Goal: Communication & Community: Answer question/provide support

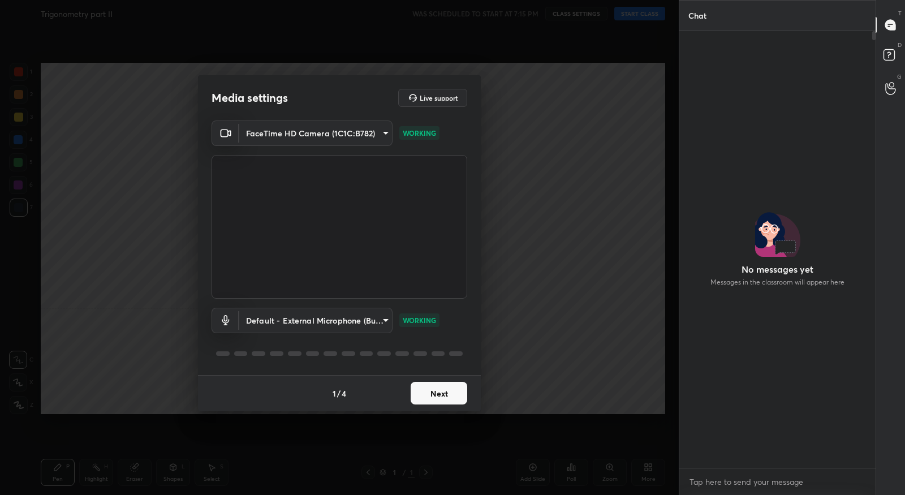
scroll to position [3, 3]
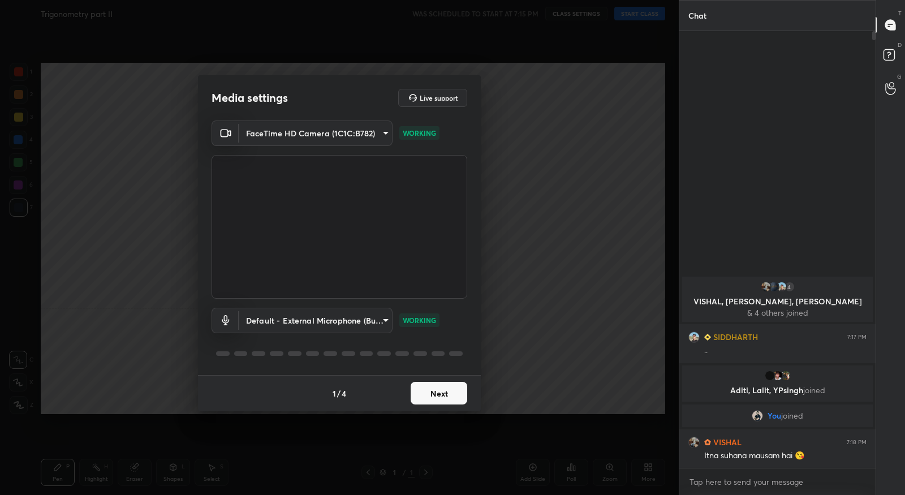
click at [437, 387] on button "Next" at bounding box center [439, 393] width 57 height 23
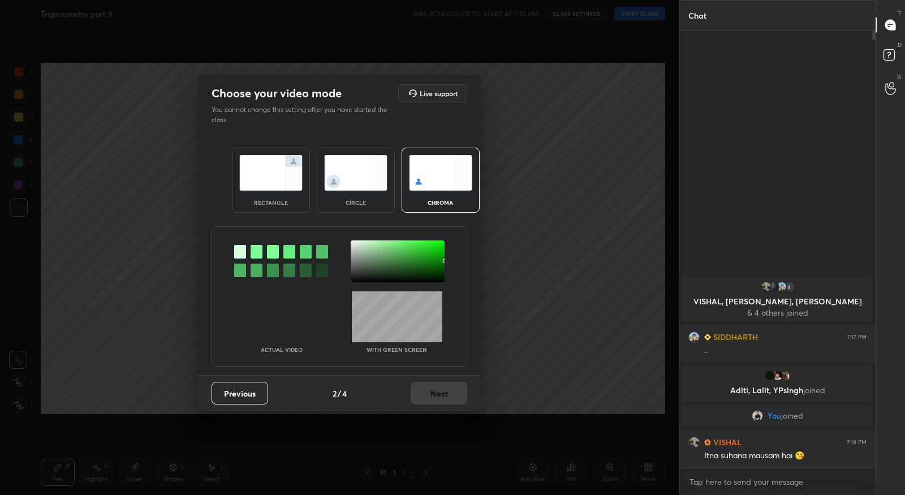
click at [257, 249] on div at bounding box center [257, 252] width 12 height 14
click at [355, 243] on div at bounding box center [398, 261] width 94 height 42
click at [445, 405] on div "Previous 2 / 4 Next" at bounding box center [339, 393] width 283 height 36
click at [448, 399] on button "Next" at bounding box center [439, 393] width 57 height 23
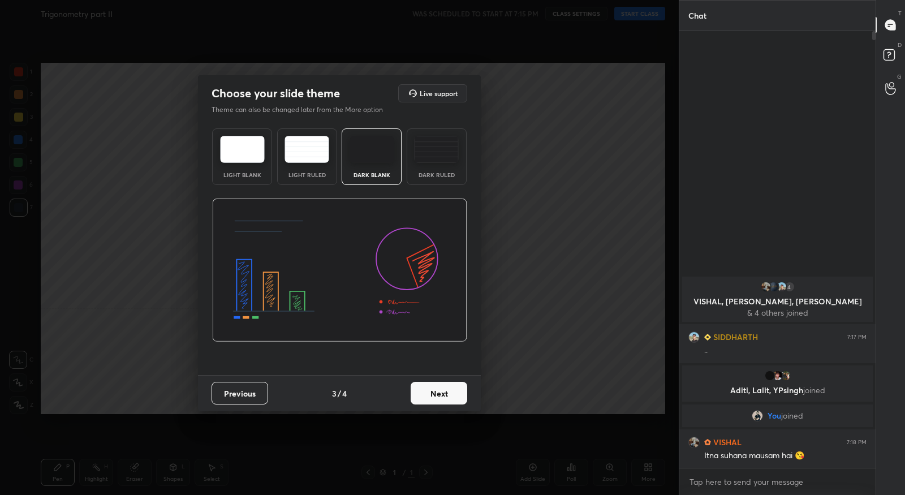
click at [451, 397] on button "Next" at bounding box center [439, 393] width 57 height 23
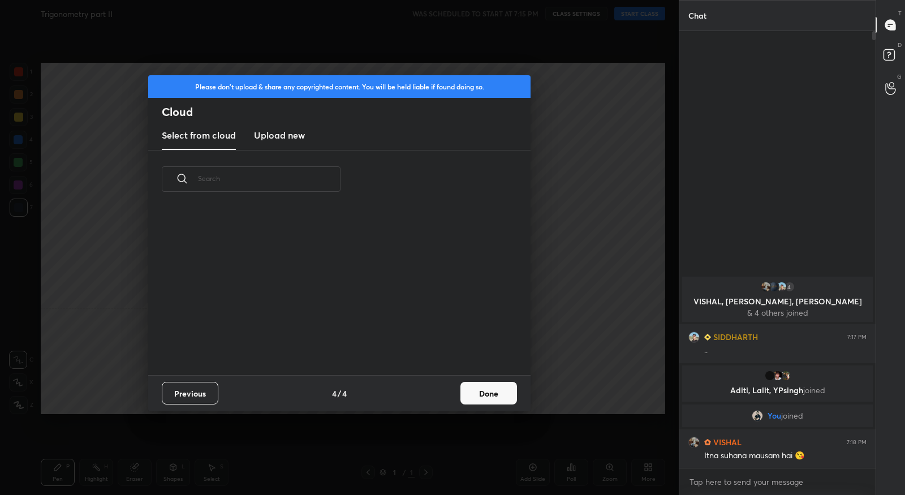
click at [472, 392] on button "Done" at bounding box center [488, 393] width 57 height 23
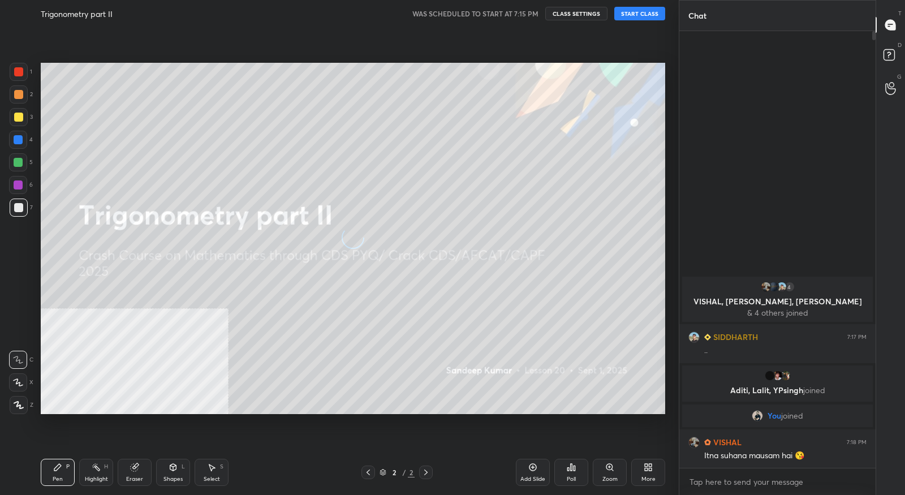
click at [652, 475] on div "More" at bounding box center [648, 472] width 34 height 27
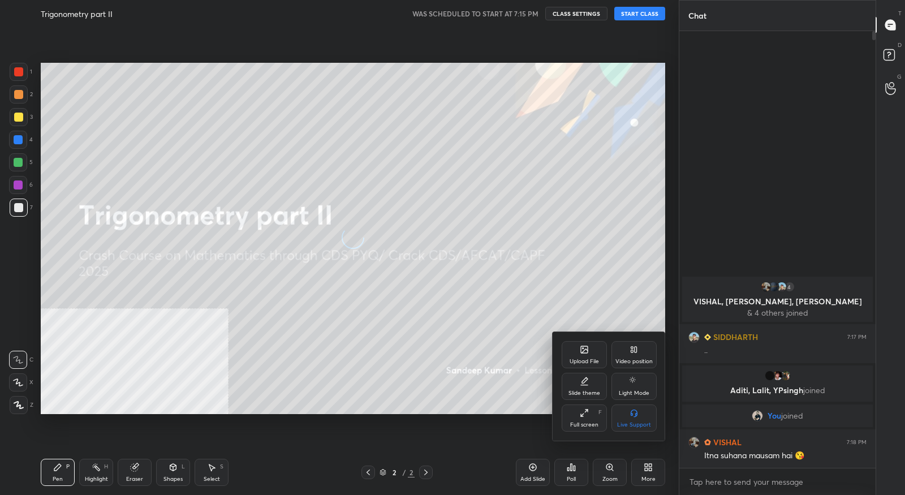
click at [635, 356] on div "Video position" at bounding box center [633, 354] width 45 height 27
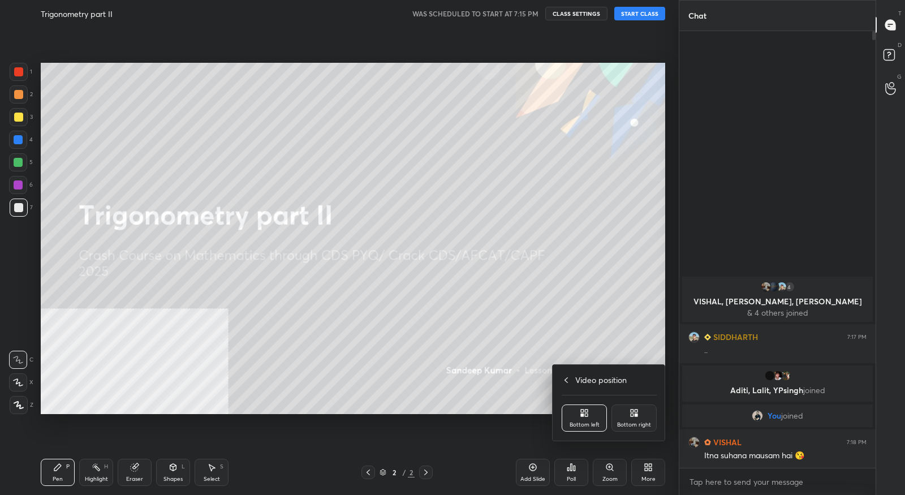
click at [634, 418] on div "Bottom right" at bounding box center [633, 417] width 45 height 27
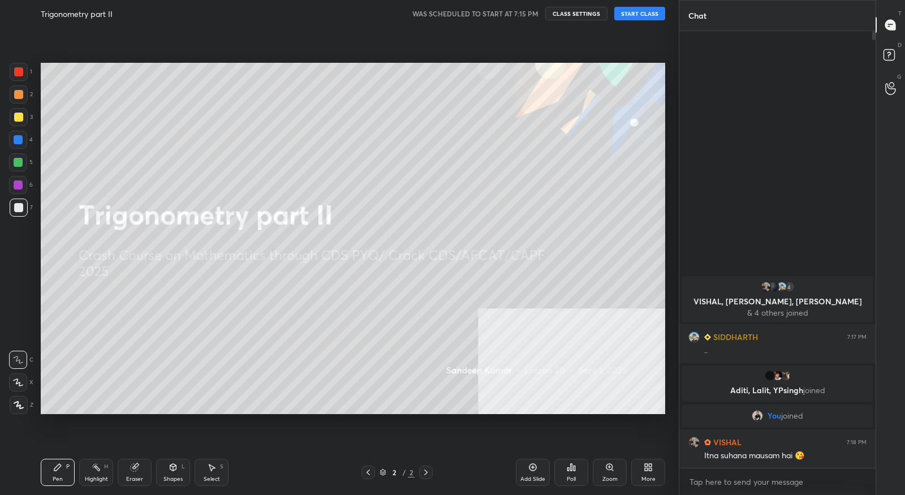
click at [643, 16] on button "START CLASS" at bounding box center [639, 14] width 51 height 14
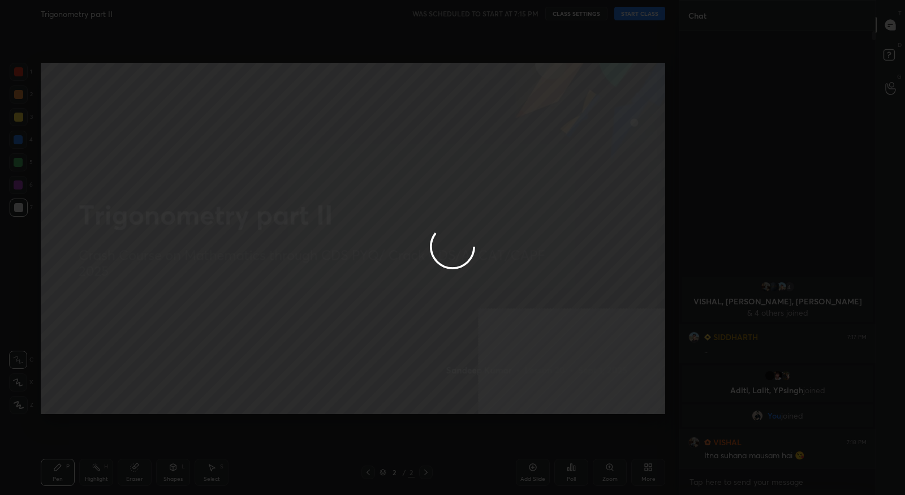
type textarea "x"
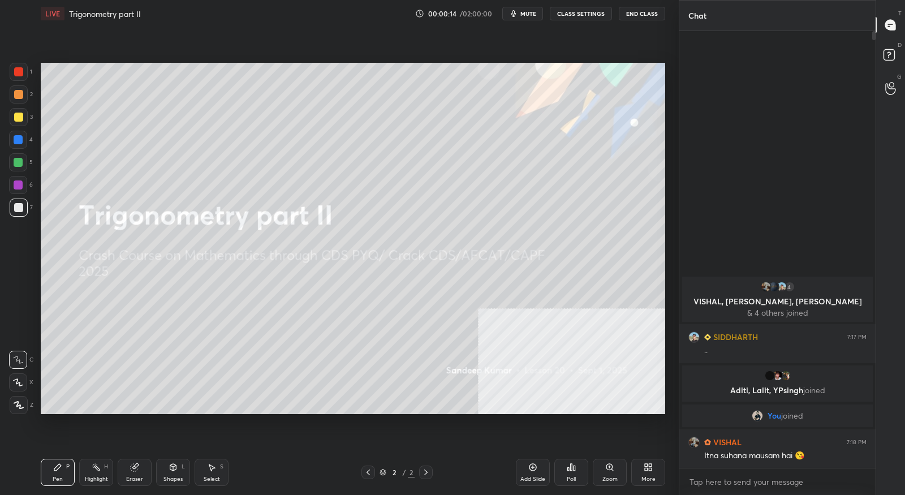
click at [639, 472] on div "More" at bounding box center [648, 472] width 34 height 27
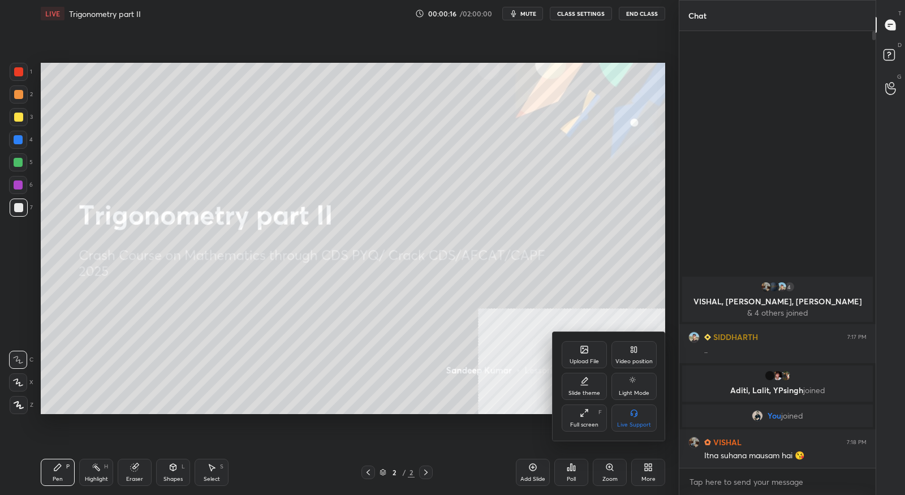
click at [586, 364] on div "Upload File" at bounding box center [583, 362] width 29 height 6
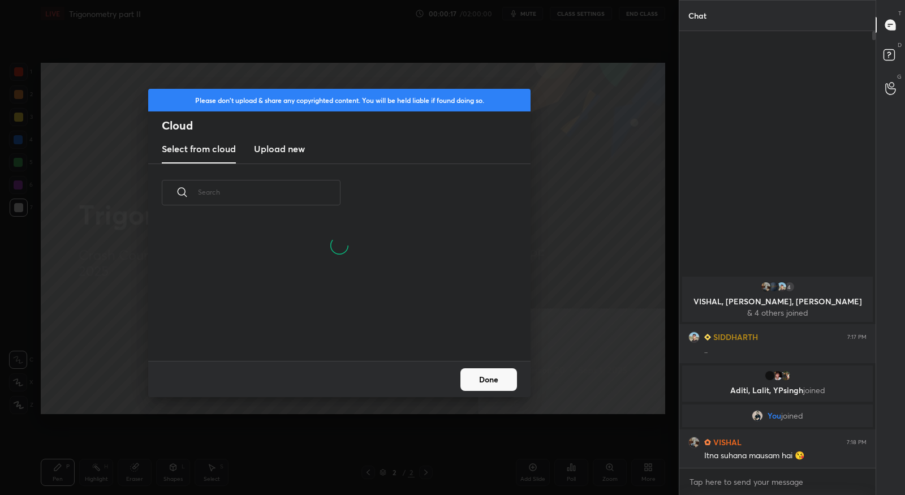
click at [264, 146] on h3 "Upload new" at bounding box center [279, 149] width 51 height 14
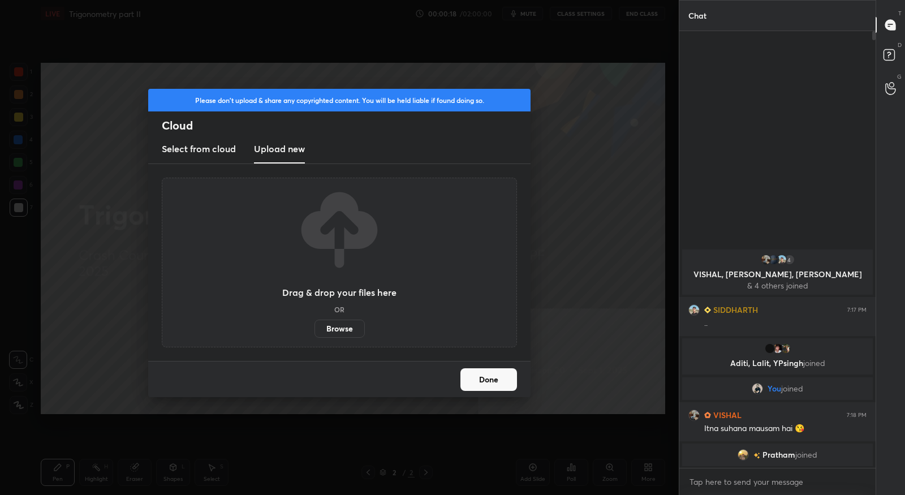
click at [343, 331] on label "Browse" at bounding box center [339, 329] width 50 height 18
click at [314, 331] on input "Browse" at bounding box center [314, 329] width 0 height 18
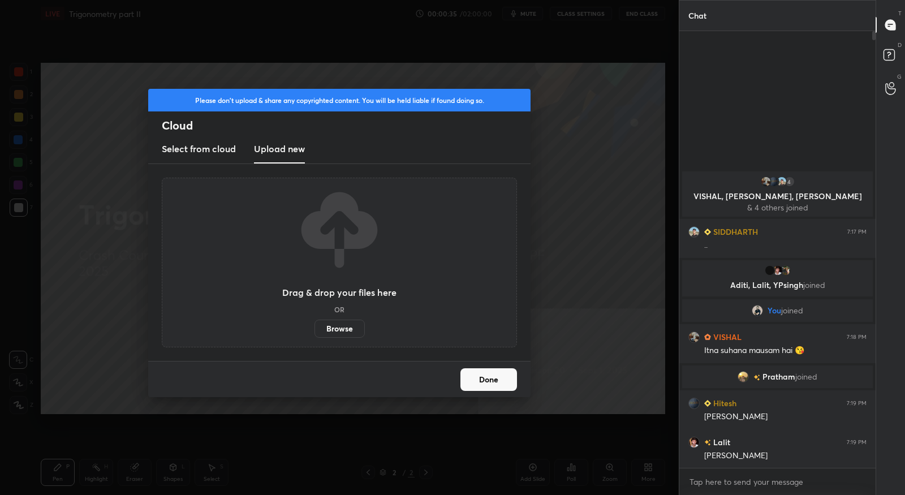
click at [482, 378] on button "Done" at bounding box center [488, 379] width 57 height 23
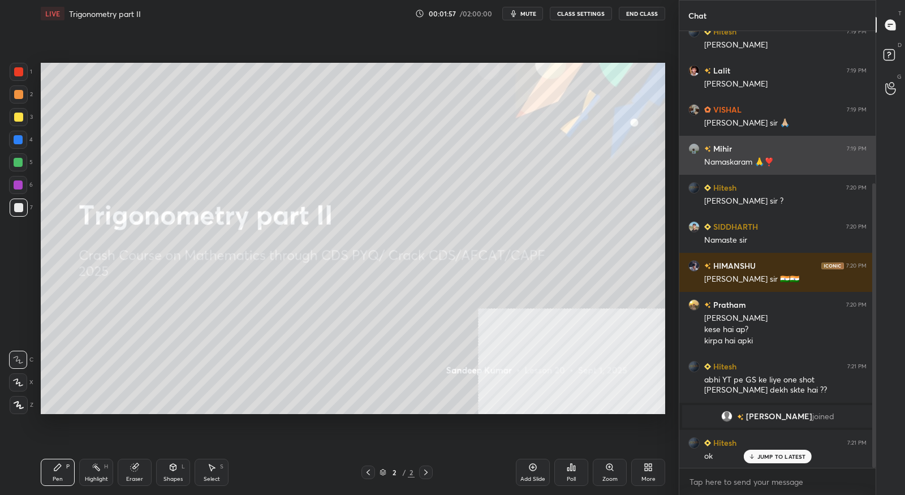
scroll to position [234, 0]
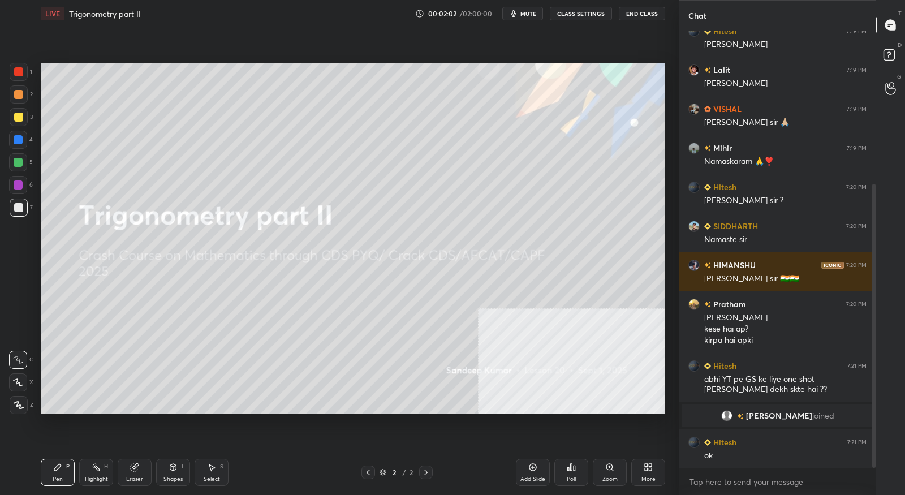
click at [649, 468] on icon at bounding box center [650, 469] width 3 height 3
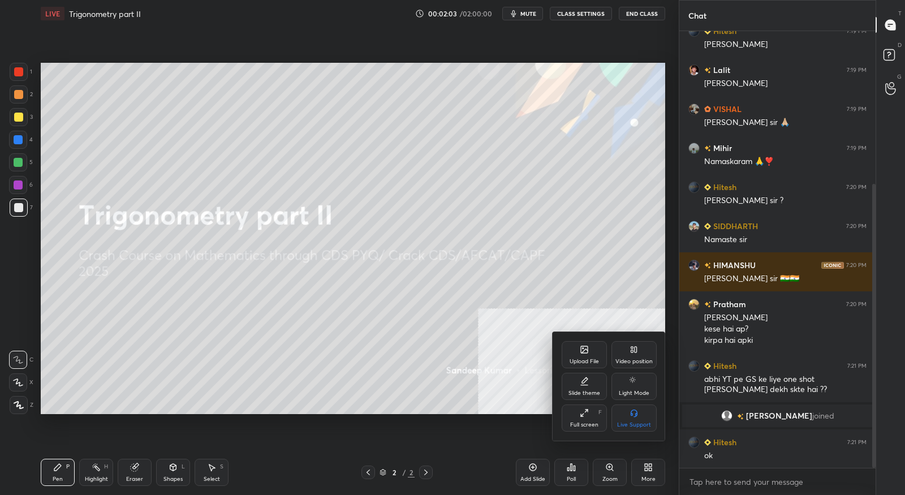
click at [577, 348] on div "Upload File" at bounding box center [584, 354] width 45 height 27
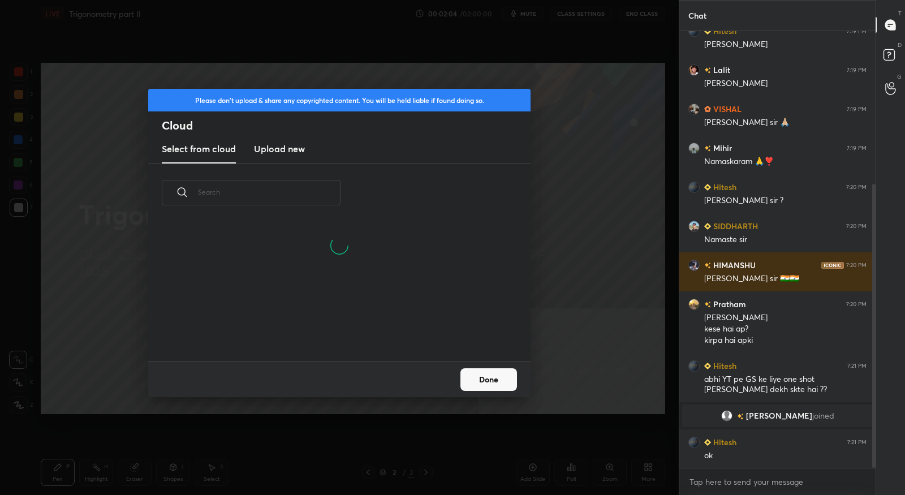
click at [289, 148] on h3 "Upload new" at bounding box center [279, 149] width 51 height 14
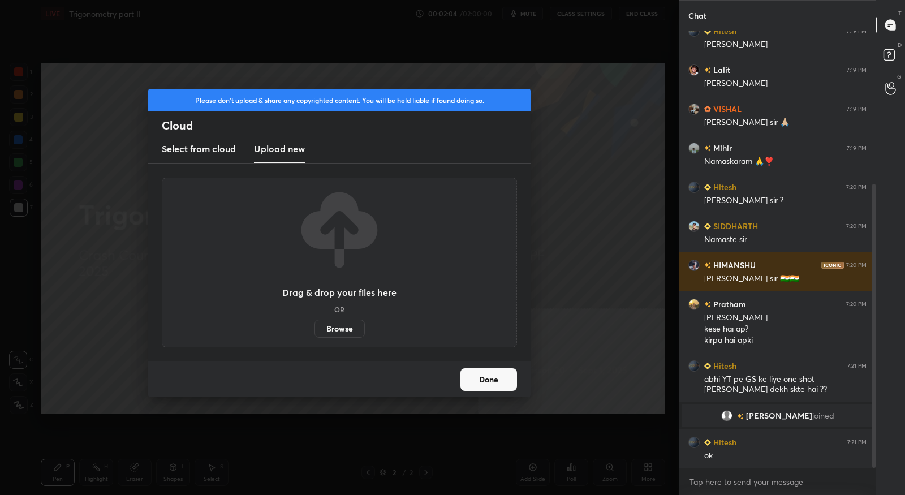
click at [342, 329] on label "Browse" at bounding box center [339, 329] width 50 height 18
click at [314, 329] on input "Browse" at bounding box center [314, 329] width 0 height 18
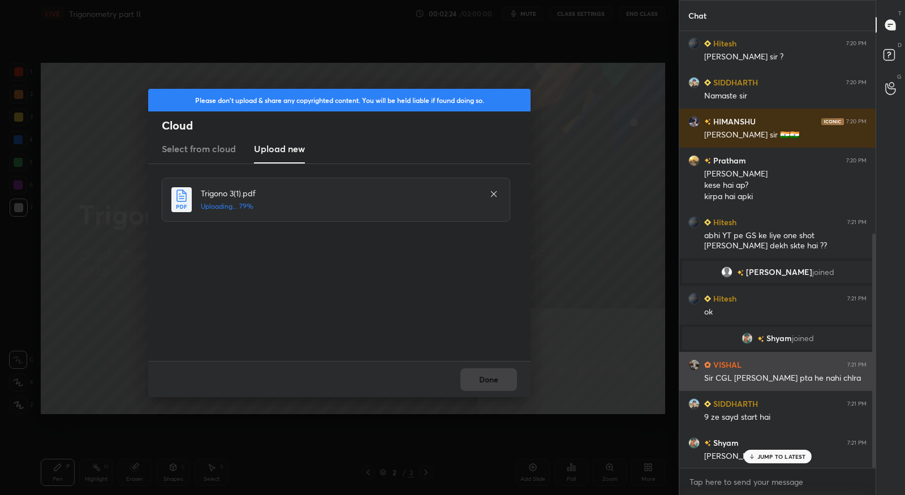
scroll to position [378, 0]
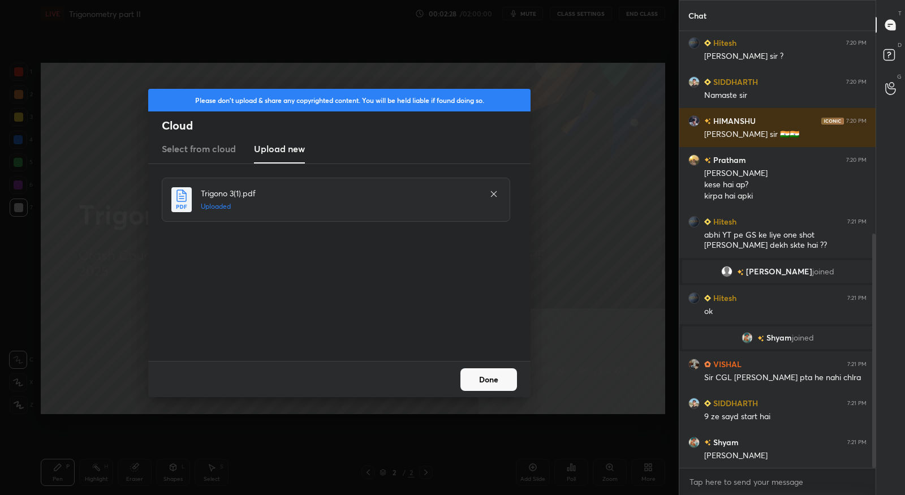
click at [511, 381] on button "Done" at bounding box center [488, 379] width 57 height 23
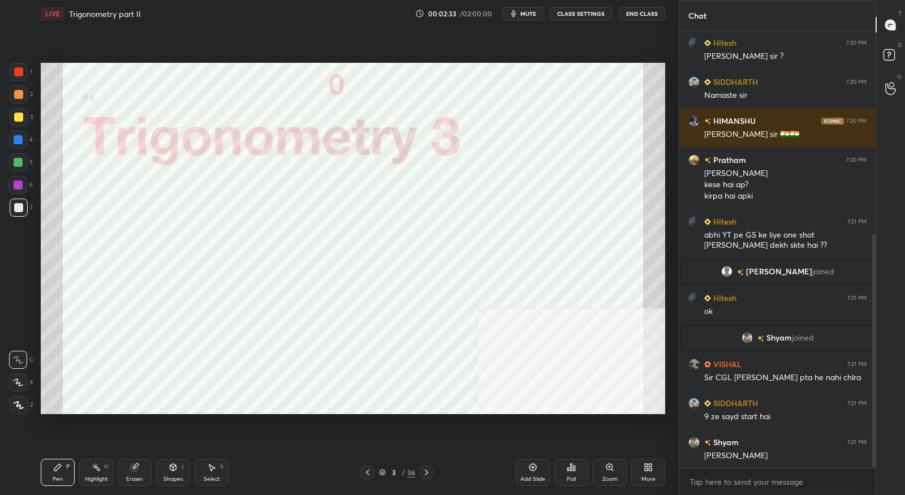
click at [385, 474] on icon at bounding box center [382, 472] width 7 height 7
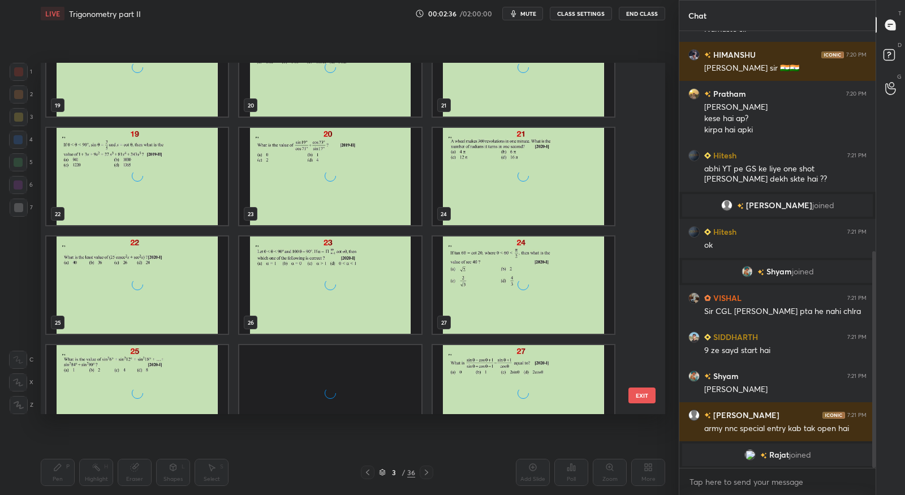
scroll to position [951, 0]
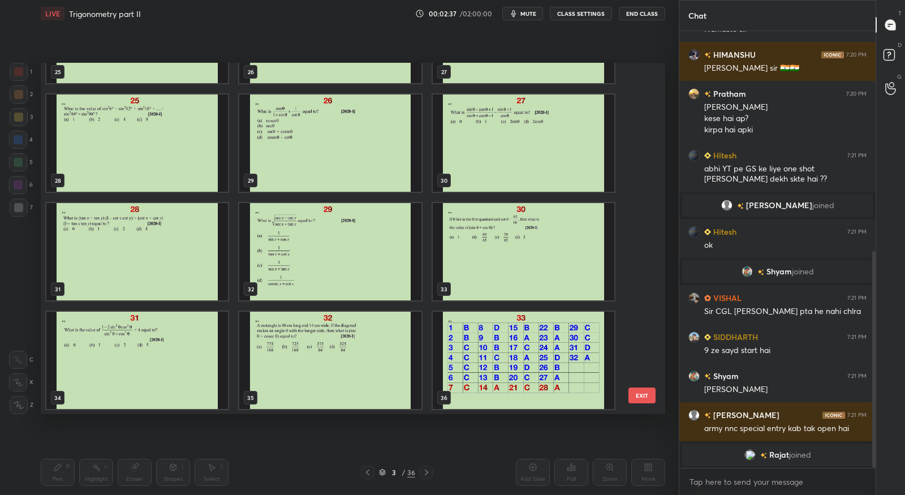
click at [508, 374] on img "grid" at bounding box center [524, 360] width 182 height 97
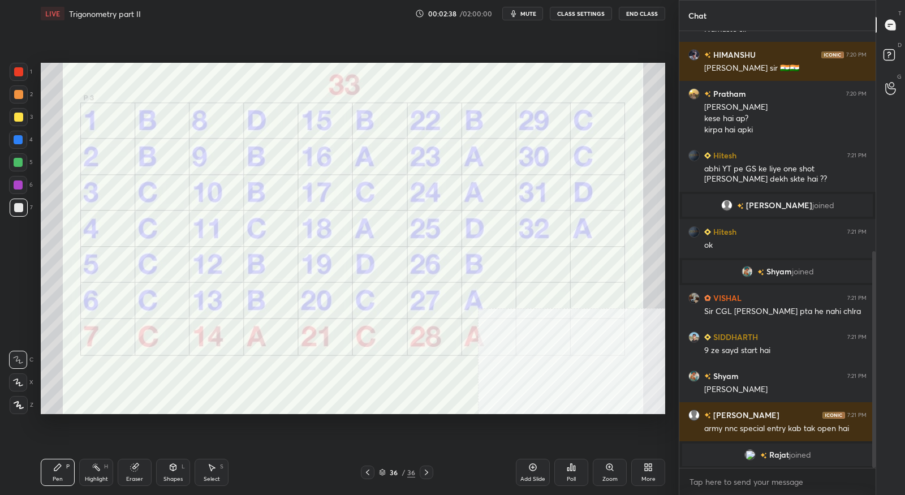
click at [538, 465] on div "Add Slide" at bounding box center [533, 472] width 34 height 27
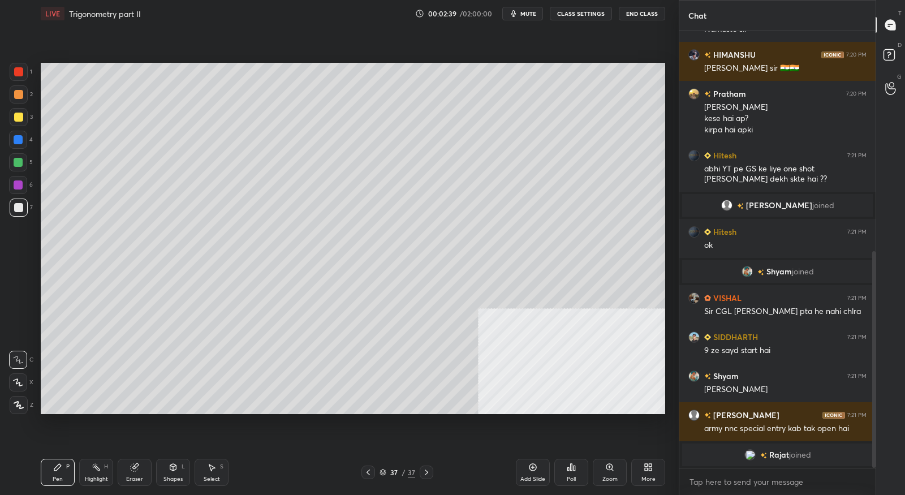
click at [649, 473] on div "More" at bounding box center [648, 472] width 34 height 27
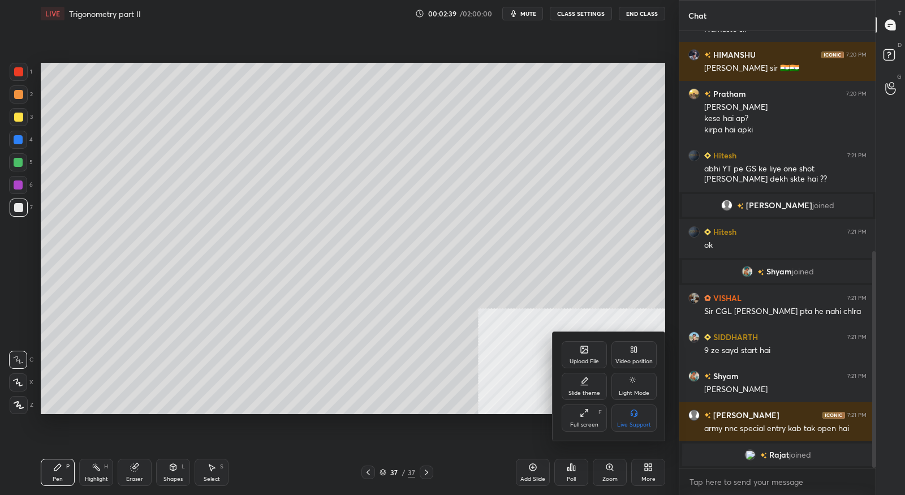
click at [581, 338] on div "Upload File Video position Slide theme Light Mode Full screen F Live Support" at bounding box center [609, 386] width 113 height 109
click at [581, 344] on div "Upload File" at bounding box center [584, 354] width 45 height 27
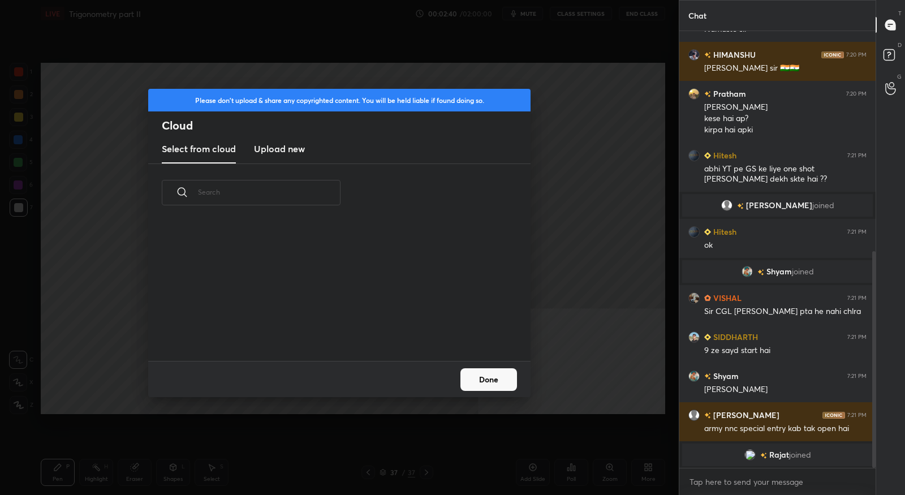
scroll to position [484, 0]
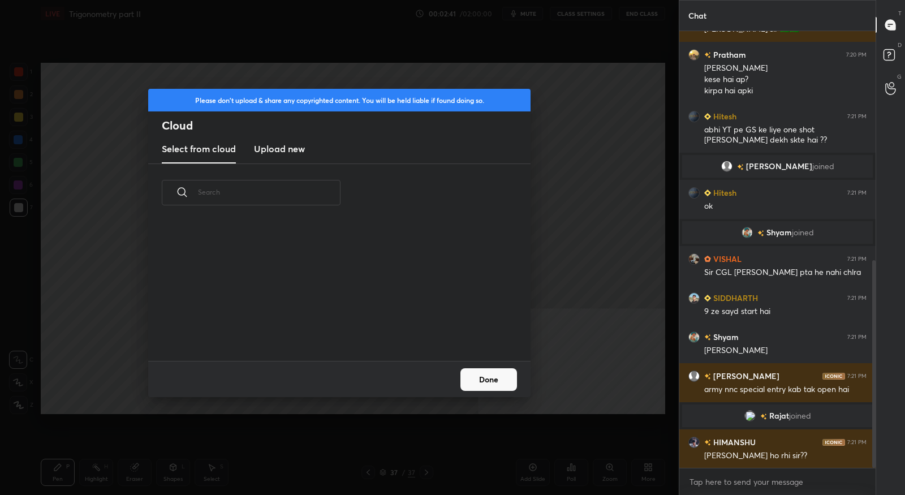
click at [293, 152] on h3 "Upload new" at bounding box center [279, 149] width 51 height 14
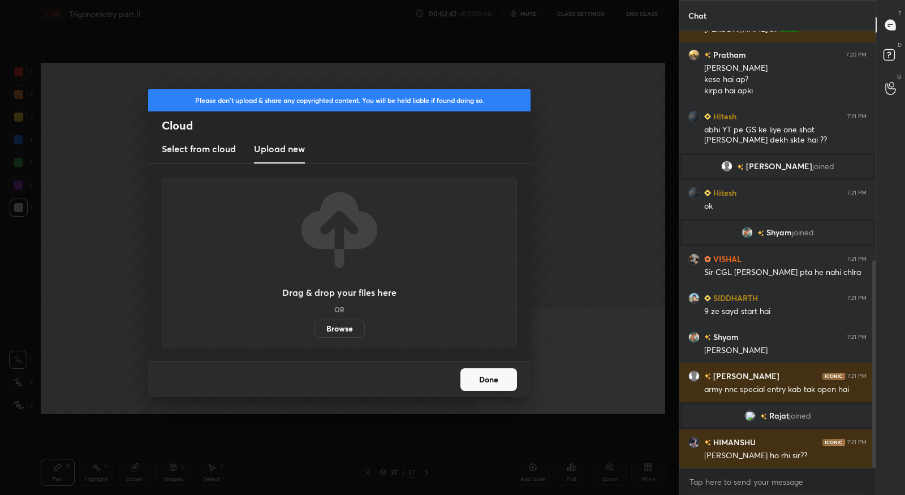
click at [340, 327] on label "Browse" at bounding box center [339, 329] width 50 height 18
click at [314, 327] on input "Browse" at bounding box center [314, 329] width 0 height 18
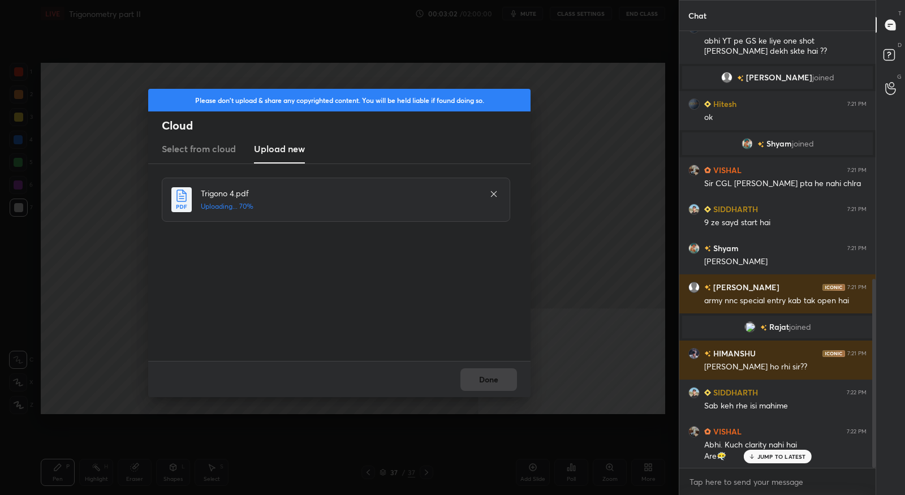
scroll to position [573, 0]
click at [498, 387] on button "Done" at bounding box center [488, 379] width 57 height 23
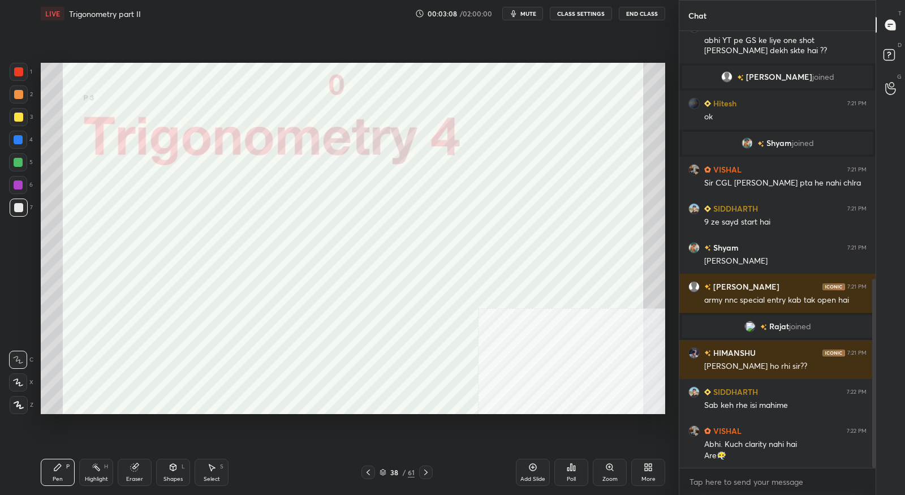
click at [383, 471] on icon at bounding box center [382, 472] width 7 height 7
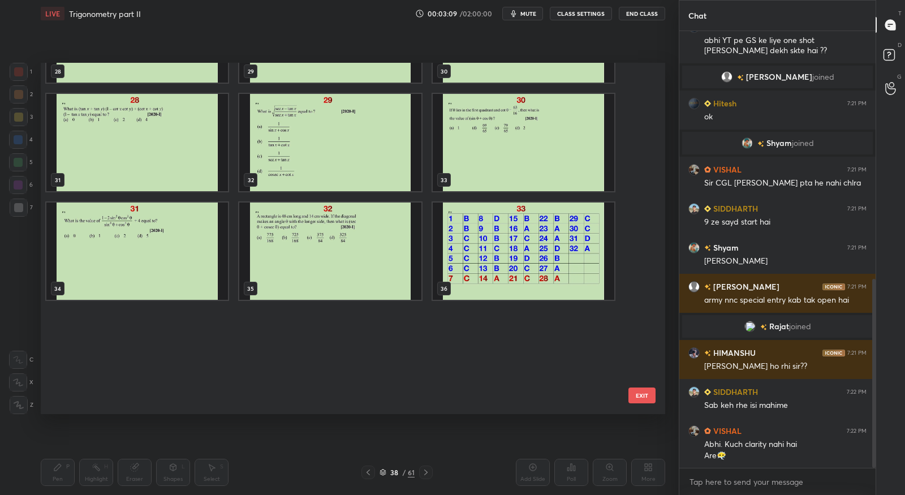
scroll to position [0, 0]
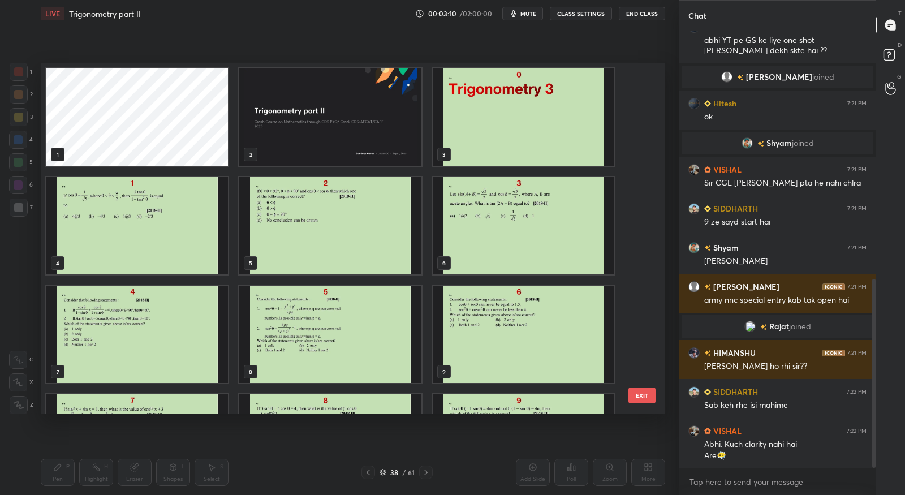
click at [485, 126] on img "grid" at bounding box center [524, 116] width 182 height 97
click at [483, 127] on img "grid" at bounding box center [524, 116] width 182 height 97
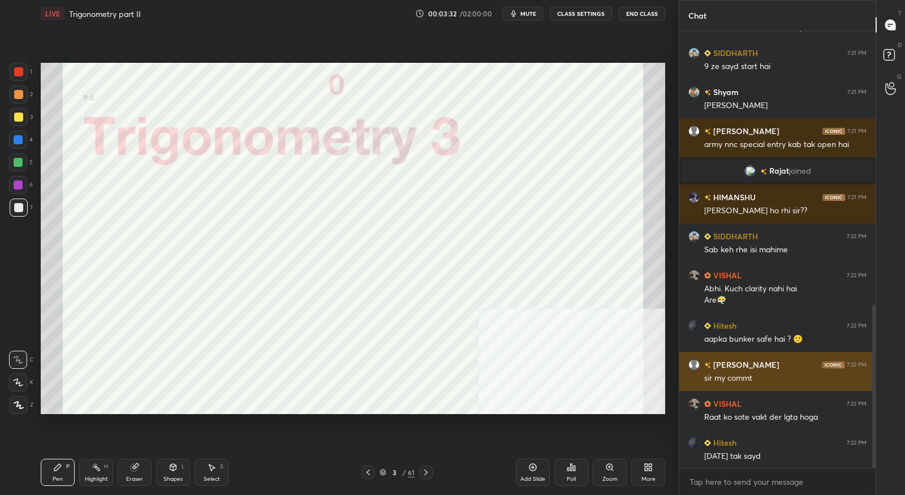
scroll to position [729, 0]
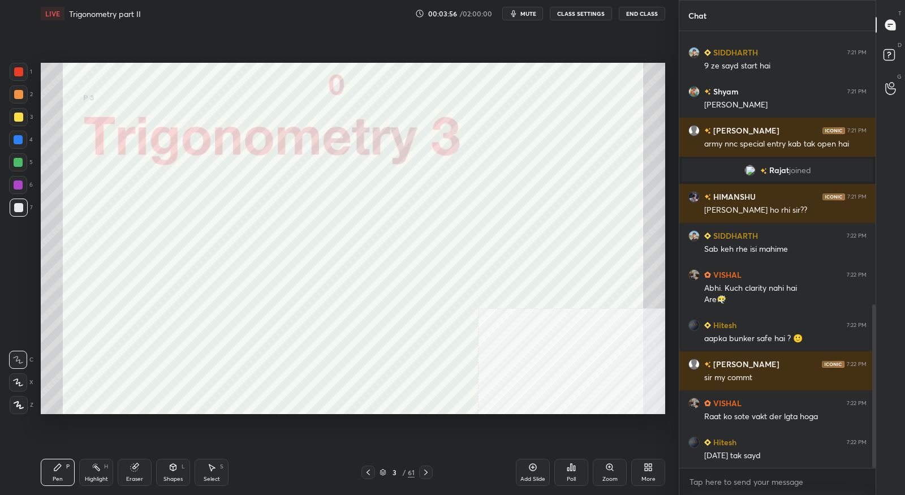
click at [429, 473] on icon at bounding box center [425, 472] width 9 height 9
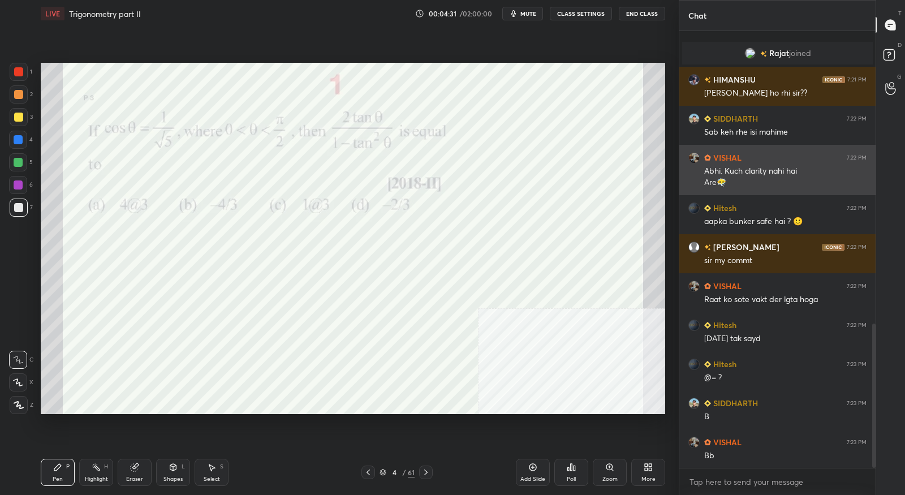
scroll to position [885, 0]
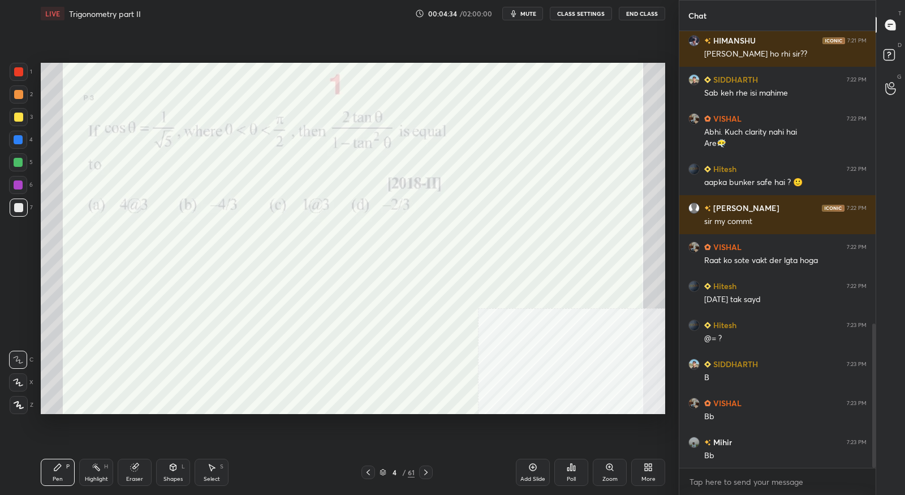
click at [20, 67] on div at bounding box center [19, 72] width 18 height 18
drag, startPoint x: 20, startPoint y: 386, endPoint x: 38, endPoint y: 365, distance: 28.0
click at [20, 386] on icon at bounding box center [18, 382] width 10 height 8
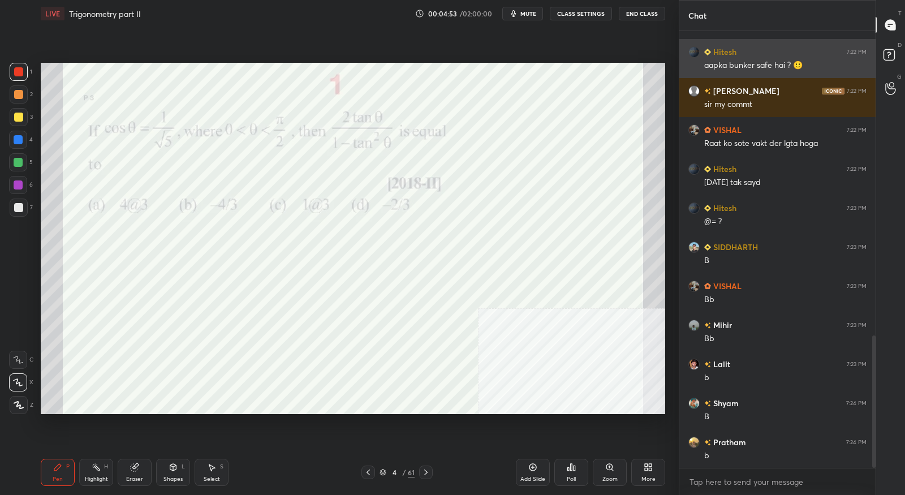
scroll to position [1041, 0]
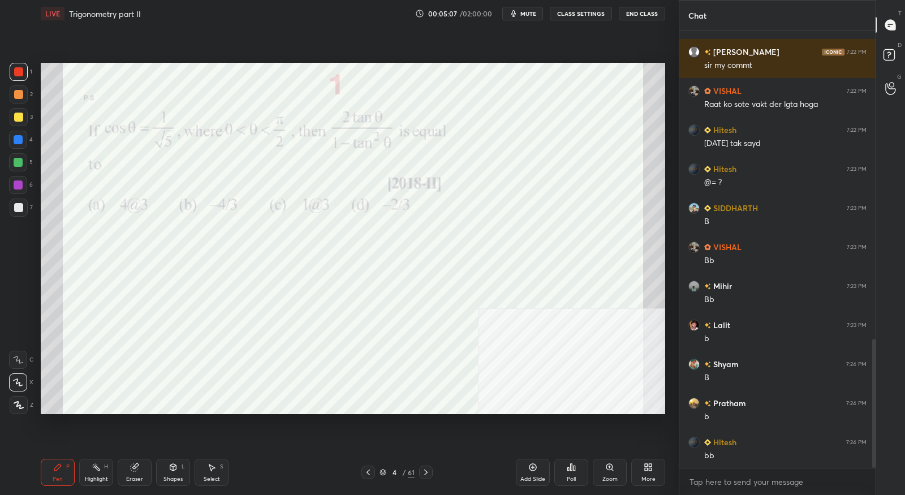
click at [429, 471] on icon at bounding box center [425, 472] width 9 height 9
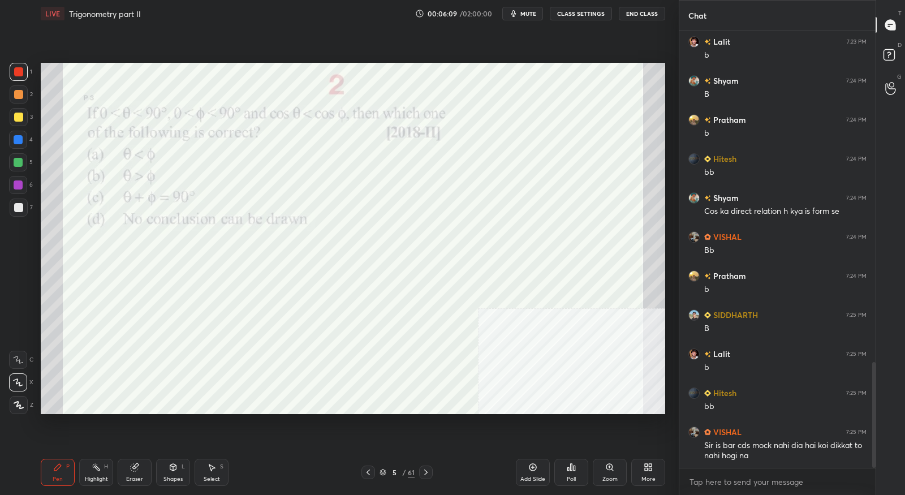
scroll to position [1364, 0]
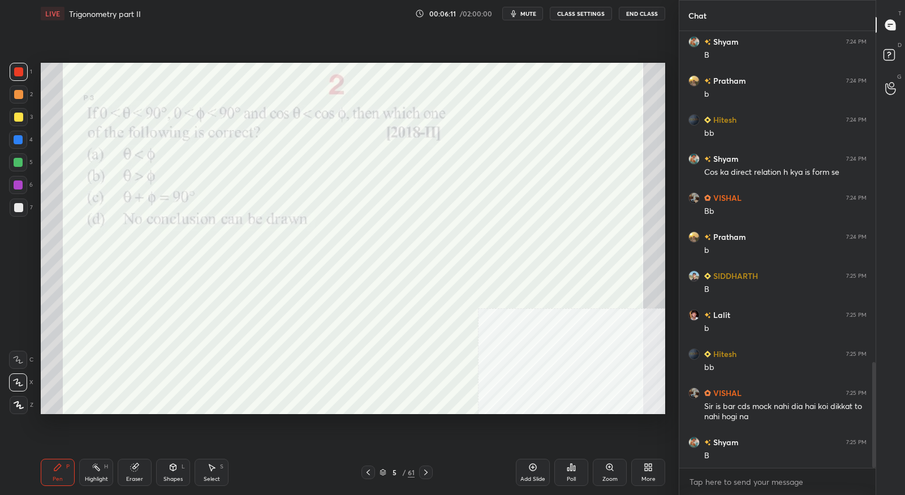
click at [428, 472] on icon at bounding box center [425, 472] width 9 height 9
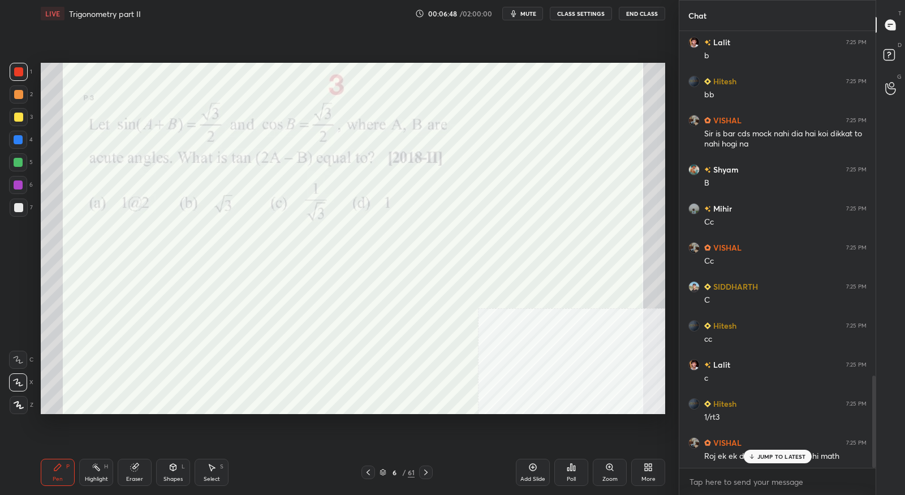
scroll to position [1675, 0]
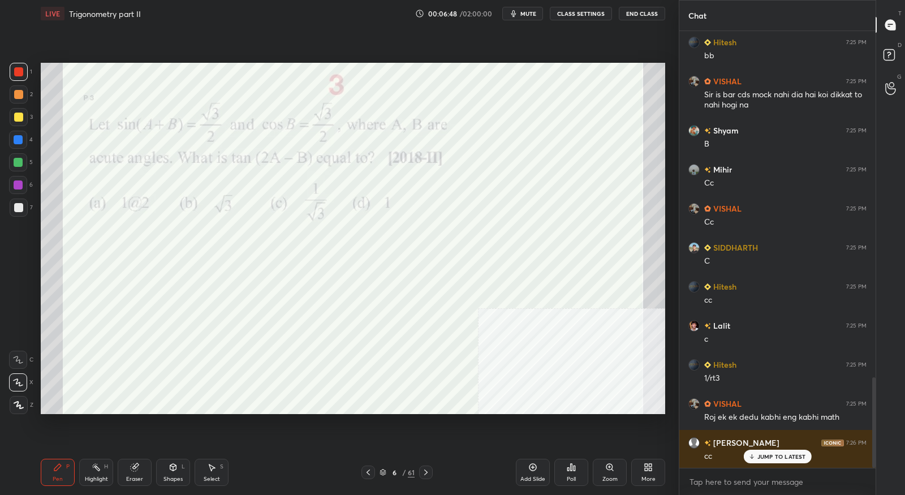
click at [760, 457] on p "JUMP TO LATEST" at bounding box center [781, 456] width 49 height 7
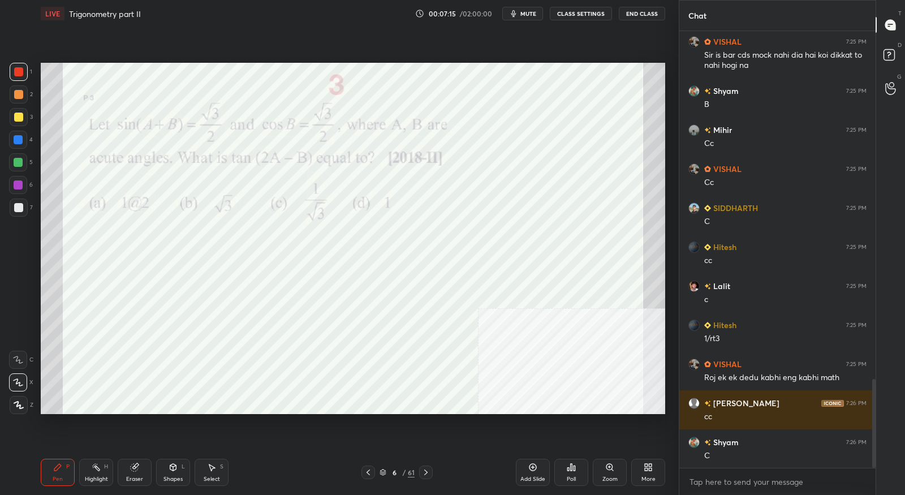
click at [424, 474] on icon at bounding box center [425, 472] width 9 height 9
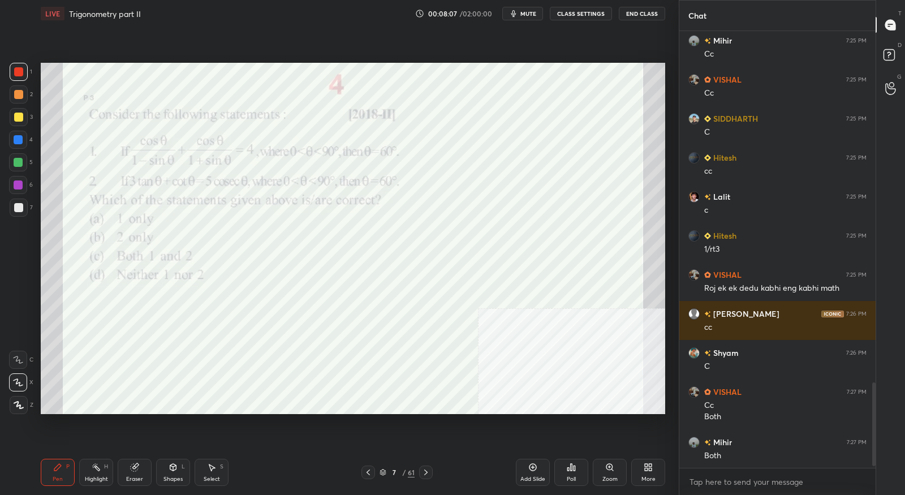
scroll to position [1843, 0]
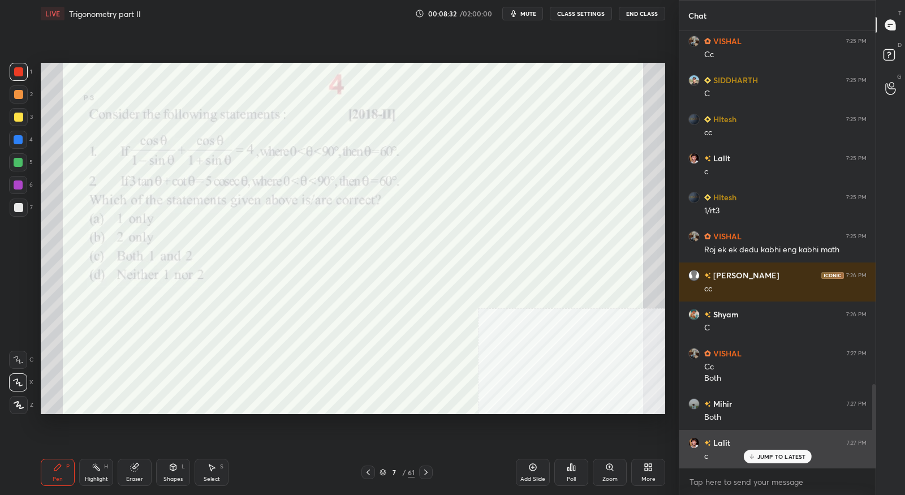
drag, startPoint x: 749, startPoint y: 454, endPoint x: 754, endPoint y: 437, distance: 17.7
click at [749, 454] on icon at bounding box center [751, 456] width 7 height 7
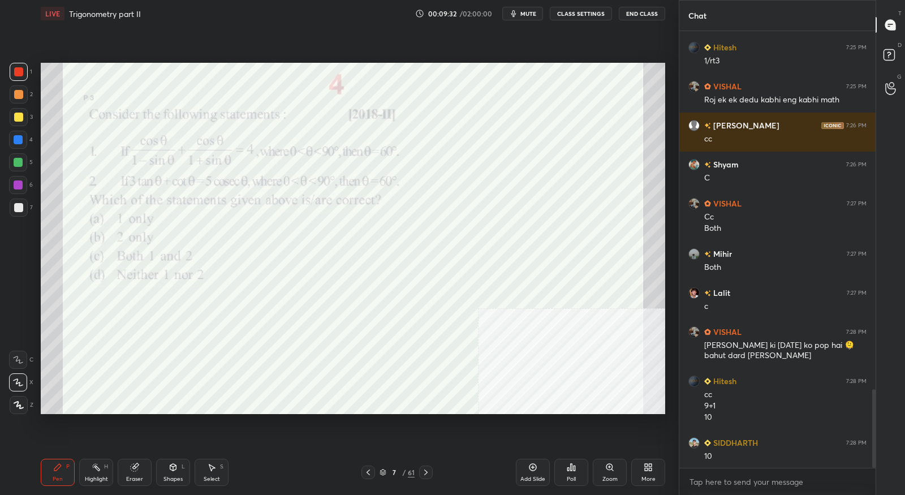
scroll to position [1993, 0]
click at [429, 474] on icon at bounding box center [425, 472] width 9 height 9
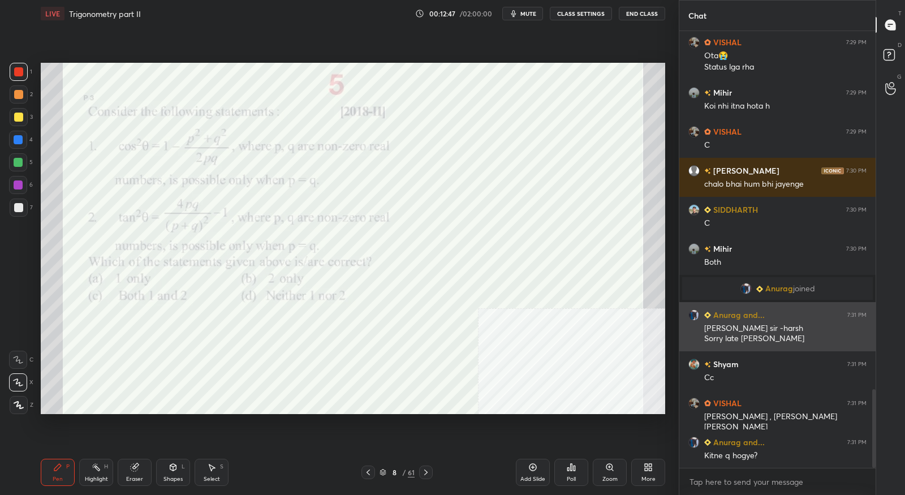
scroll to position [1999, 0]
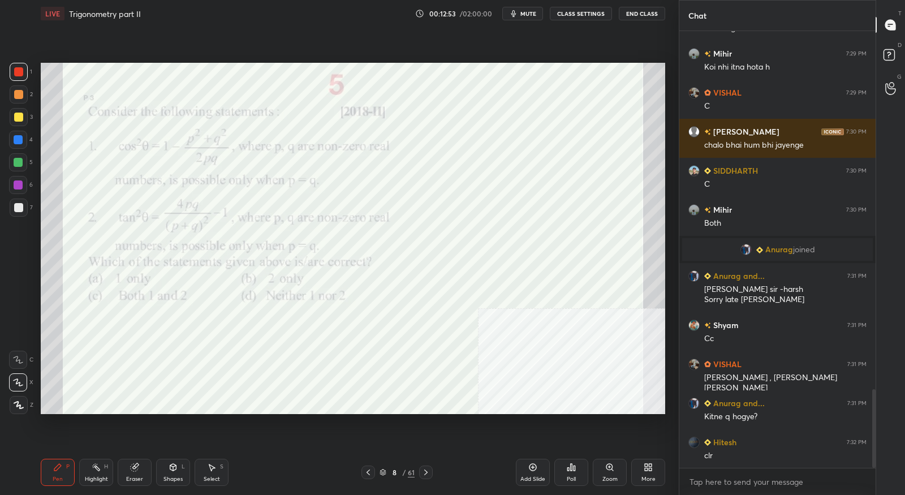
click at [430, 475] on div at bounding box center [426, 472] width 14 height 14
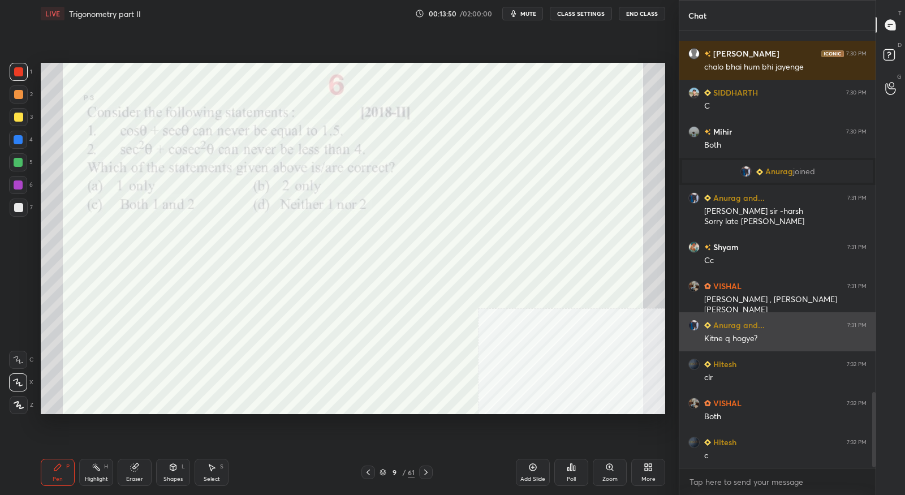
scroll to position [2116, 0]
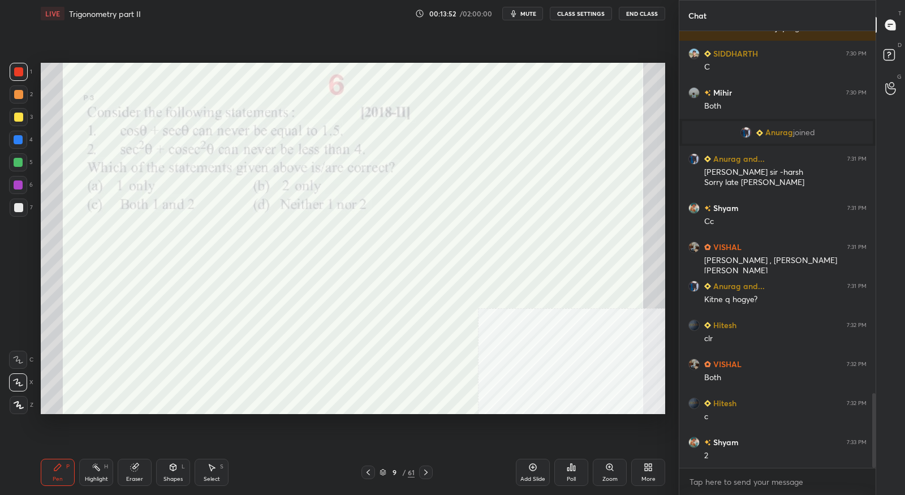
drag, startPoint x: 137, startPoint y: 474, endPoint x: 139, endPoint y: 465, distance: 9.2
click at [138, 472] on div "Eraser" at bounding box center [135, 472] width 34 height 27
drag, startPoint x: 59, startPoint y: 468, endPoint x: 68, endPoint y: 438, distance: 31.2
click at [59, 468] on icon at bounding box center [57, 467] width 7 height 7
drag, startPoint x: 131, startPoint y: 473, endPoint x: 97, endPoint y: 425, distance: 59.6
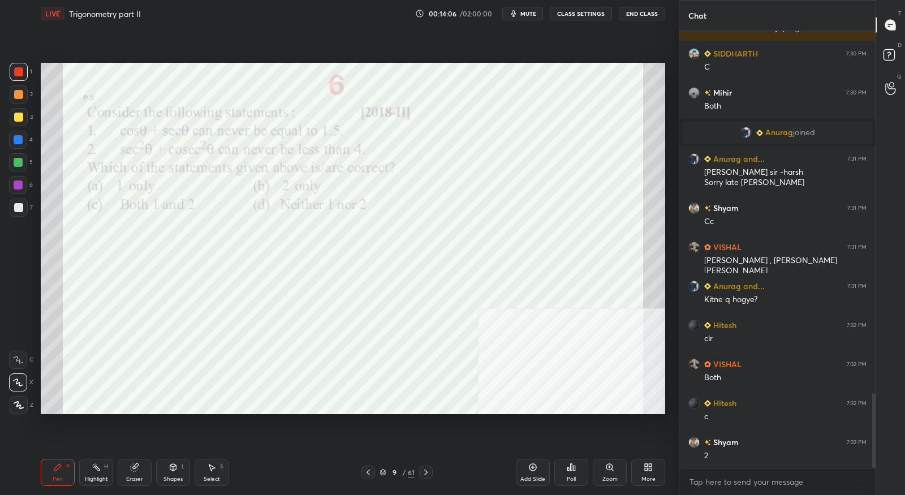
click at [131, 472] on div "Eraser" at bounding box center [135, 472] width 34 height 27
drag, startPoint x: 19, startPoint y: 383, endPoint x: 23, endPoint y: 379, distance: 6.0
click at [20, 383] on icon at bounding box center [19, 382] width 6 height 6
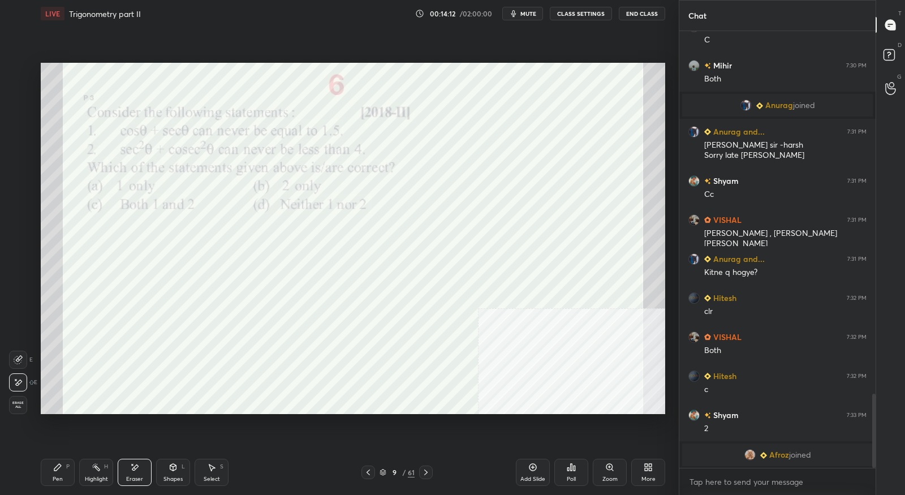
click at [61, 470] on icon at bounding box center [57, 467] width 9 height 9
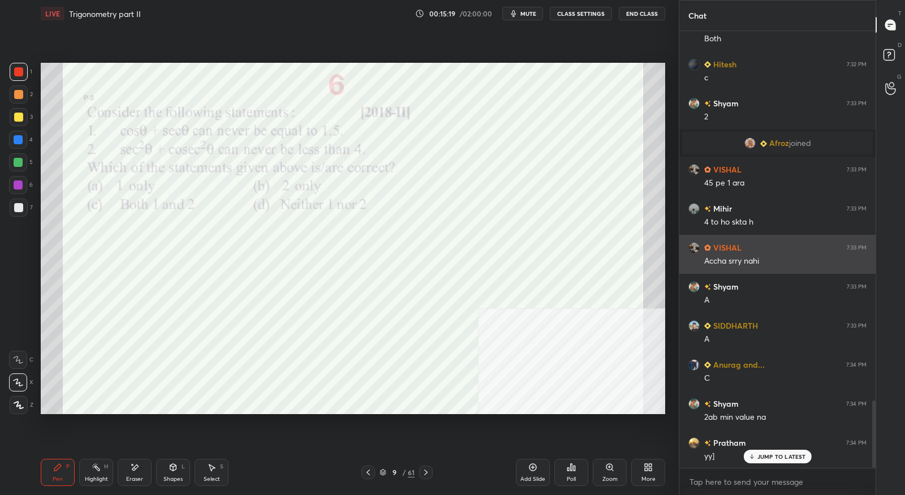
scroll to position [2391, 0]
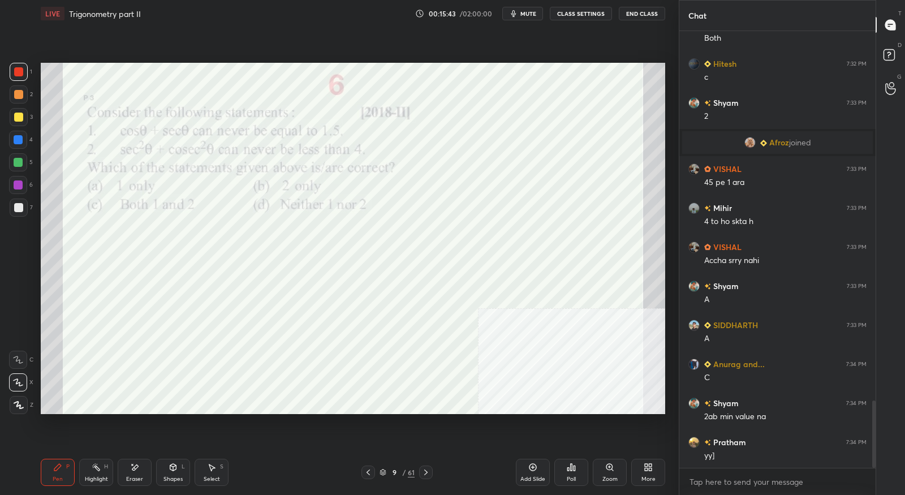
click at [429, 477] on icon at bounding box center [425, 472] width 9 height 9
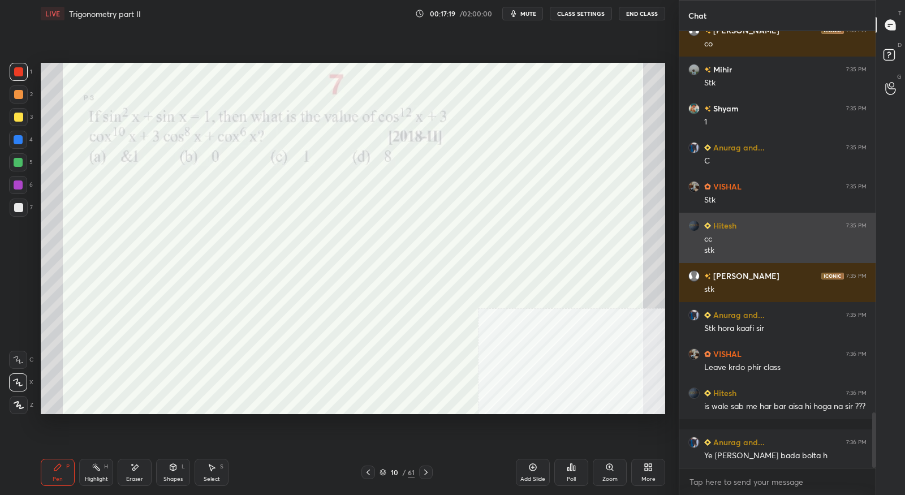
scroll to position [3037, 0]
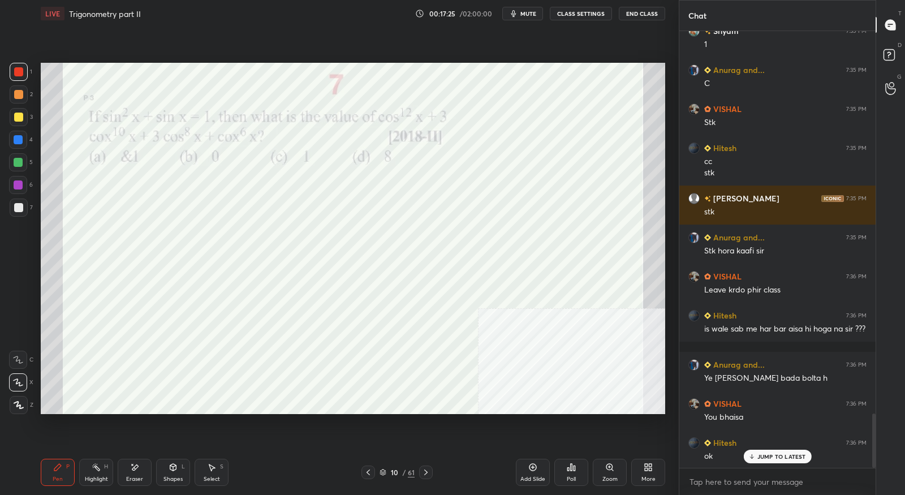
click at [424, 474] on icon at bounding box center [425, 472] width 3 height 6
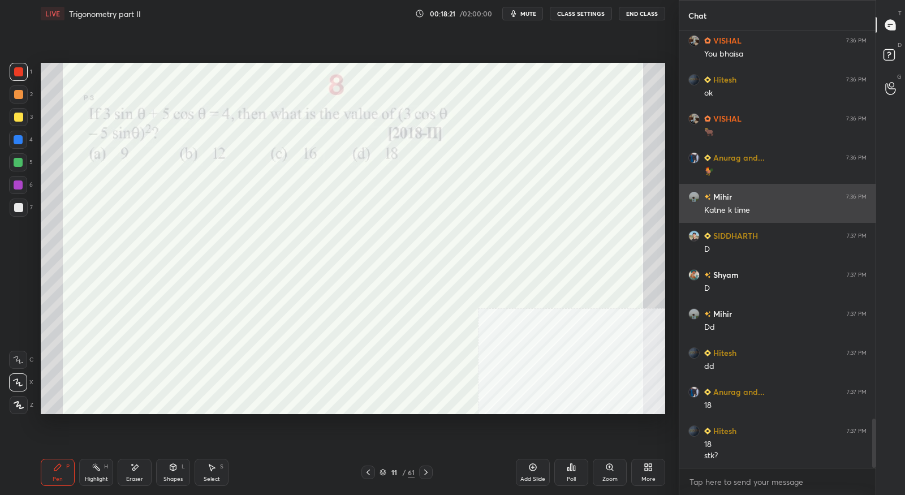
scroll to position [3477, 0]
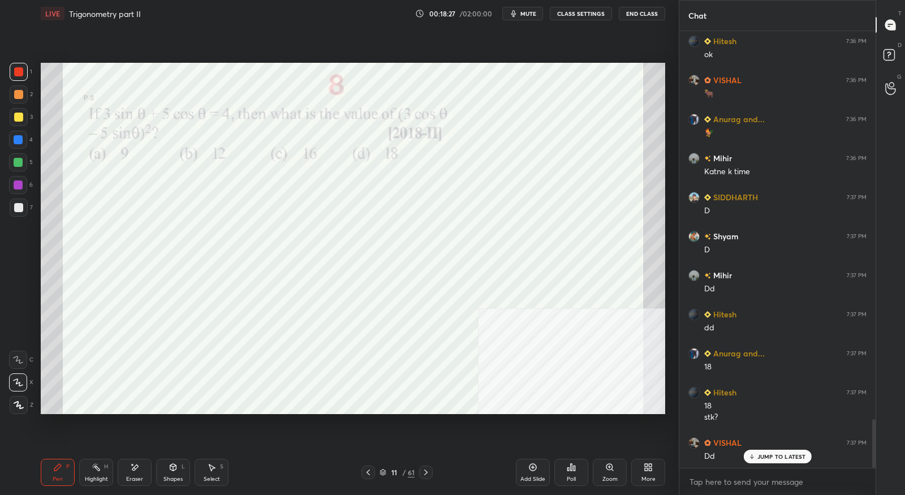
click at [133, 473] on div "Eraser" at bounding box center [135, 472] width 34 height 27
drag, startPoint x: 66, startPoint y: 461, endPoint x: 94, endPoint y: 417, distance: 51.6
click at [67, 460] on div "Pen P" at bounding box center [58, 472] width 34 height 27
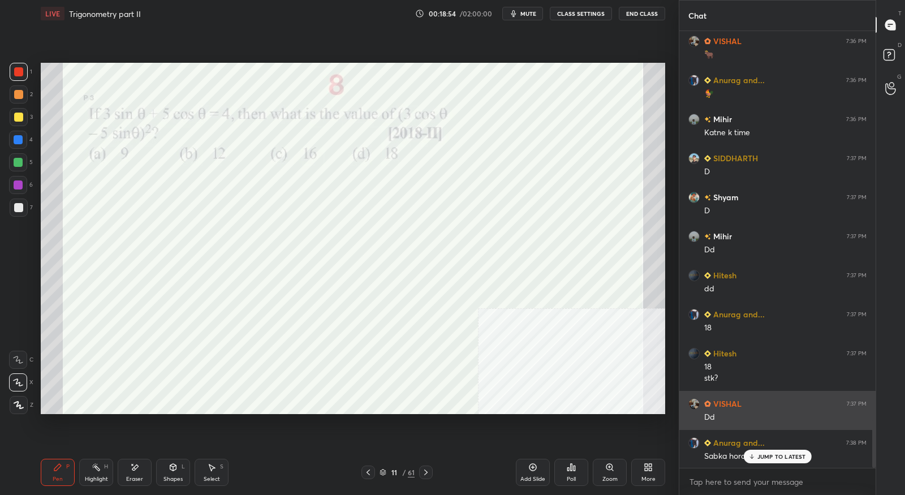
scroll to position [3517, 0]
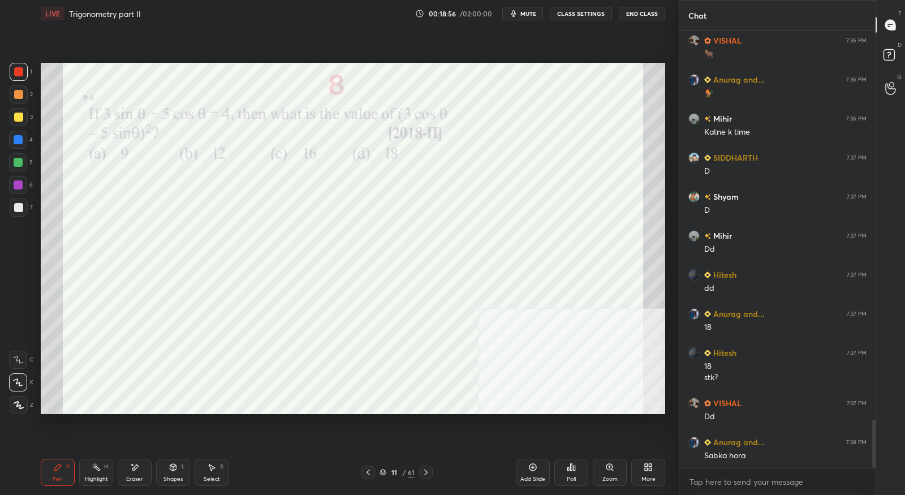
click at [426, 472] on icon at bounding box center [425, 472] width 3 height 6
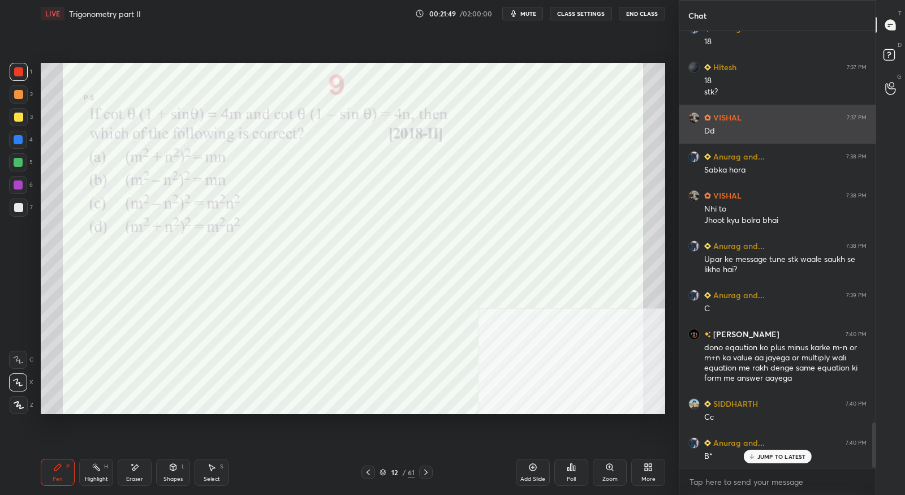
scroll to position [3841, 0]
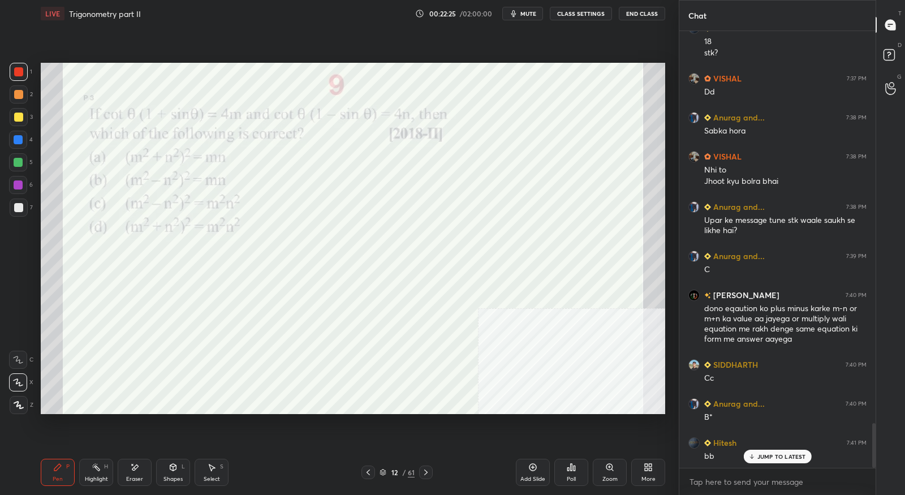
drag, startPoint x: 142, startPoint y: 473, endPoint x: 141, endPoint y: 460, distance: 13.1
click at [142, 473] on div "Eraser" at bounding box center [135, 472] width 34 height 27
drag, startPoint x: 60, startPoint y: 474, endPoint x: 58, endPoint y: 421, distance: 53.2
click at [61, 472] on div "Pen P" at bounding box center [58, 472] width 34 height 27
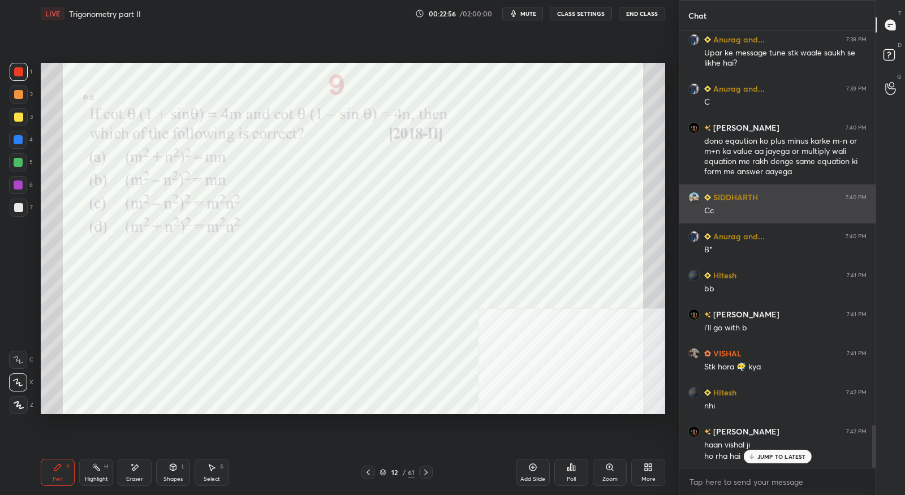
scroll to position [4009, 0]
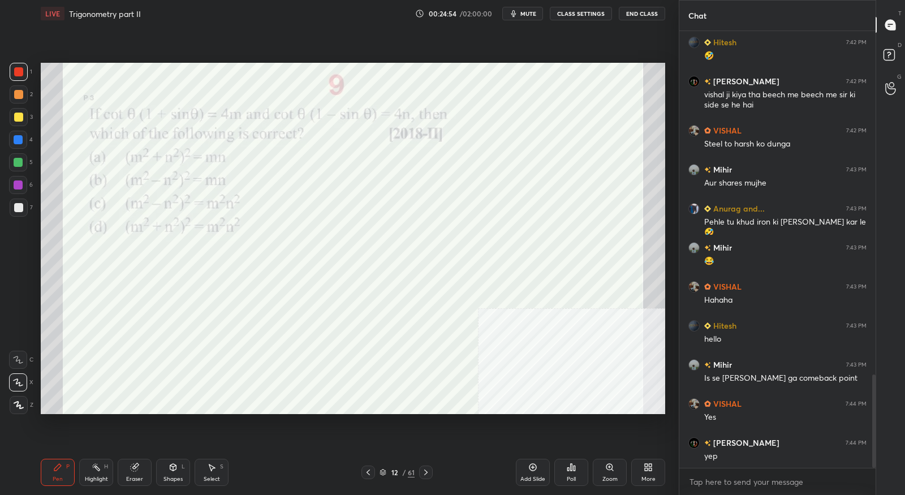
scroll to position [1603, 0]
click at [424, 468] on icon at bounding box center [425, 472] width 9 height 9
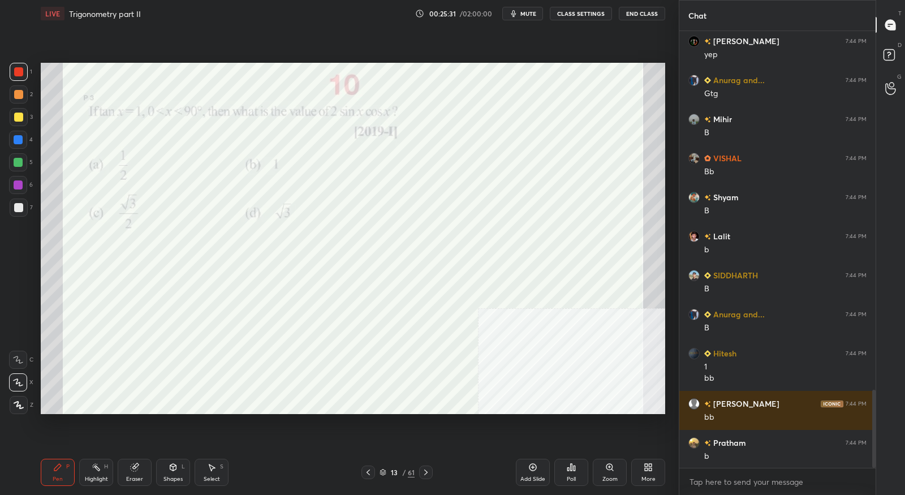
scroll to position [2004, 0]
click at [425, 476] on icon at bounding box center [425, 472] width 9 height 9
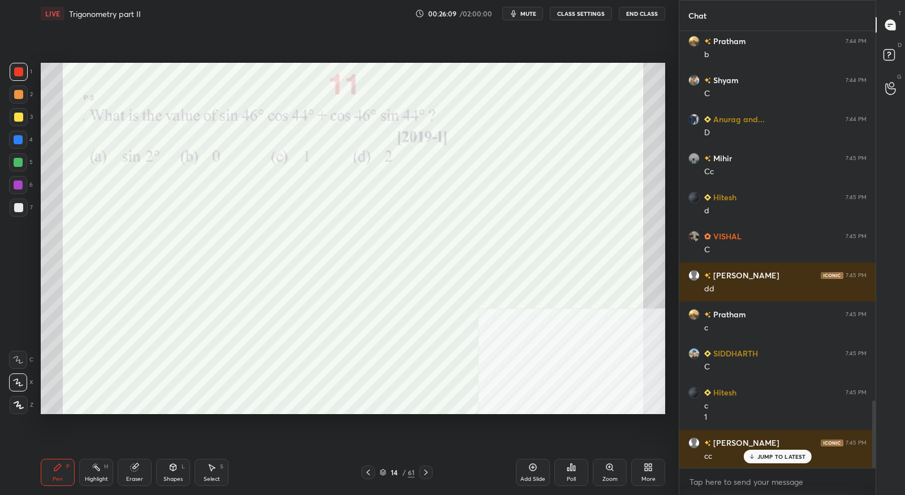
scroll to position [2406, 0]
click at [423, 472] on icon at bounding box center [425, 472] width 9 height 9
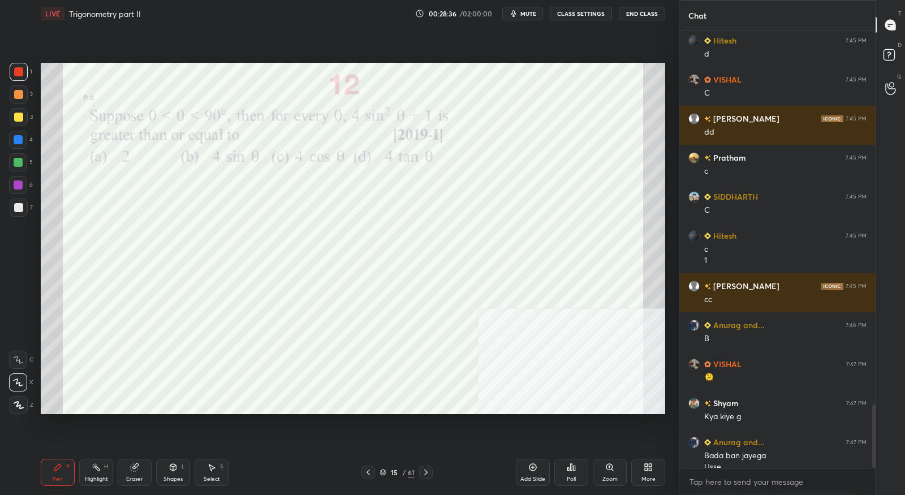
scroll to position [2573, 0]
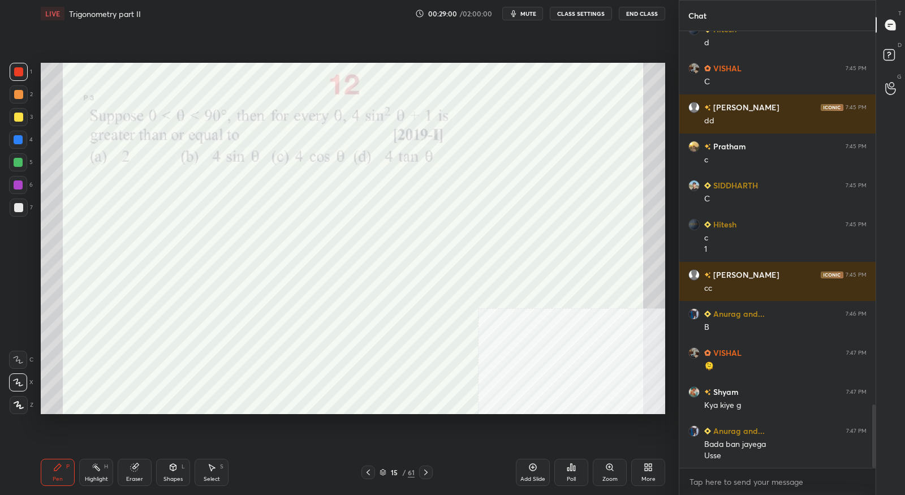
drag, startPoint x: 133, startPoint y: 473, endPoint x: 111, endPoint y: 448, distance: 33.6
click at [134, 473] on div "Eraser" at bounding box center [135, 472] width 34 height 27
click at [18, 383] on icon at bounding box center [18, 383] width 9 height 10
click at [65, 465] on div "Pen P" at bounding box center [58, 472] width 34 height 27
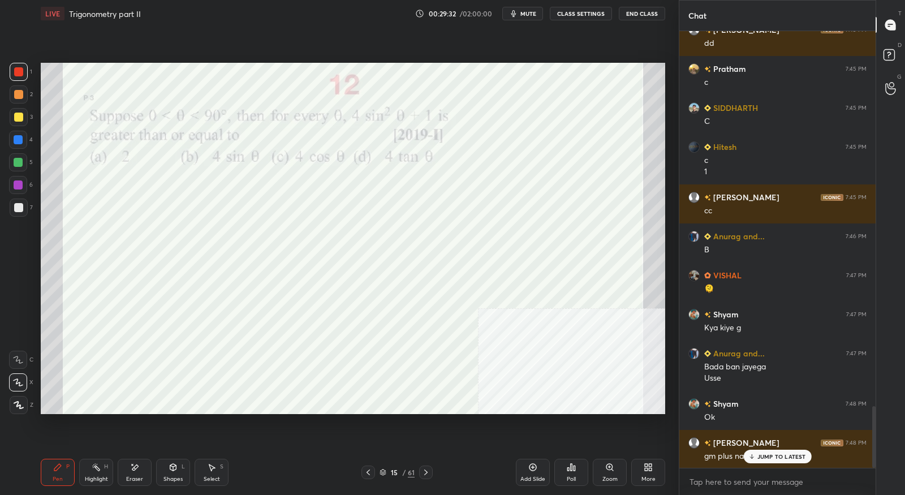
scroll to position [2651, 0]
click at [426, 472] on icon at bounding box center [425, 472] width 3 height 6
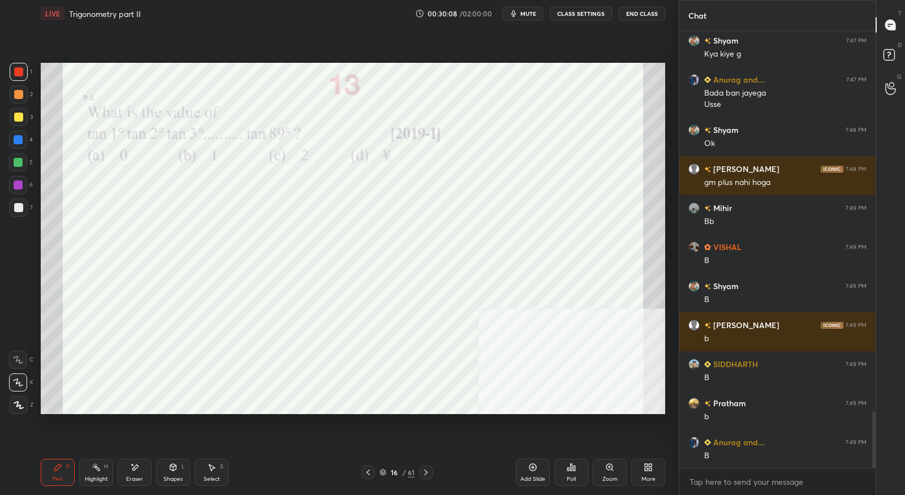
scroll to position [2963, 0]
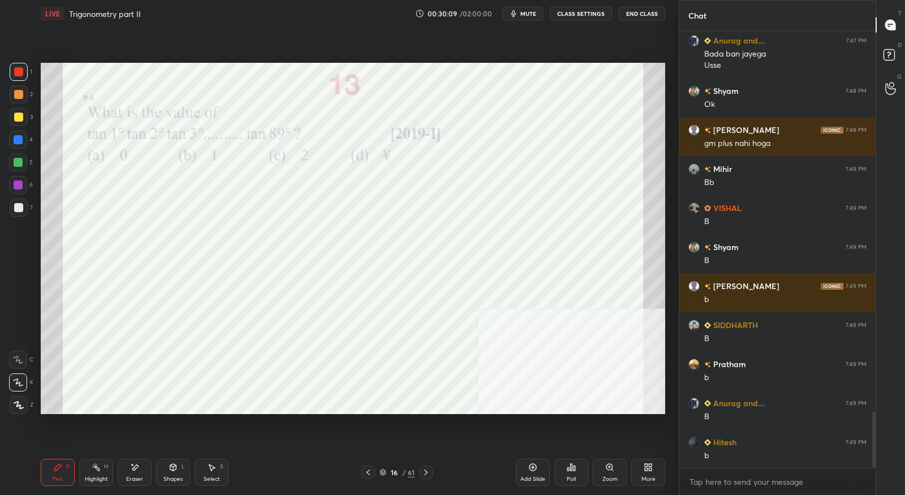
click at [425, 472] on icon at bounding box center [425, 472] width 9 height 9
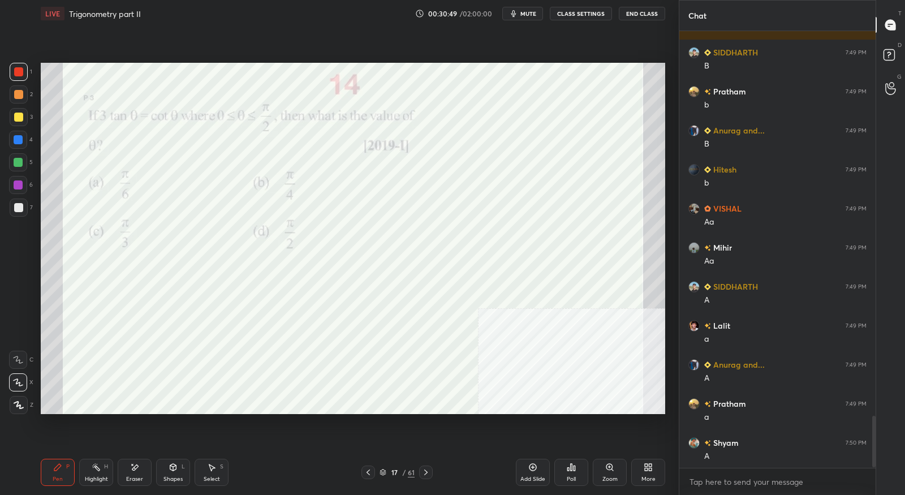
scroll to position [3276, 0]
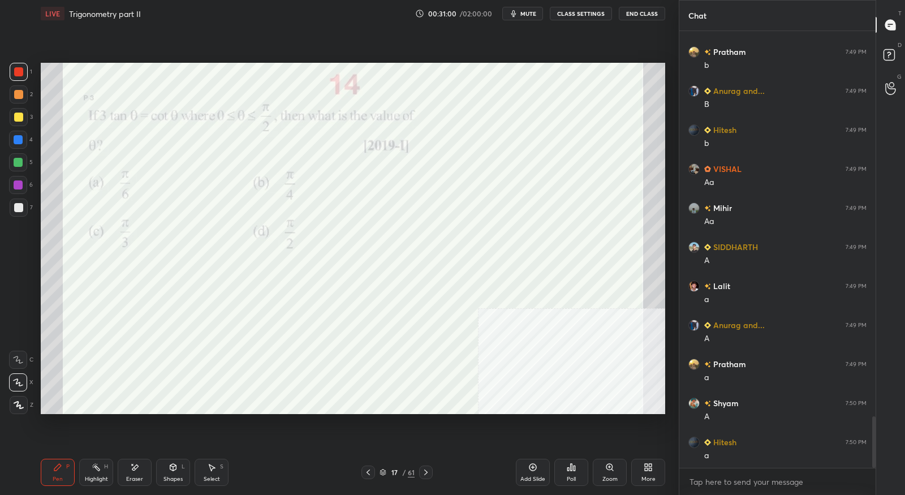
click at [427, 473] on icon at bounding box center [425, 472] width 9 height 9
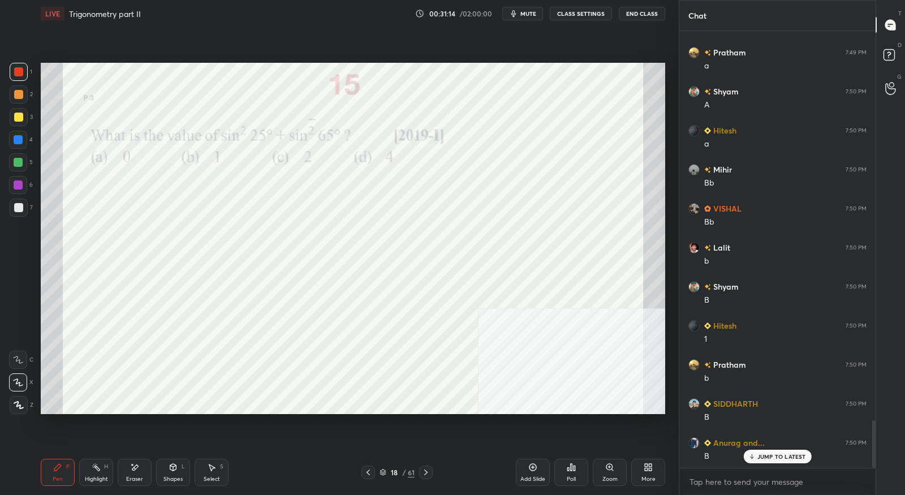
scroll to position [3588, 0]
click at [422, 472] on icon at bounding box center [425, 472] width 9 height 9
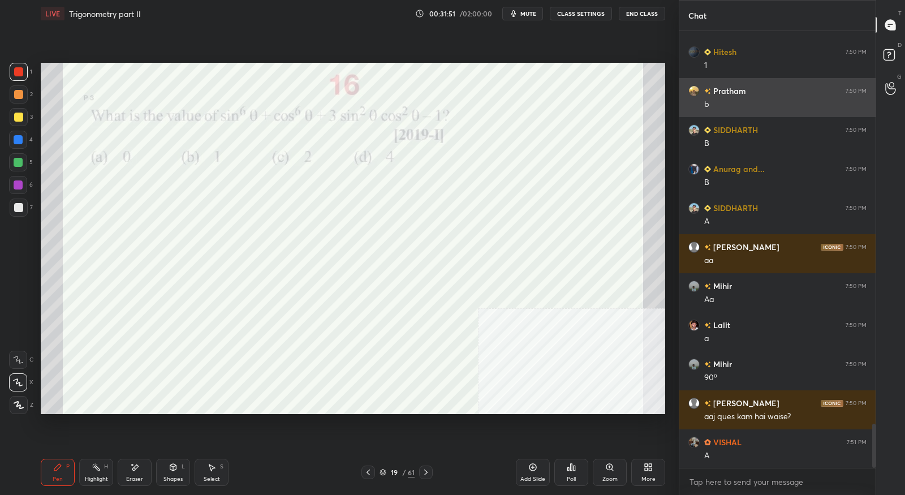
scroll to position [3900, 0]
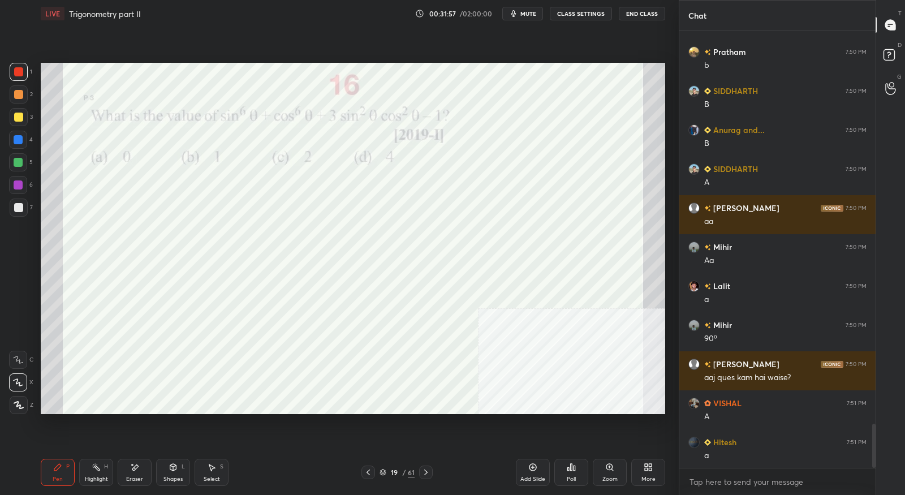
click at [427, 471] on icon at bounding box center [425, 472] width 9 height 9
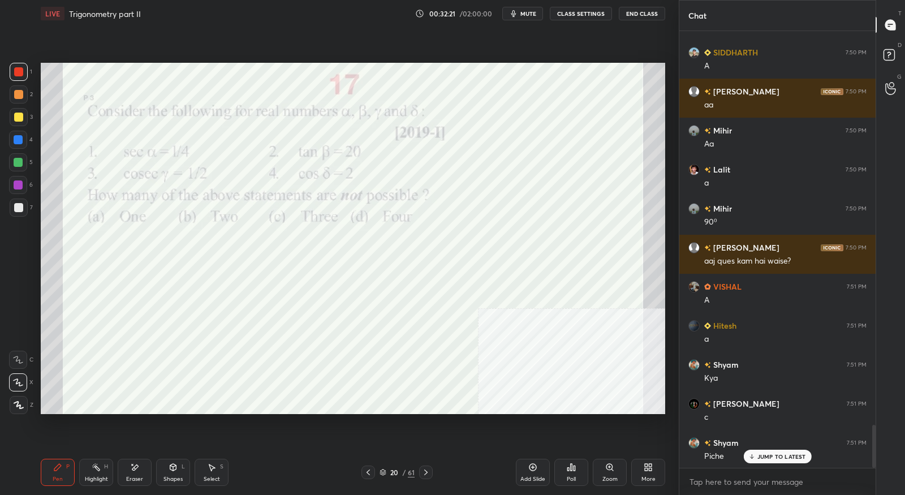
scroll to position [4056, 0]
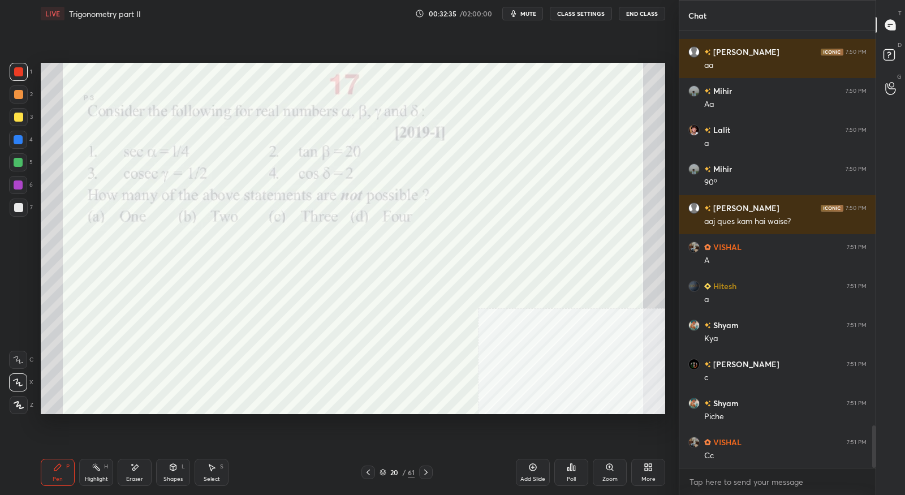
click at [370, 470] on icon at bounding box center [368, 472] width 9 height 9
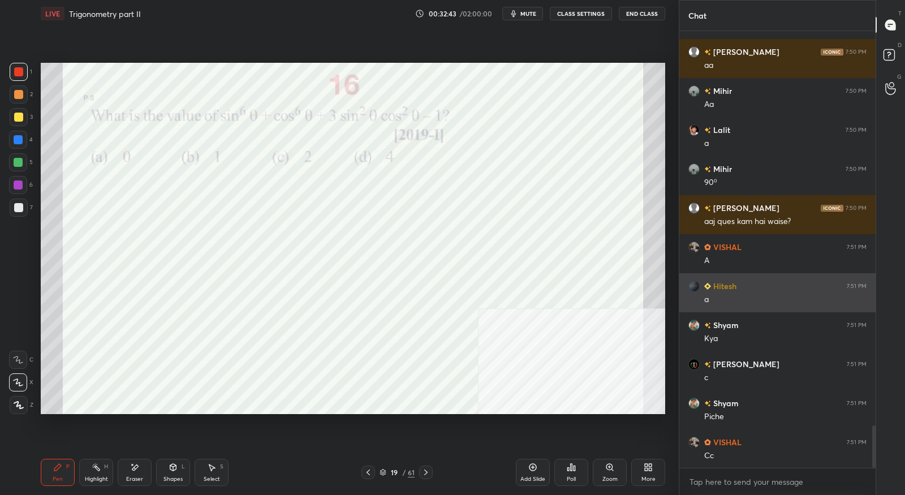
scroll to position [4095, 0]
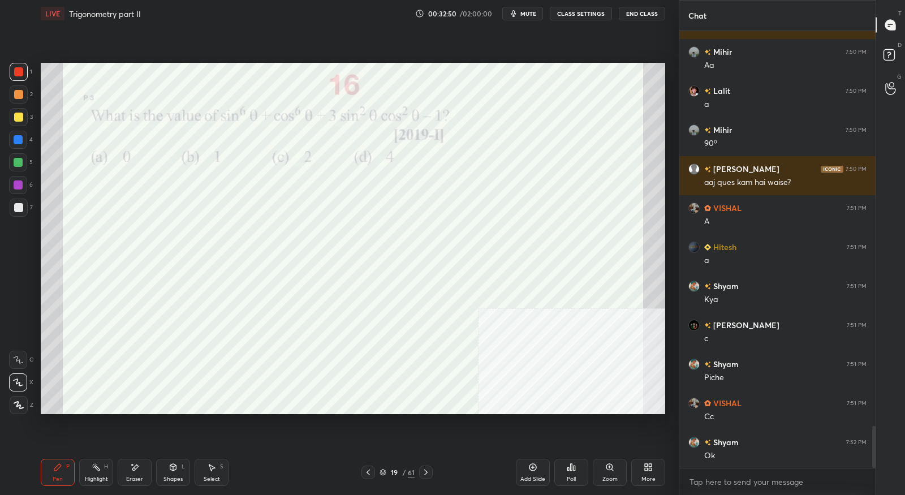
click at [428, 471] on icon at bounding box center [425, 472] width 9 height 9
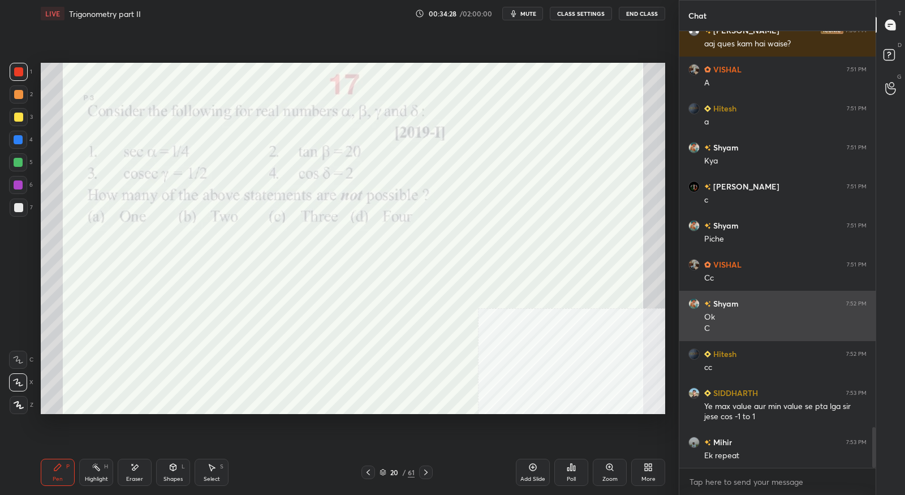
scroll to position [4245, 0]
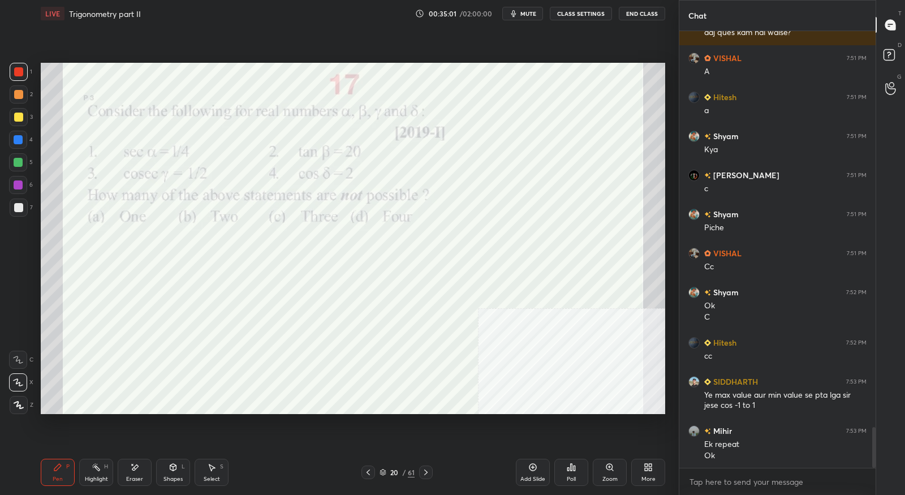
click at [428, 473] on icon at bounding box center [425, 472] width 9 height 9
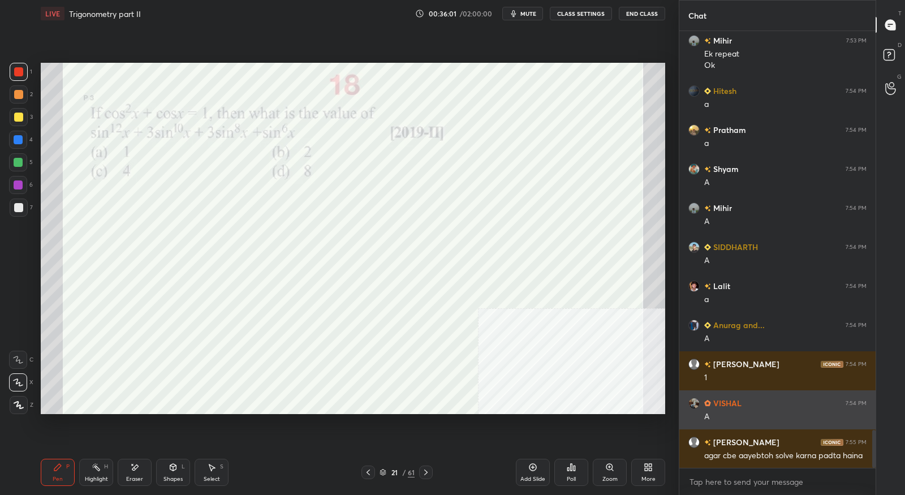
scroll to position [4646, 0]
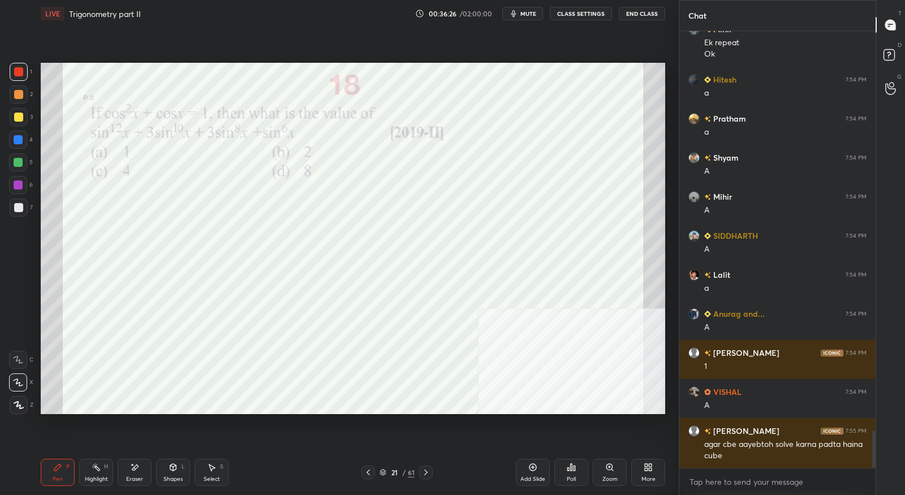
click at [428, 467] on div at bounding box center [426, 472] width 14 height 14
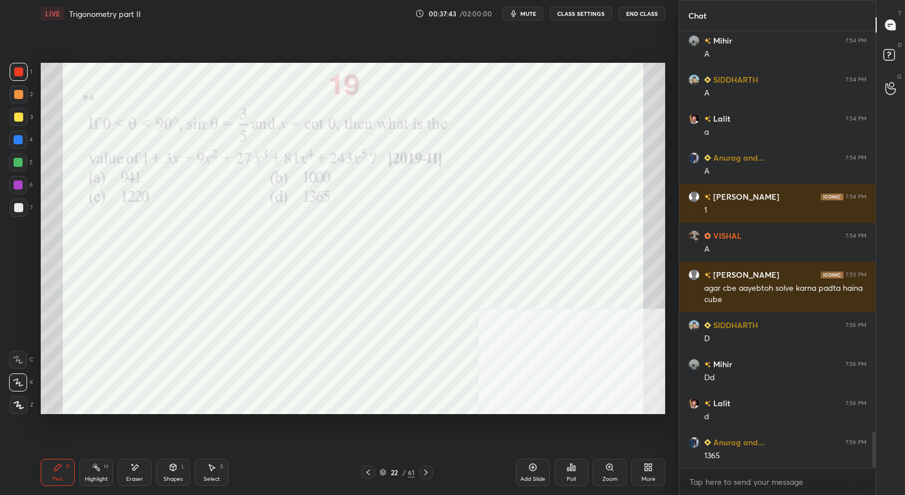
scroll to position [4842, 0]
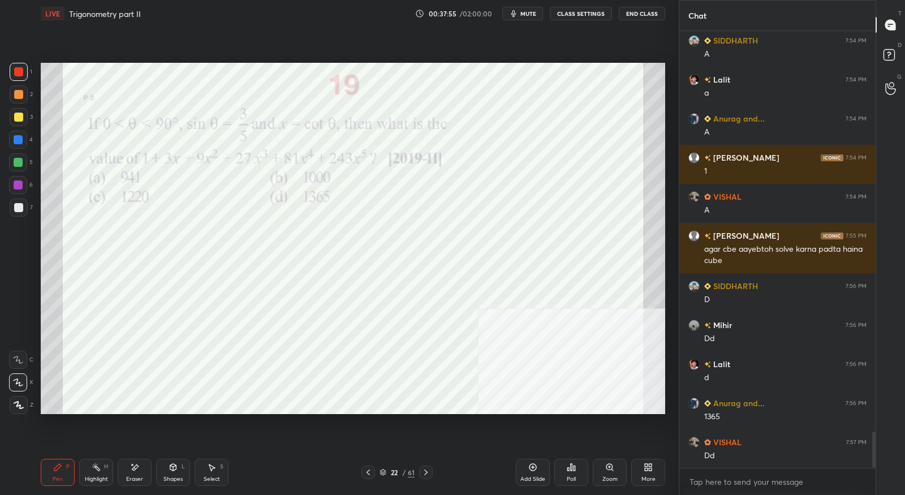
click at [141, 468] on div "Eraser" at bounding box center [135, 472] width 34 height 27
click at [59, 467] on icon at bounding box center [57, 467] width 7 height 7
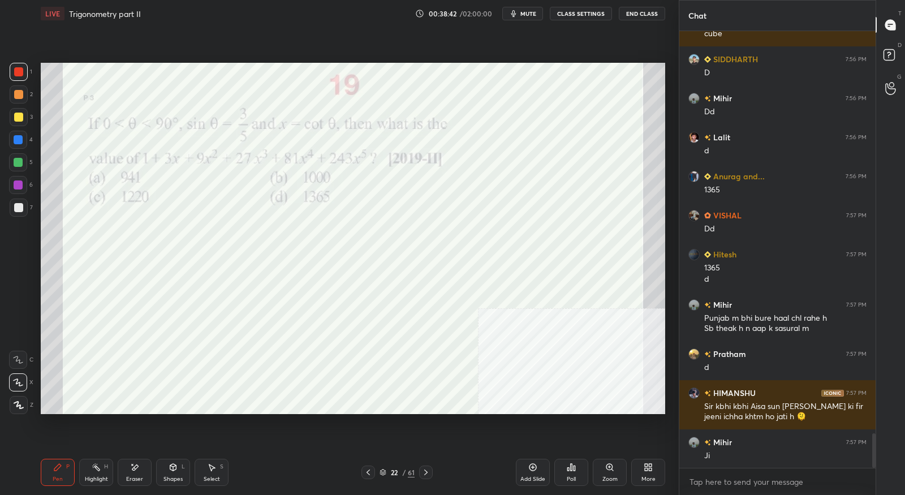
scroll to position [5107, 0]
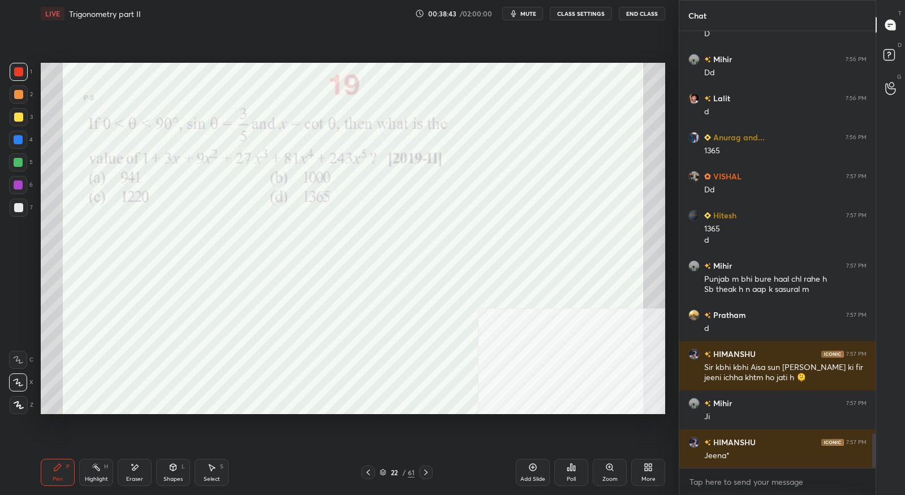
click at [432, 473] on div at bounding box center [426, 472] width 14 height 14
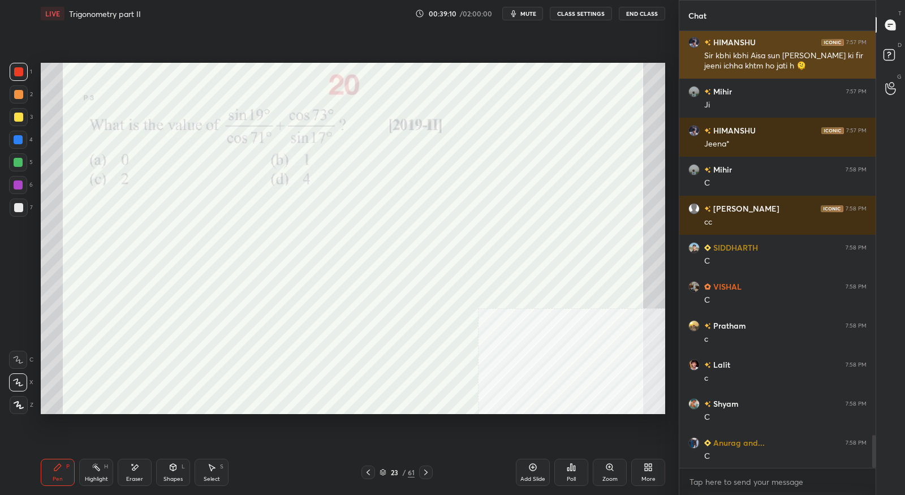
scroll to position [5459, 0]
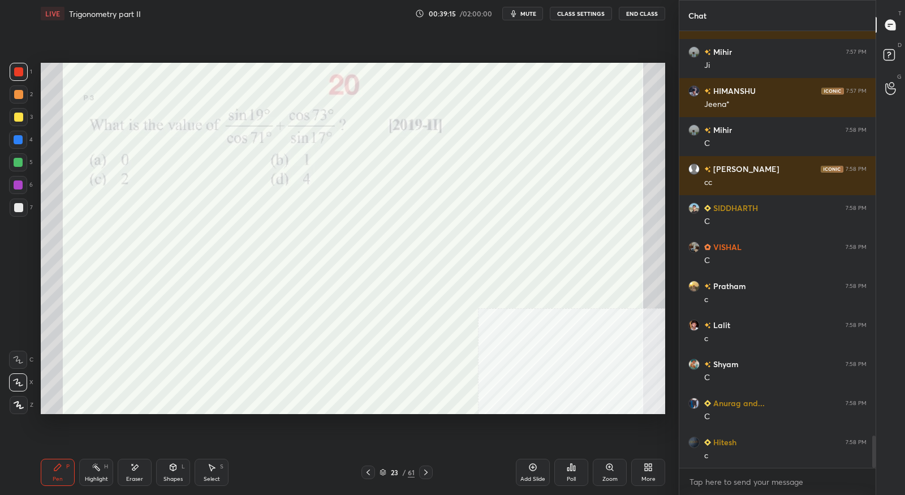
click at [428, 474] on icon at bounding box center [425, 472] width 9 height 9
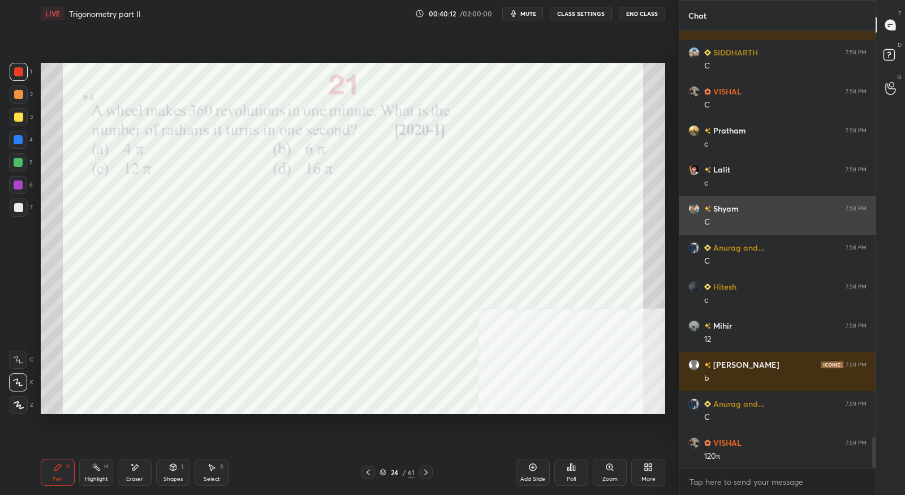
scroll to position [5654, 0]
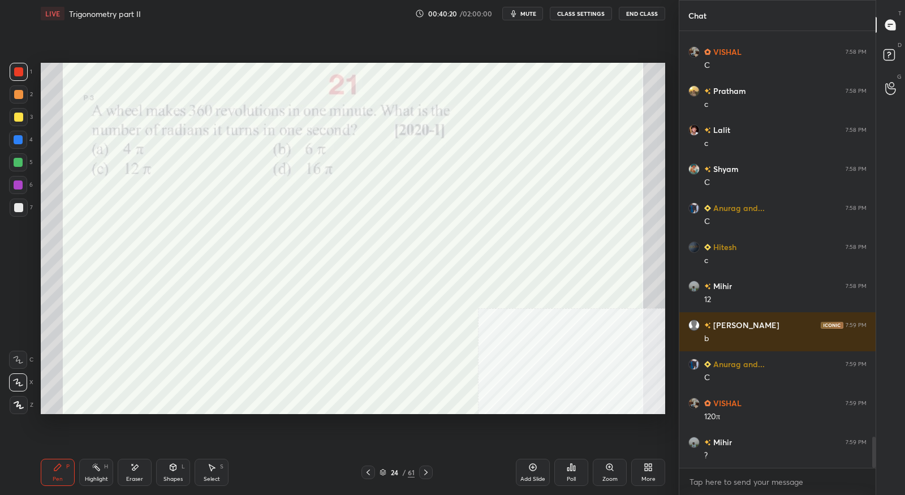
drag, startPoint x: 140, startPoint y: 477, endPoint x: 171, endPoint y: 431, distance: 55.1
click at [141, 476] on div "Eraser" at bounding box center [134, 479] width 17 height 6
click at [64, 465] on div "Pen P" at bounding box center [58, 472] width 34 height 27
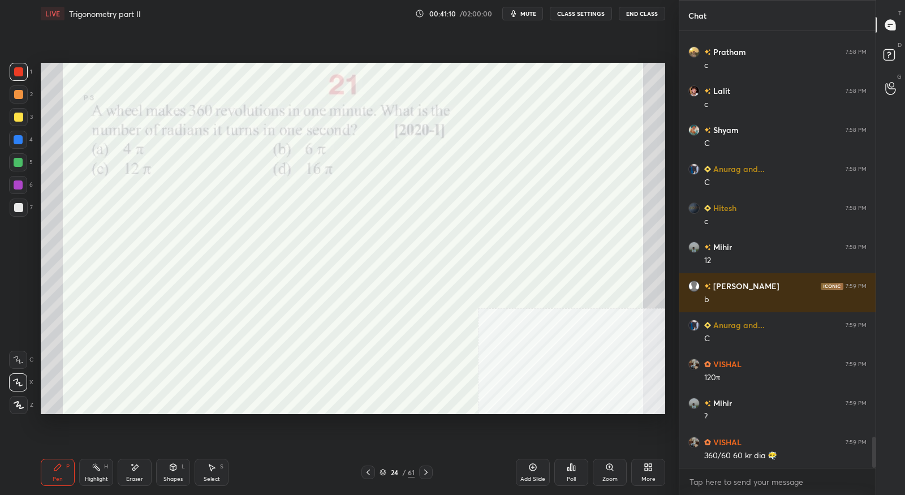
click at [424, 475] on icon at bounding box center [425, 472] width 9 height 9
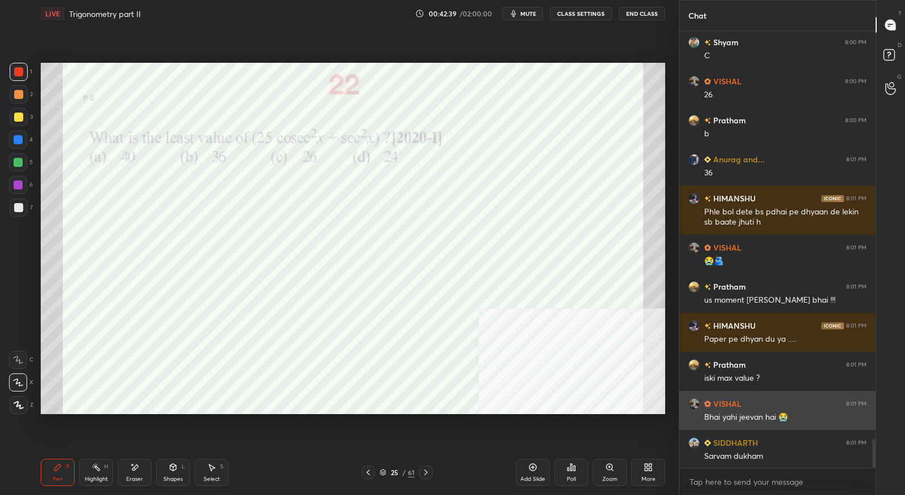
scroll to position [6220, 0]
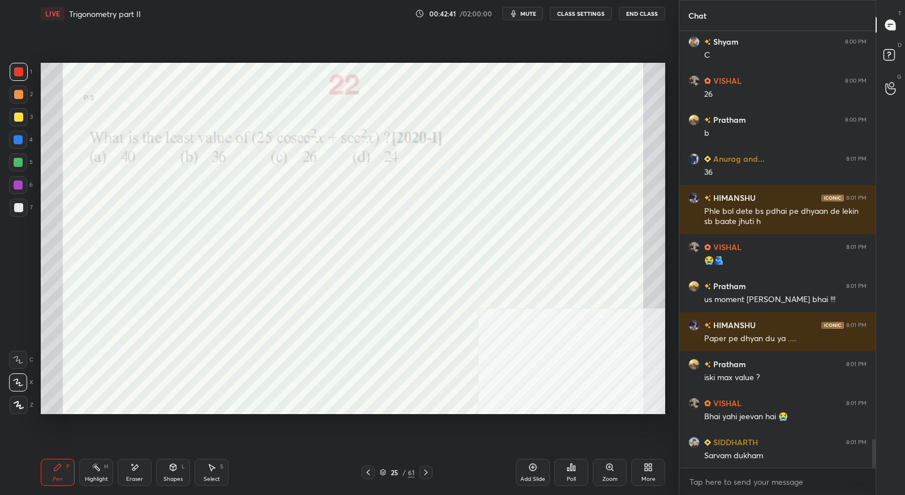
click at [424, 481] on div "Pen P Highlight H Eraser Shapes L Select S 25 / 61 Add Slide Poll Zoom More" at bounding box center [353, 472] width 624 height 45
click at [430, 468] on div at bounding box center [426, 472] width 14 height 14
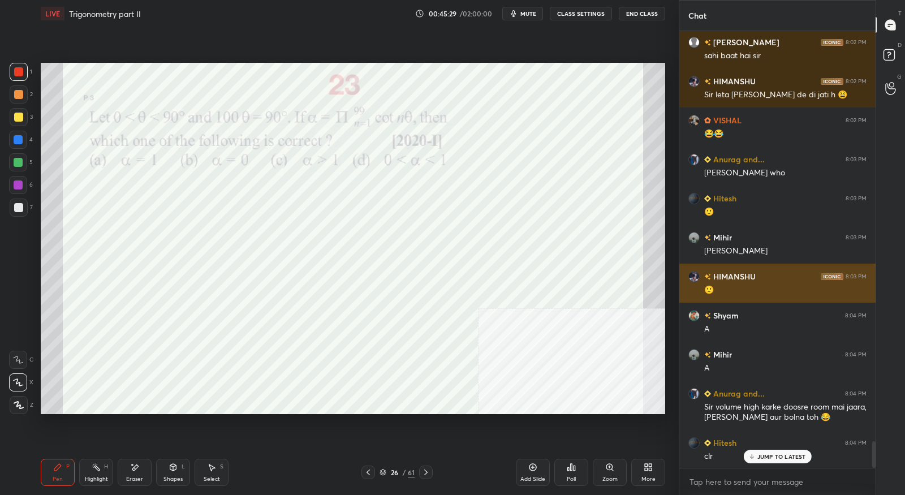
scroll to position [6749, 0]
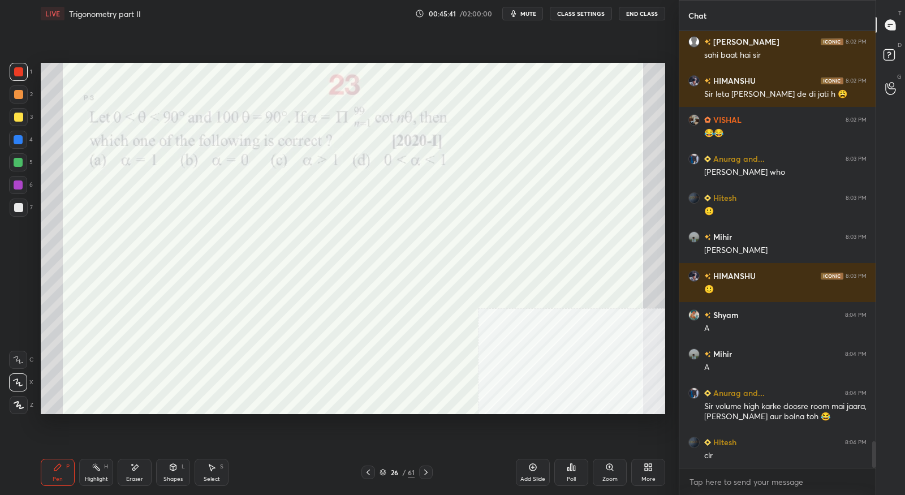
click at [431, 474] on div at bounding box center [426, 472] width 14 height 14
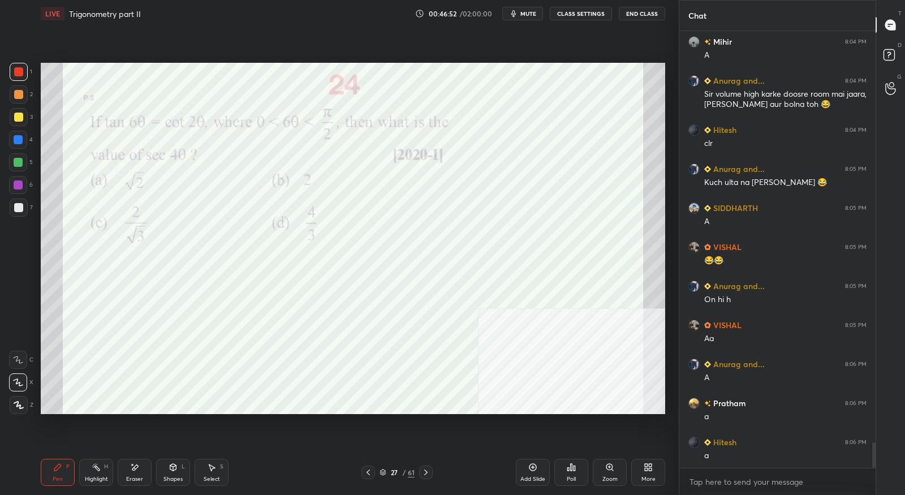
scroll to position [7100, 0]
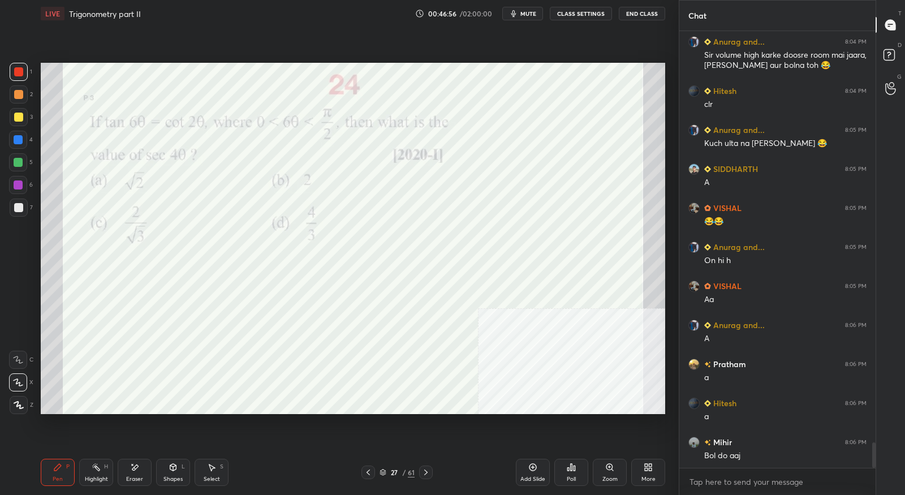
click at [428, 473] on icon at bounding box center [425, 472] width 9 height 9
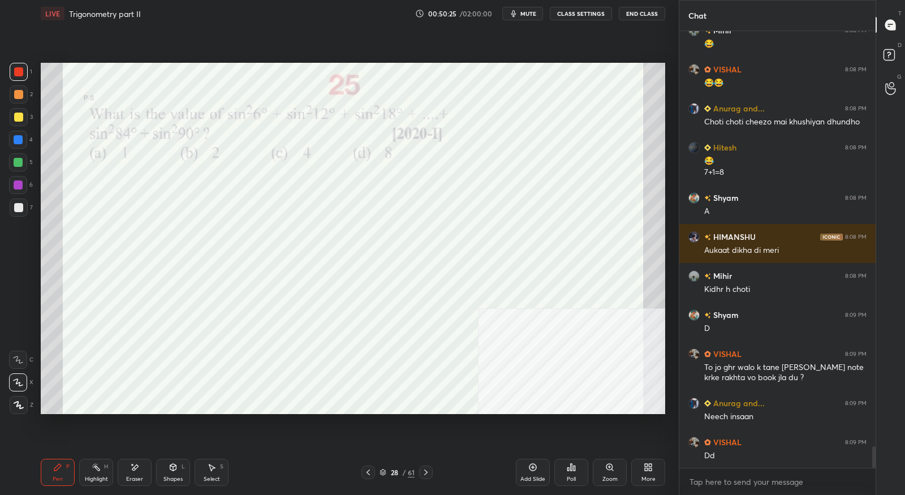
scroll to position [8503, 0]
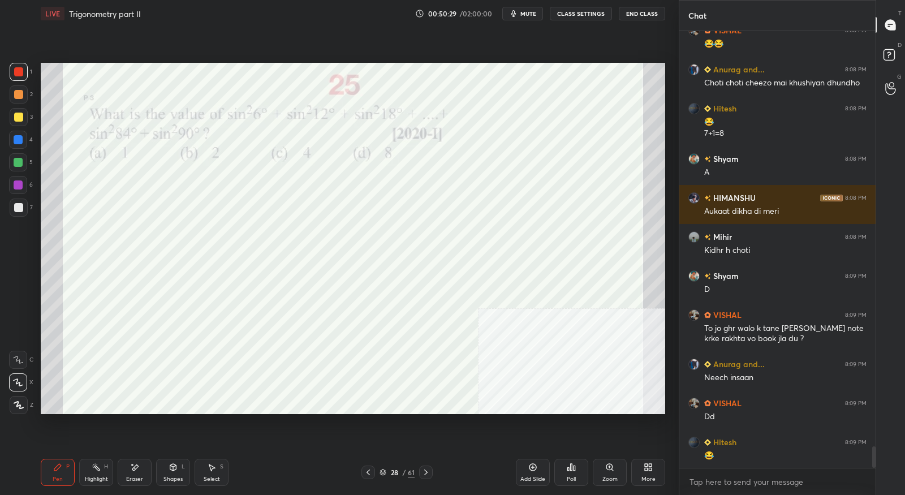
click at [430, 473] on icon at bounding box center [425, 472] width 9 height 9
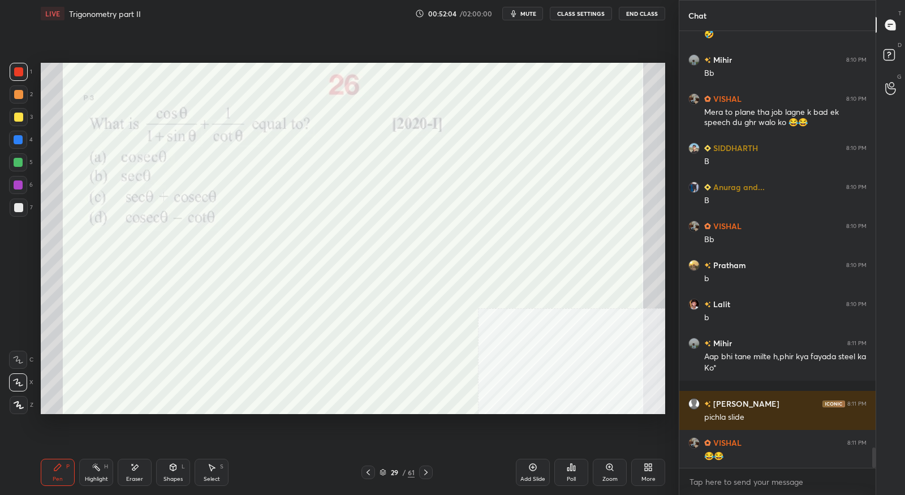
scroll to position [9003, 0]
click at [369, 476] on icon at bounding box center [368, 472] width 9 height 9
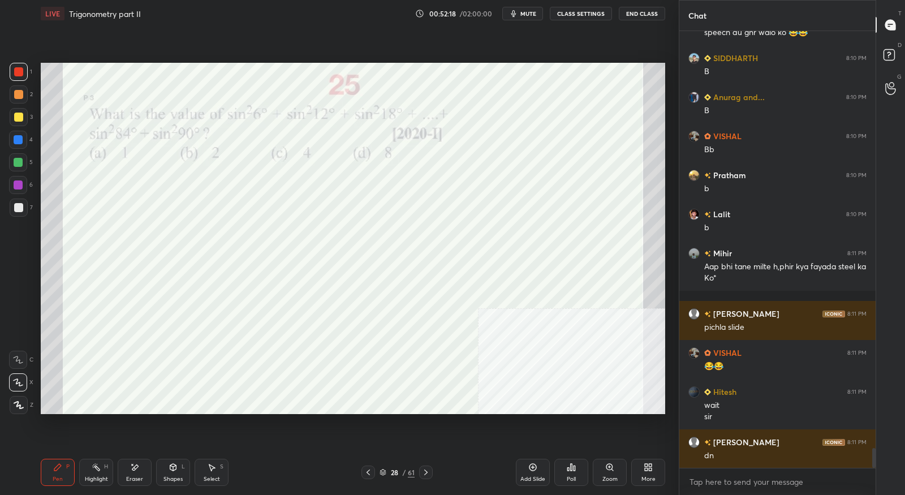
scroll to position [9131, 0]
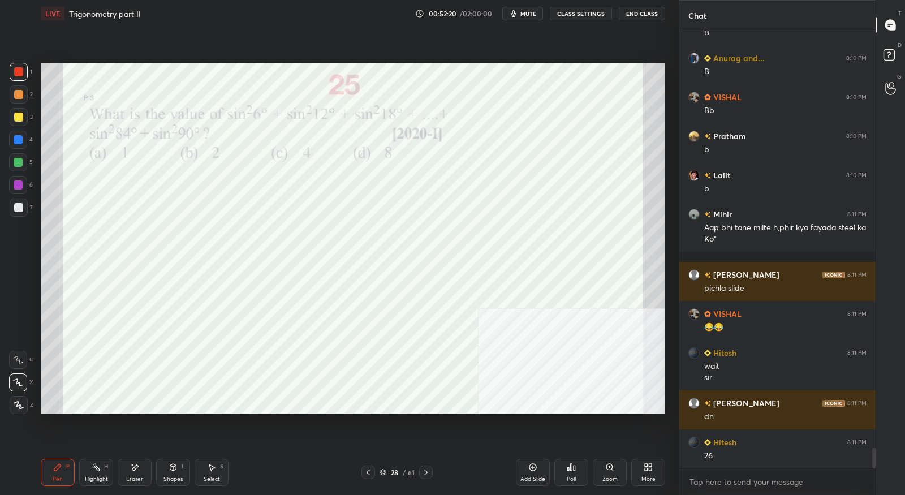
click at [429, 472] on icon at bounding box center [425, 472] width 9 height 9
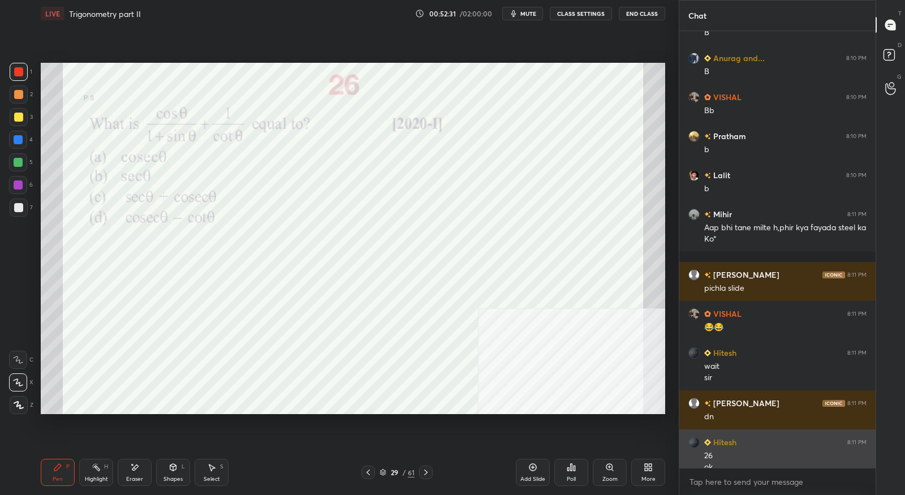
scroll to position [9142, 0]
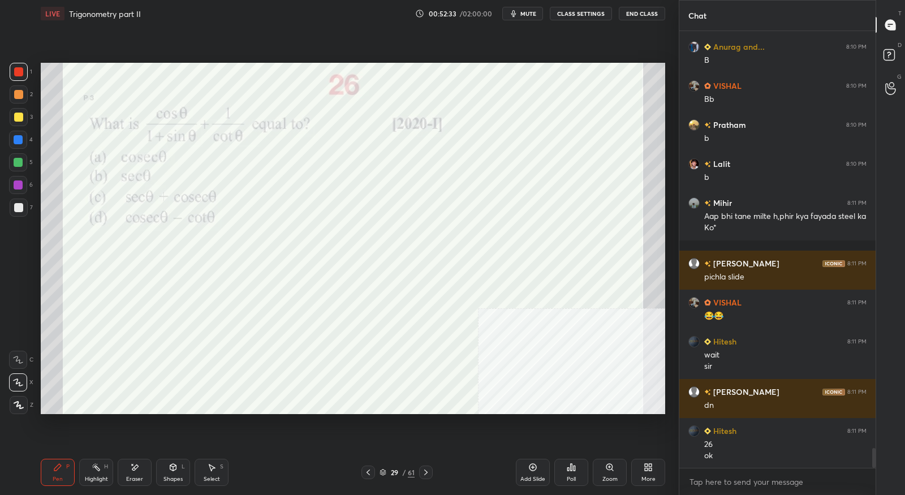
click at [425, 477] on div at bounding box center [426, 472] width 14 height 14
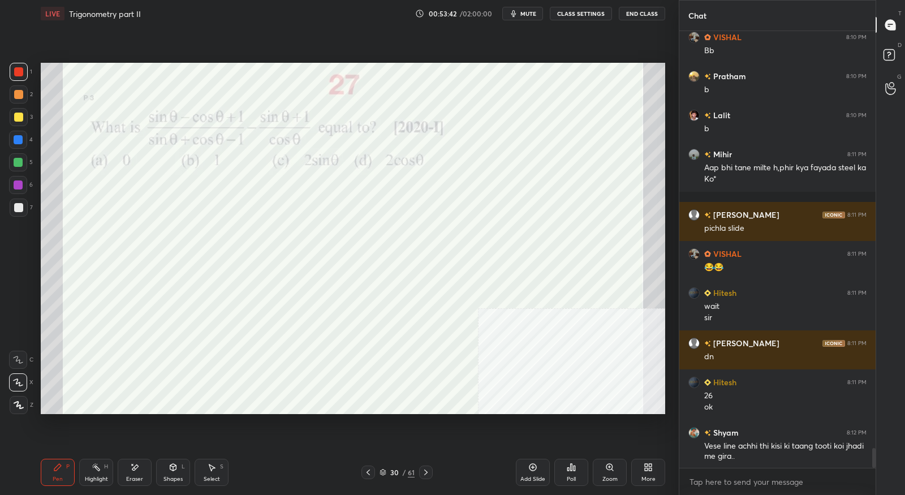
scroll to position [9231, 0]
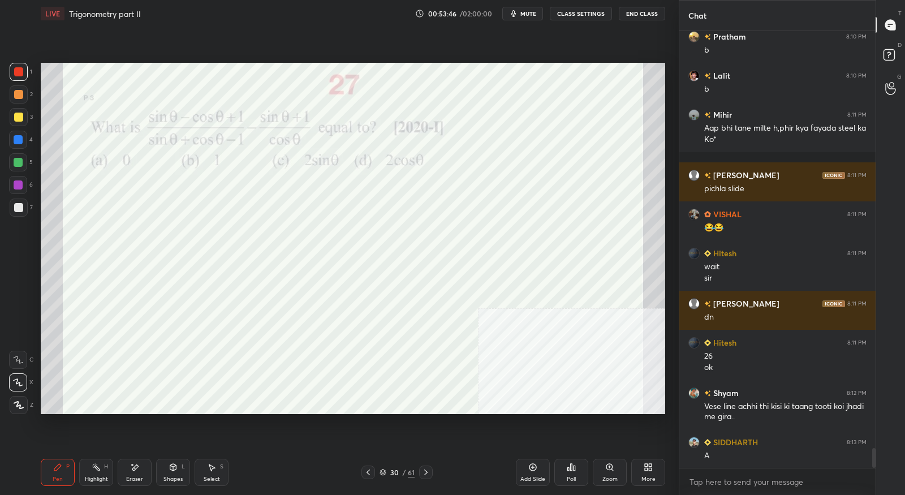
drag, startPoint x: 140, startPoint y: 470, endPoint x: 152, endPoint y: 435, distance: 36.7
click at [141, 471] on div "Eraser" at bounding box center [135, 472] width 34 height 27
drag, startPoint x: 55, startPoint y: 467, endPoint x: 91, endPoint y: 421, distance: 58.0
click at [55, 467] on icon at bounding box center [57, 467] width 7 height 7
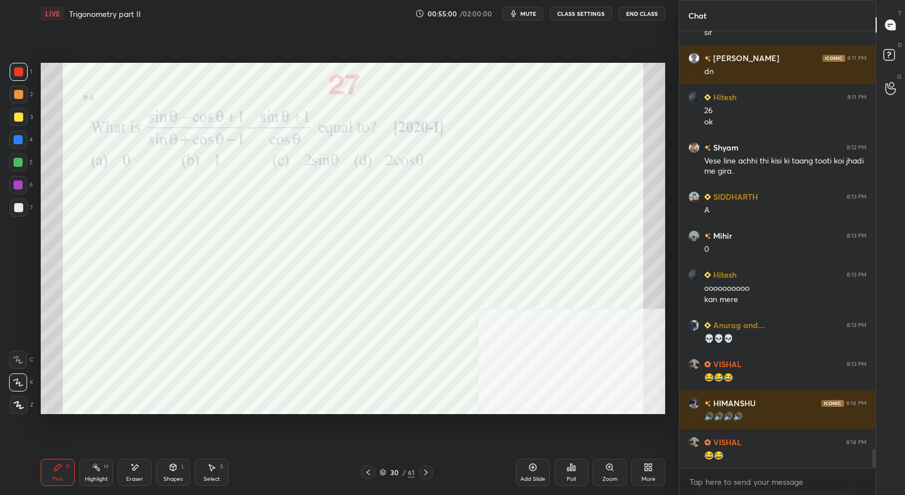
scroll to position [9515, 0]
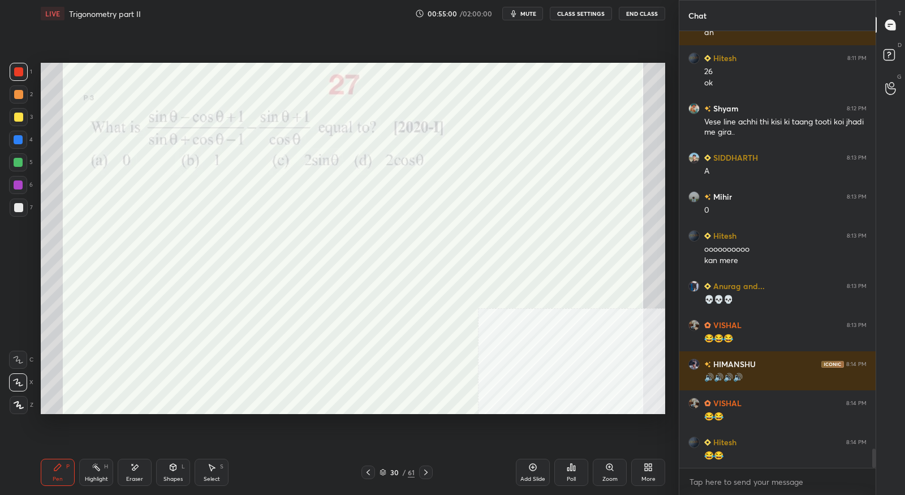
click at [430, 473] on icon at bounding box center [425, 472] width 9 height 9
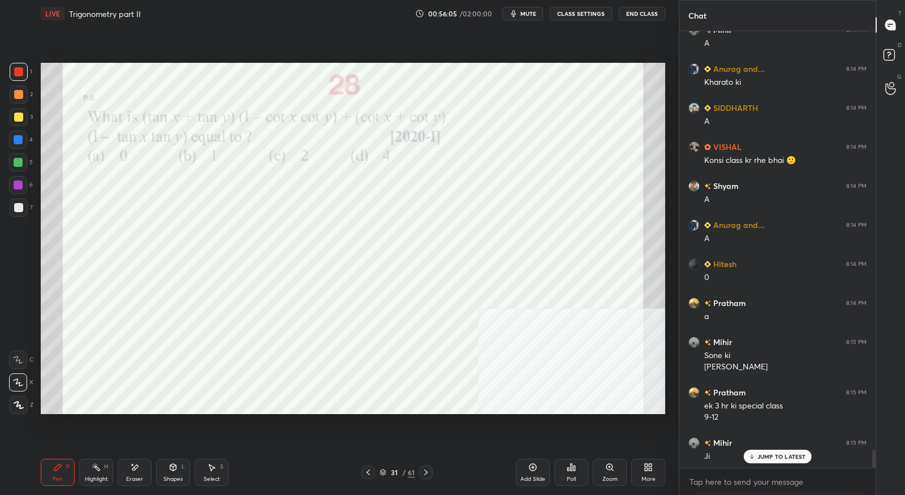
scroll to position [10172, 0]
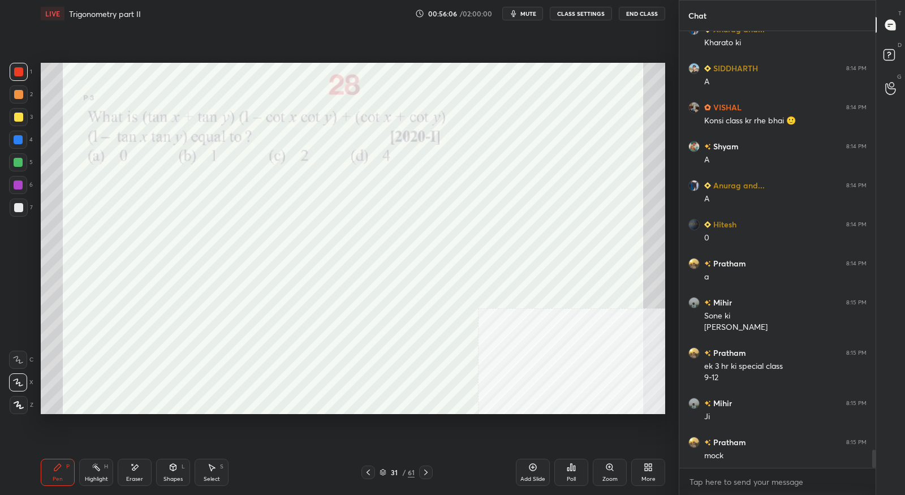
click at [430, 473] on icon at bounding box center [425, 472] width 9 height 9
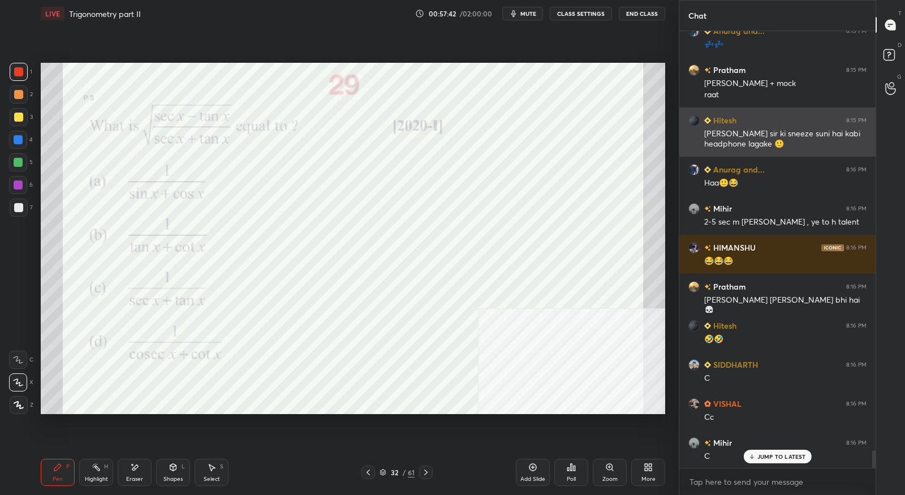
scroll to position [10672, 0]
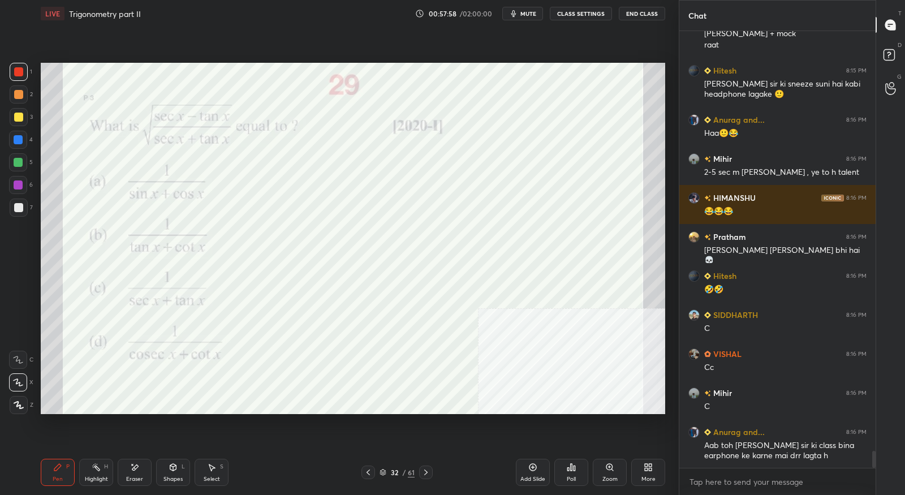
click at [426, 473] on icon at bounding box center [425, 472] width 9 height 9
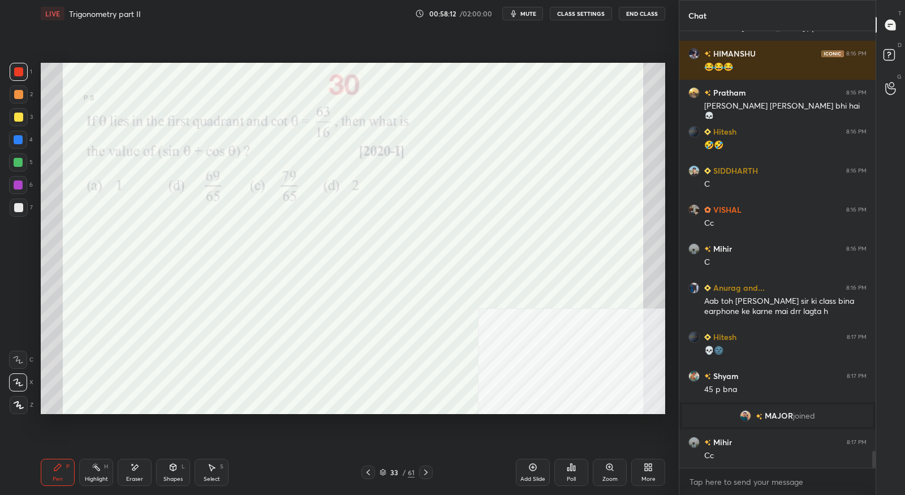
scroll to position [10855, 0]
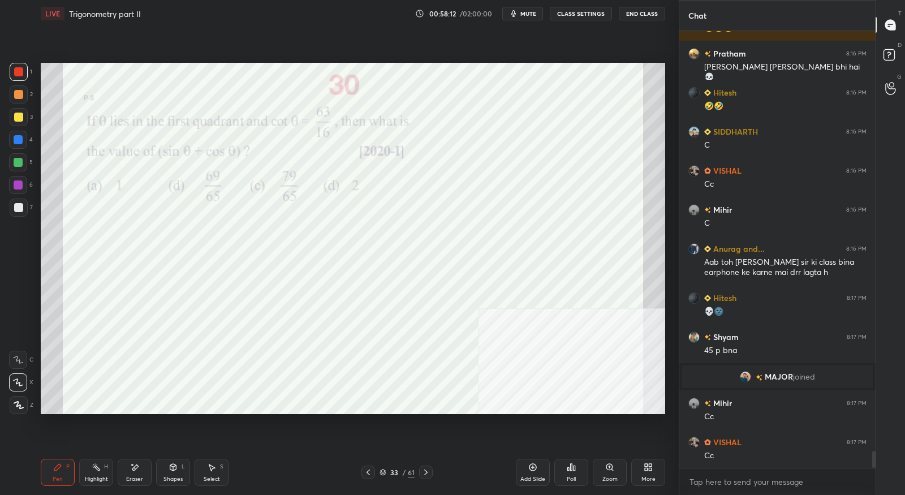
click at [367, 476] on icon at bounding box center [368, 472] width 9 height 9
click at [428, 473] on icon at bounding box center [425, 472] width 9 height 9
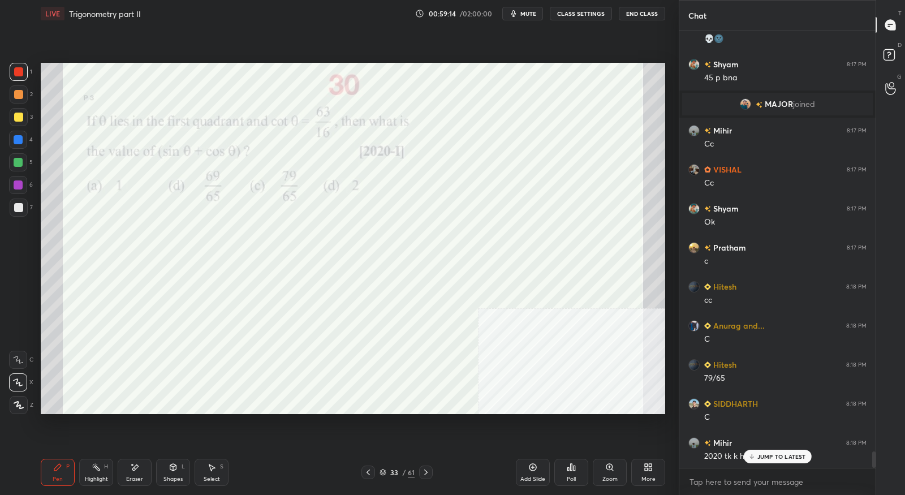
scroll to position [11168, 0]
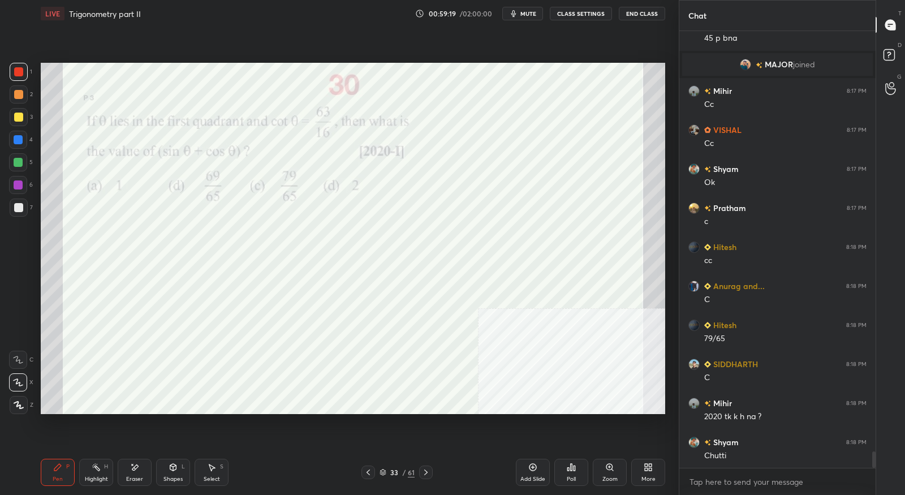
click at [428, 472] on icon at bounding box center [425, 472] width 9 height 9
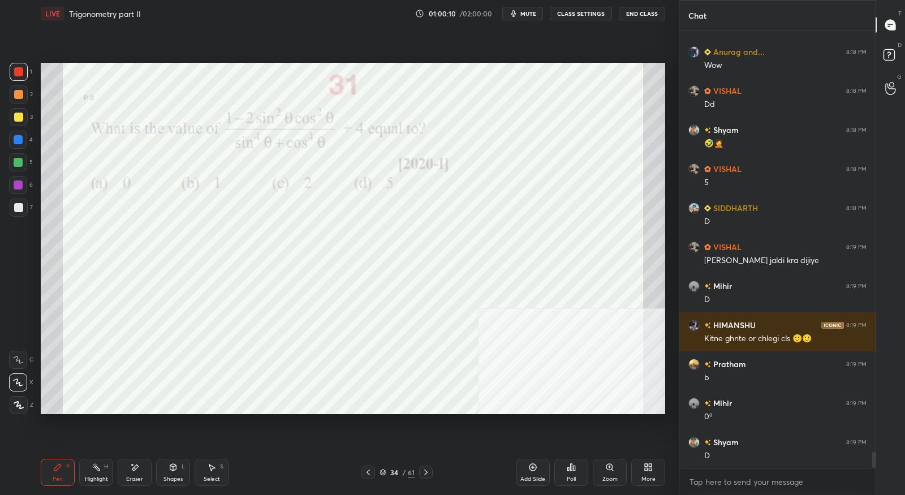
scroll to position [11636, 0]
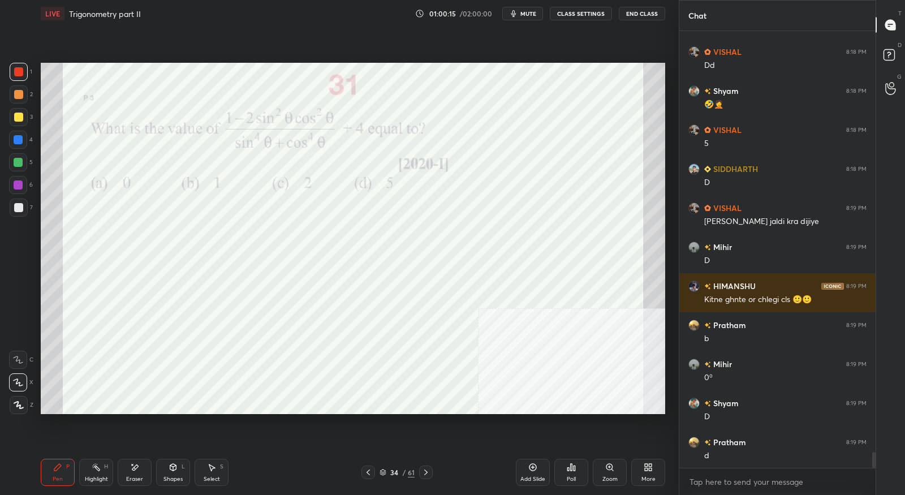
click at [425, 474] on icon at bounding box center [425, 472] width 3 height 6
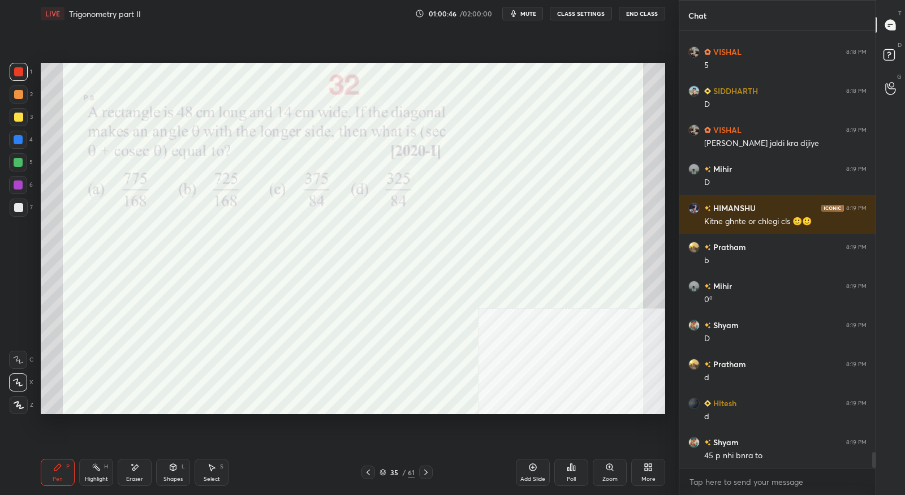
scroll to position [11741, 0]
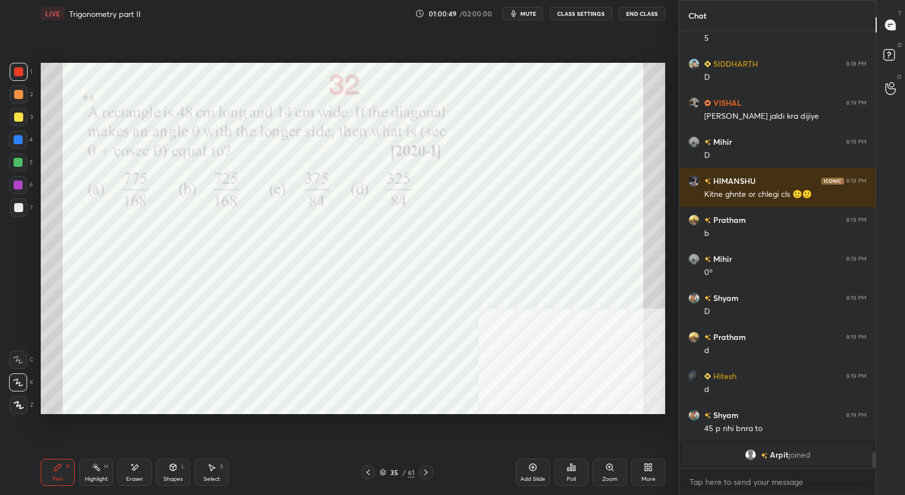
click at [366, 472] on icon at bounding box center [368, 472] width 9 height 9
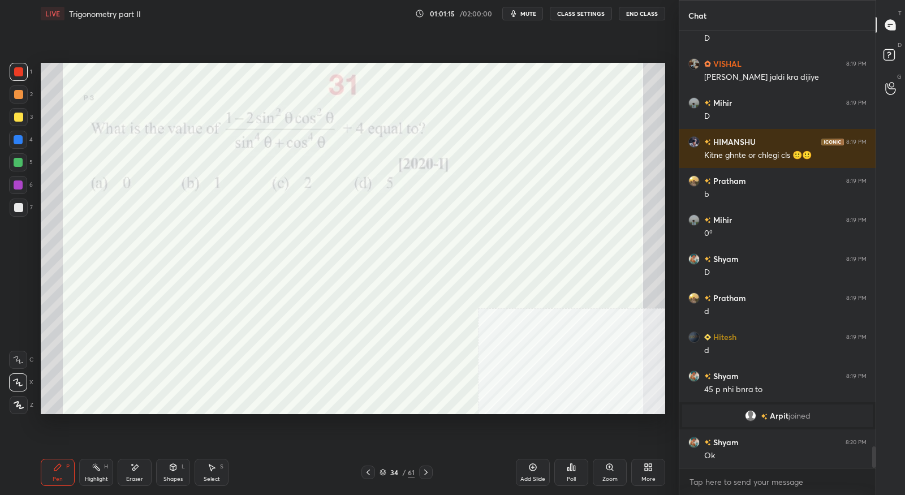
click at [425, 476] on icon at bounding box center [425, 472] width 9 height 9
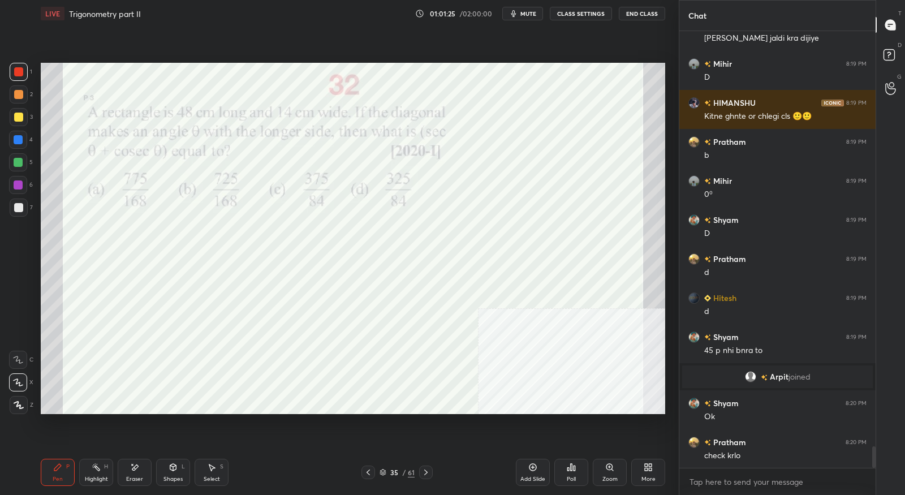
click at [368, 474] on icon at bounding box center [367, 472] width 3 height 6
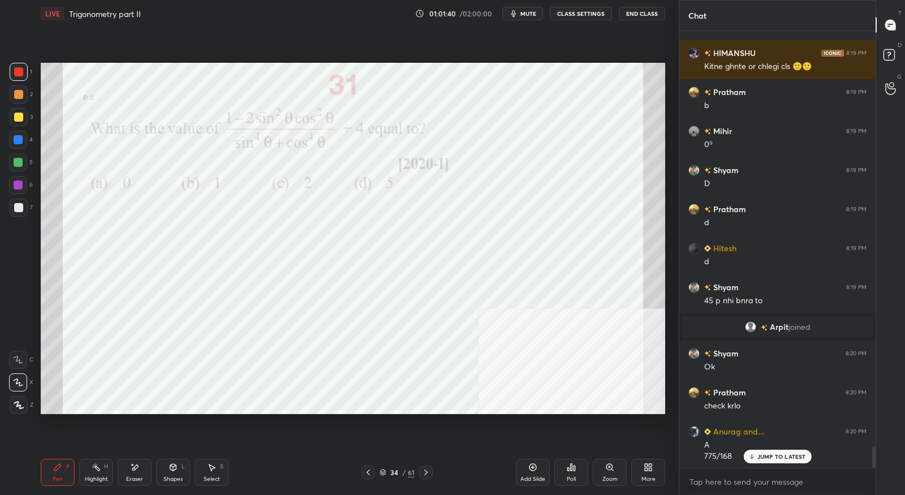
scroll to position [8420, 0]
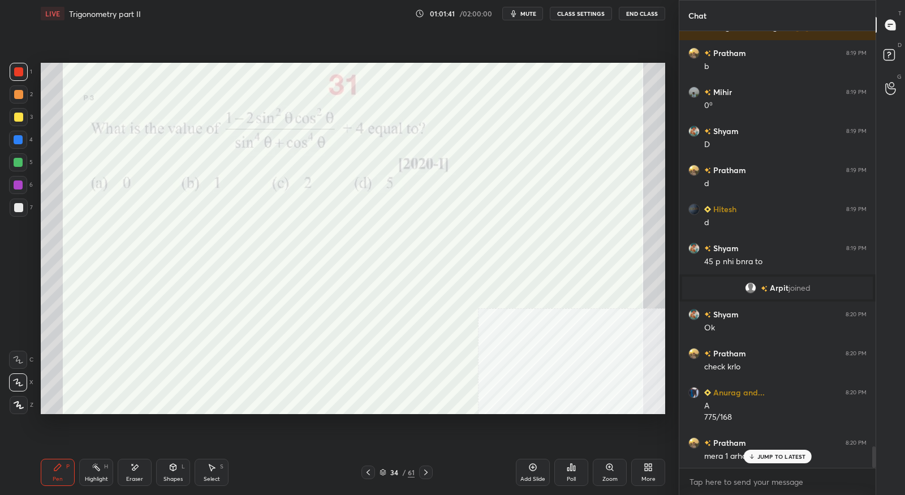
click at [431, 469] on div at bounding box center [426, 472] width 14 height 14
click at [368, 481] on div "Pen P Highlight H Eraser Shapes L Select S 35 / 61 Add Slide Poll Zoom More" at bounding box center [353, 472] width 624 height 45
click at [369, 475] on icon at bounding box center [367, 472] width 3 height 6
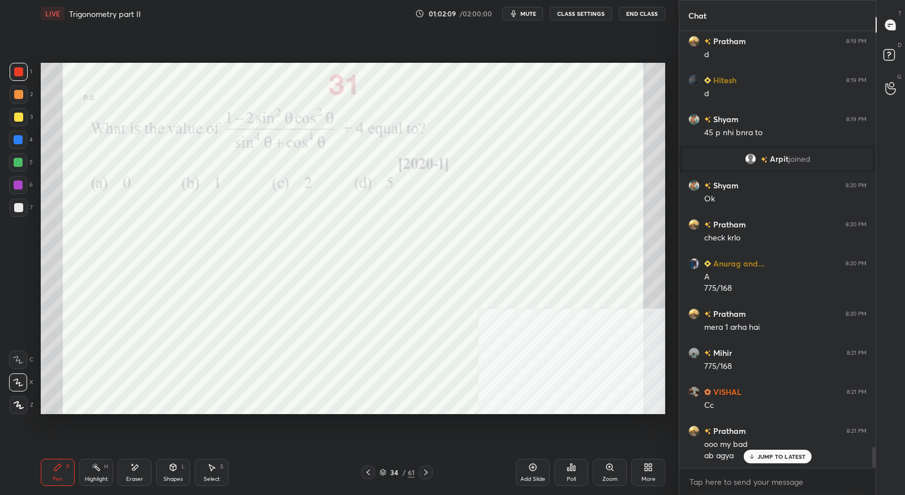
scroll to position [8626, 0]
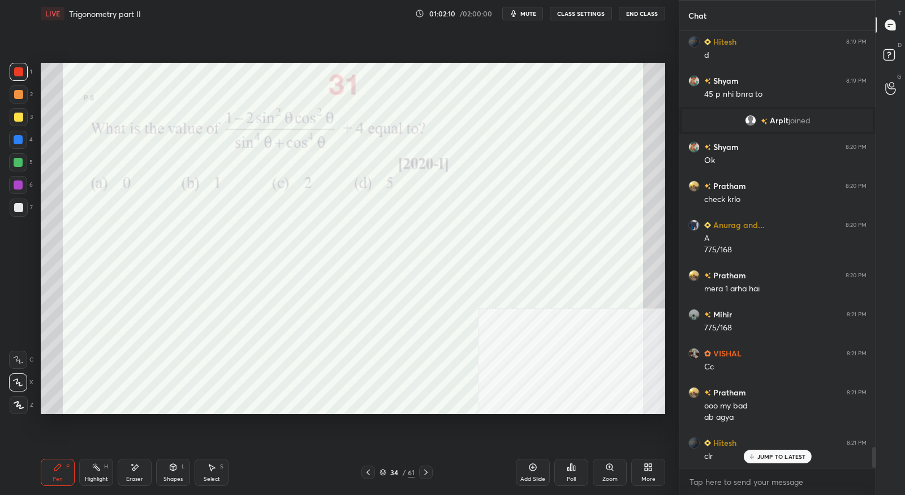
click at [430, 476] on icon at bounding box center [425, 472] width 9 height 9
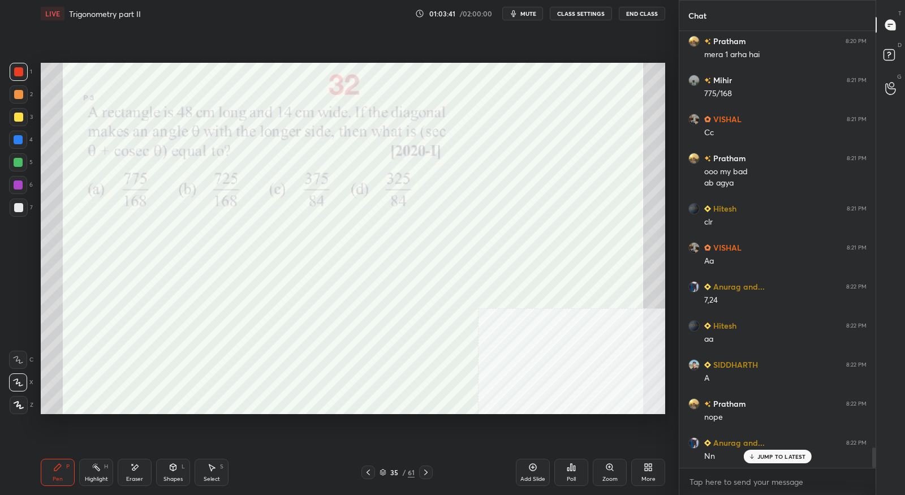
scroll to position [8861, 0]
click at [426, 474] on icon at bounding box center [425, 472] width 9 height 9
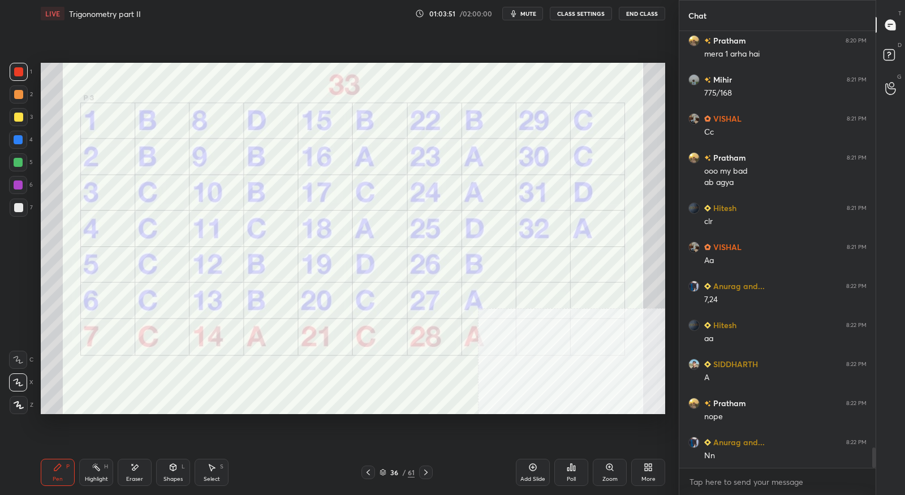
click at [426, 474] on icon at bounding box center [425, 472] width 9 height 9
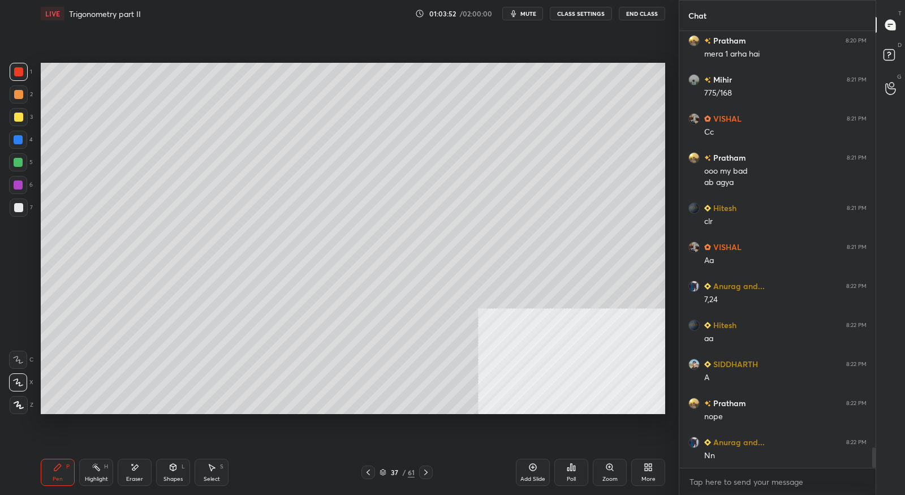
scroll to position [8900, 0]
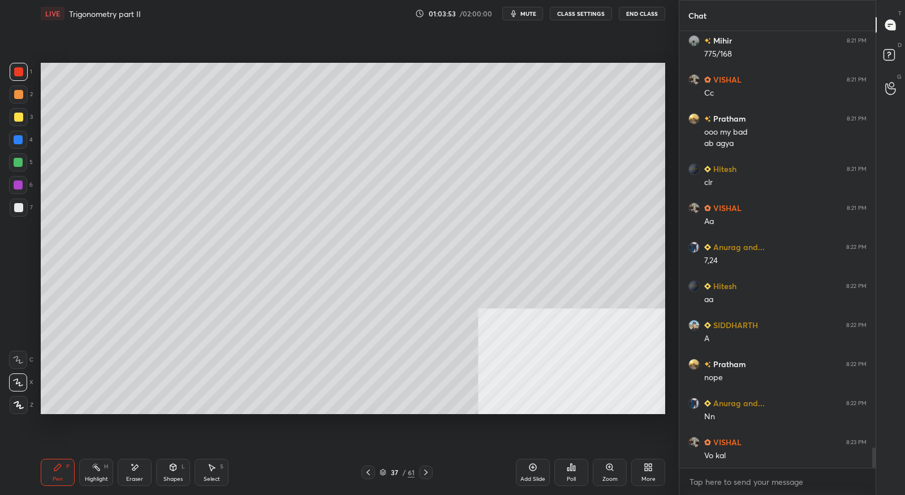
click at [426, 471] on icon at bounding box center [425, 472] width 3 height 6
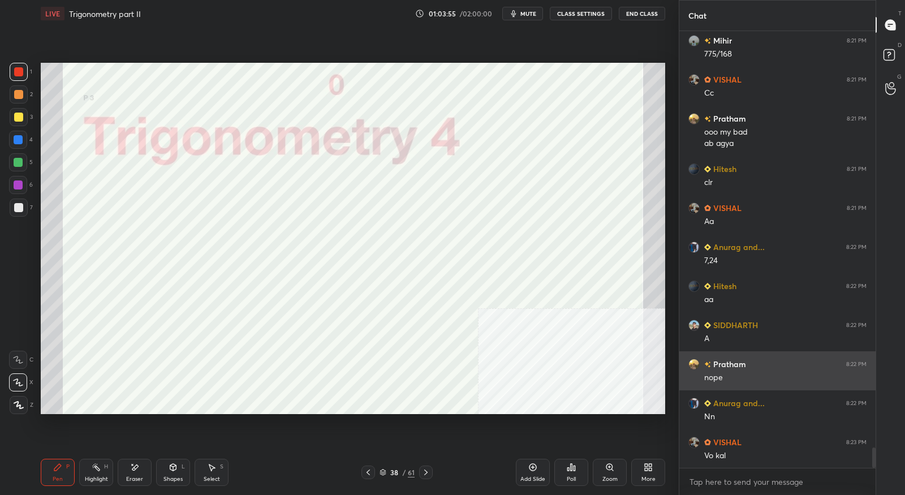
scroll to position [8939, 0]
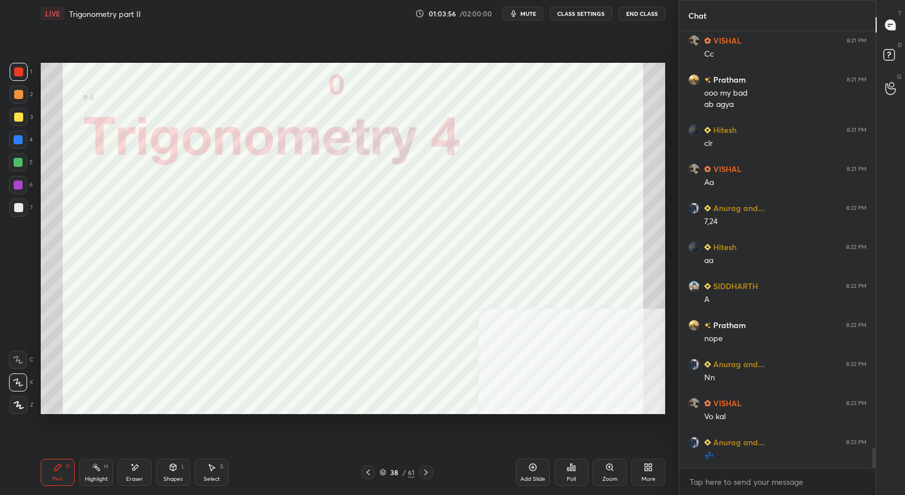
click at [430, 470] on icon at bounding box center [425, 472] width 9 height 9
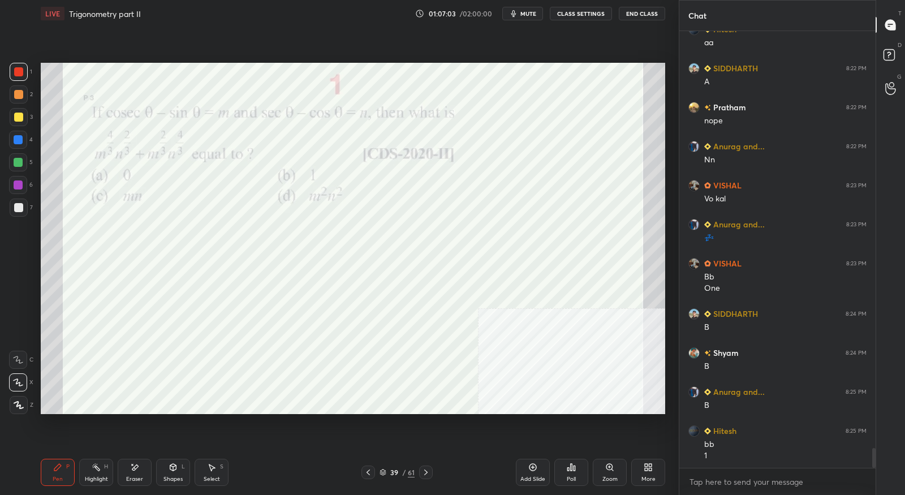
scroll to position [9205, 0]
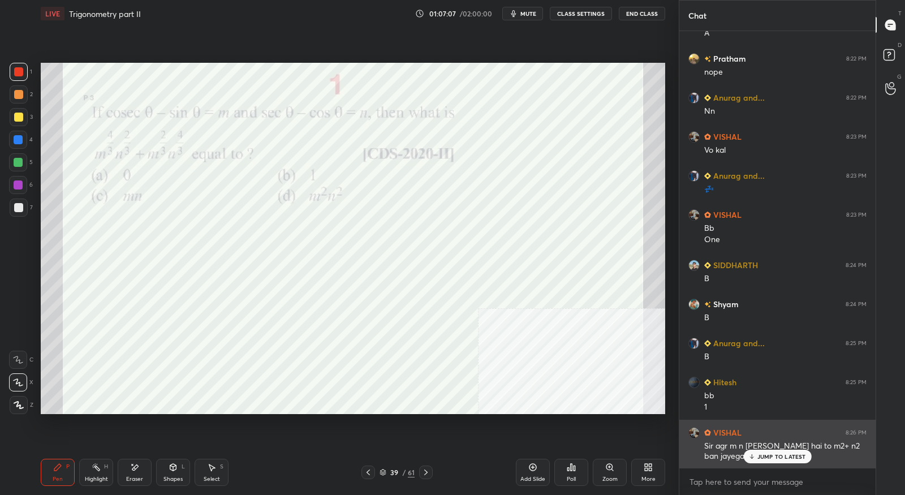
drag, startPoint x: 800, startPoint y: 456, endPoint x: 800, endPoint y: 434, distance: 22.6
click at [800, 456] on p "JUMP TO LATEST" at bounding box center [781, 456] width 49 height 7
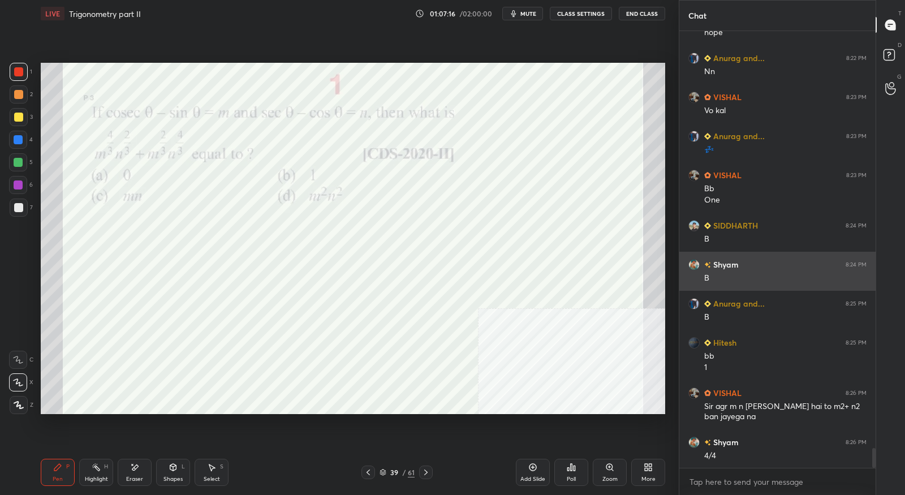
scroll to position [9284, 0]
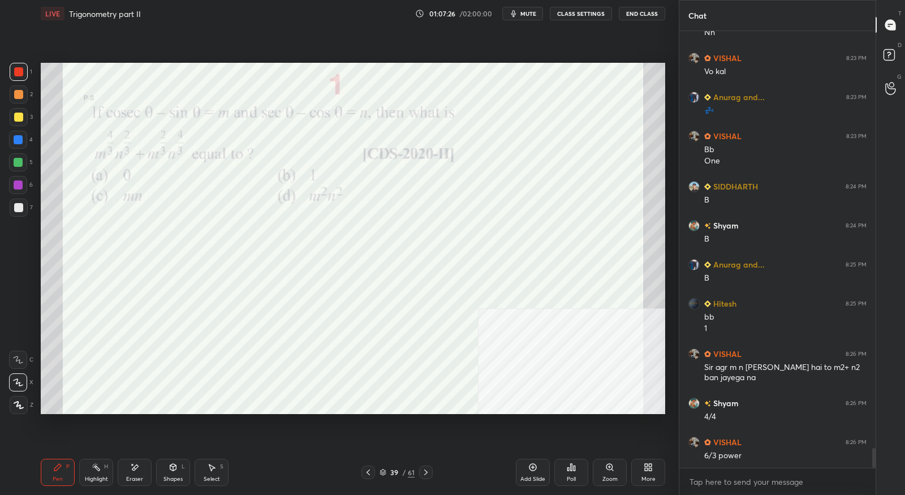
click at [134, 474] on div "Eraser" at bounding box center [135, 472] width 34 height 27
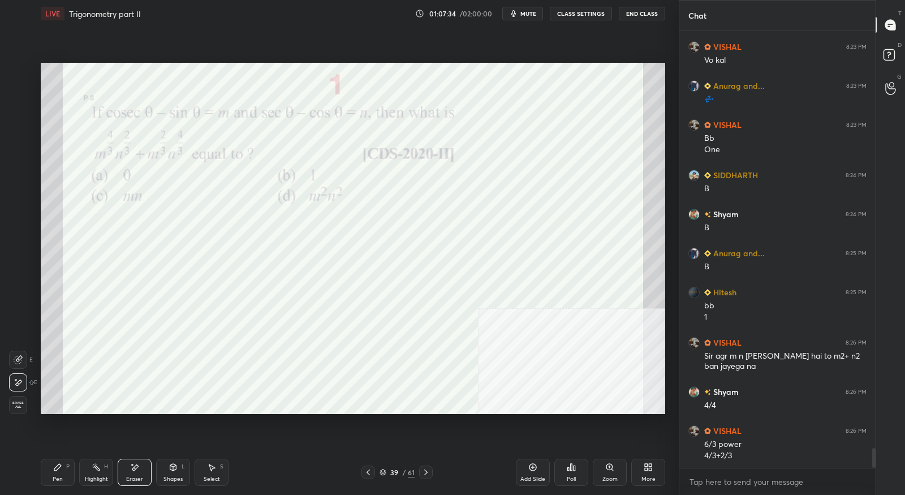
click at [62, 465] on div "Pen P" at bounding box center [58, 472] width 34 height 27
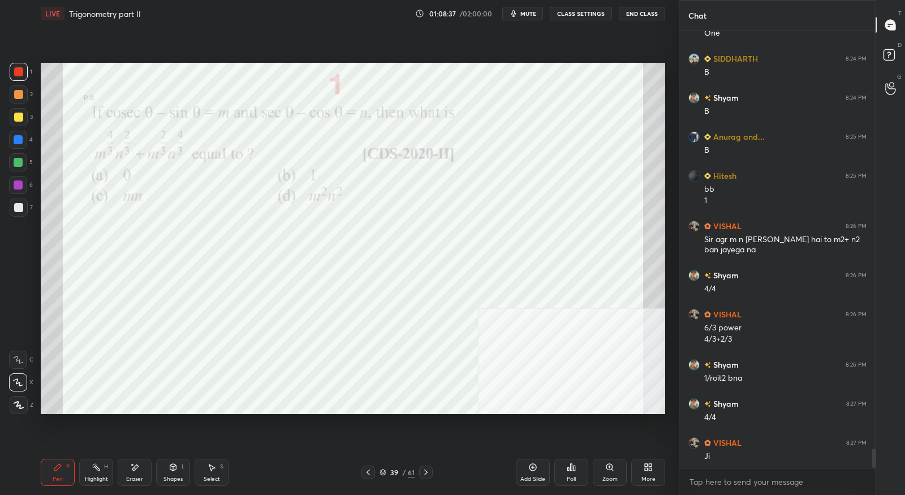
scroll to position [9412, 0]
click at [422, 472] on icon at bounding box center [425, 472] width 9 height 9
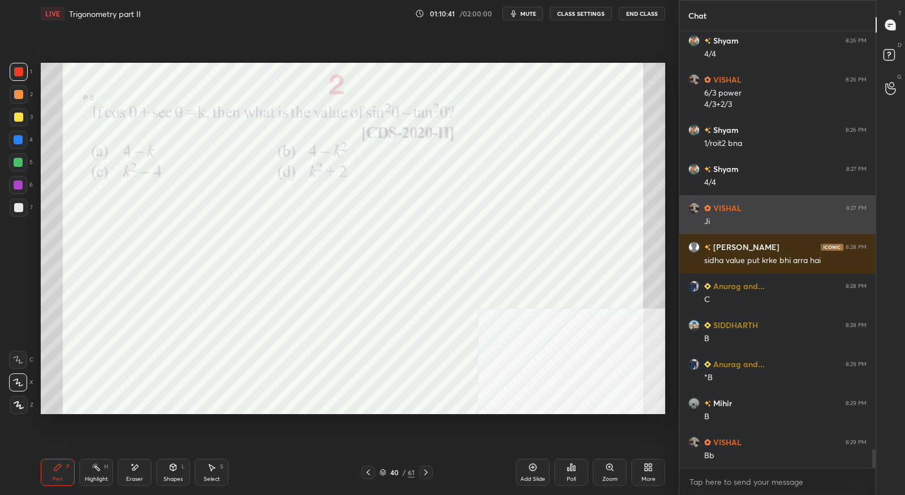
scroll to position [9685, 0]
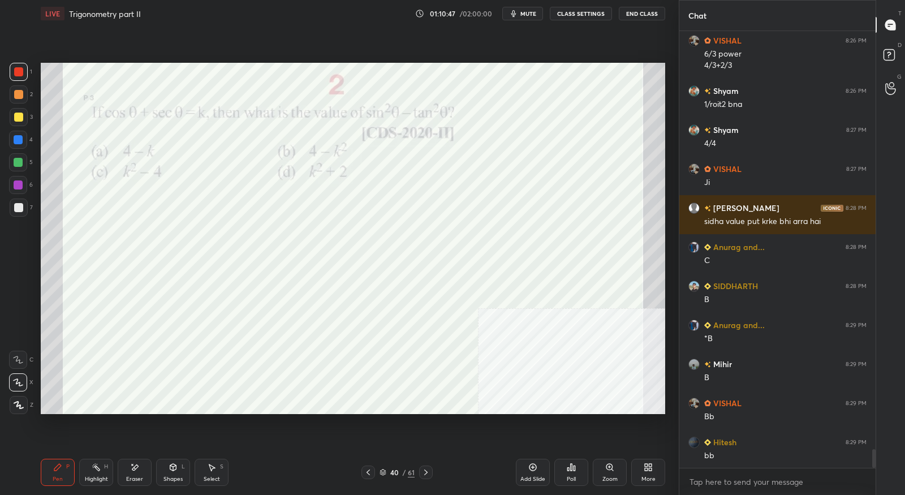
click at [429, 475] on icon at bounding box center [425, 472] width 9 height 9
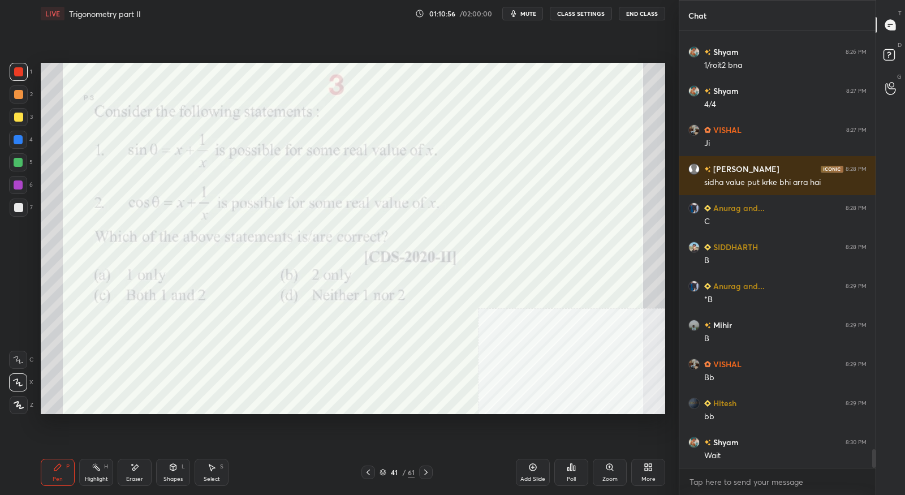
scroll to position [9763, 0]
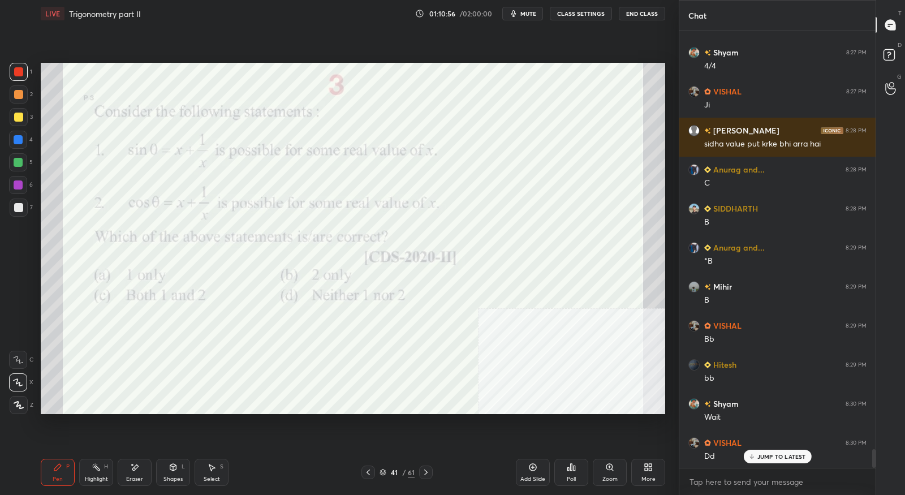
click at [369, 475] on icon at bounding box center [367, 472] width 3 height 6
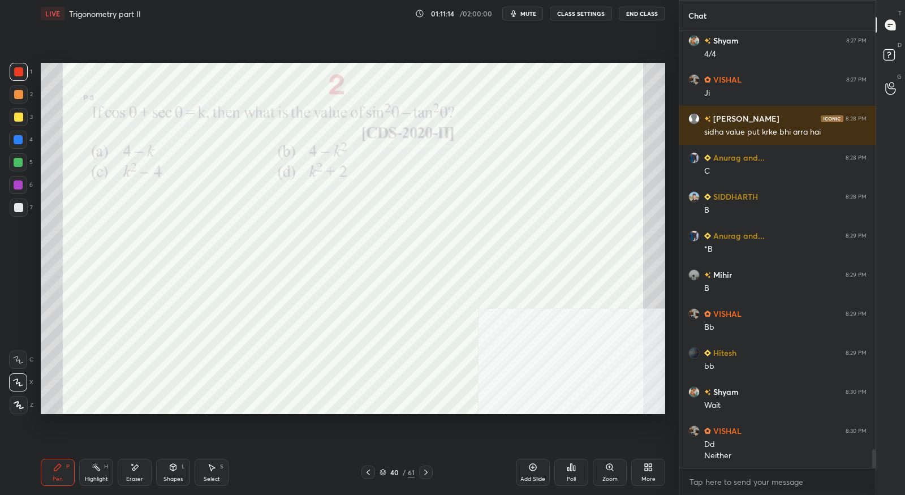
scroll to position [9813, 0]
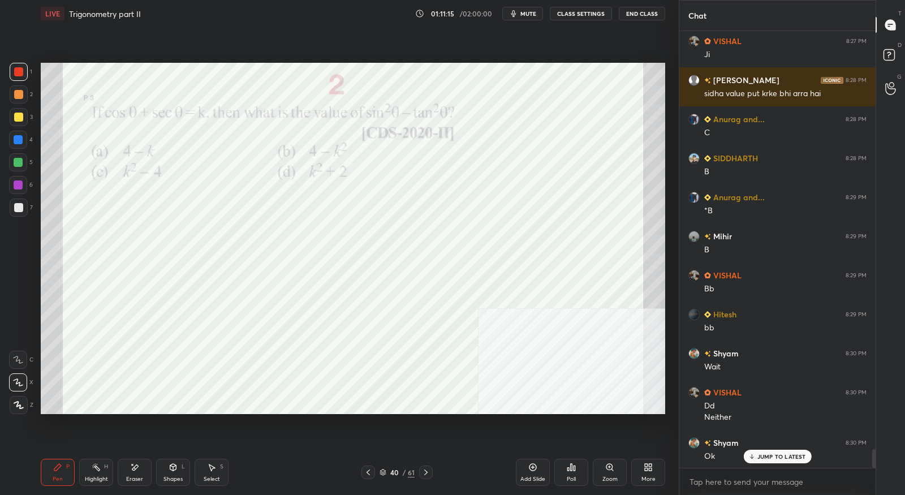
click at [427, 473] on icon at bounding box center [425, 472] width 9 height 9
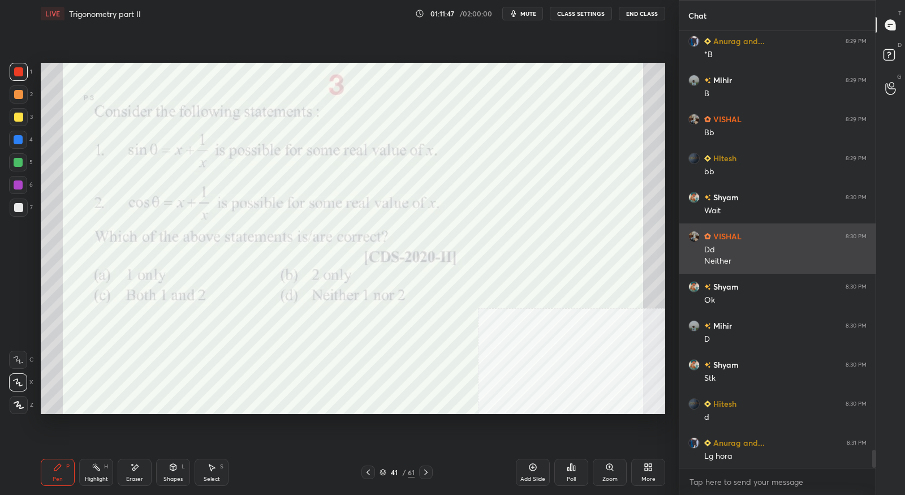
scroll to position [9970, 0]
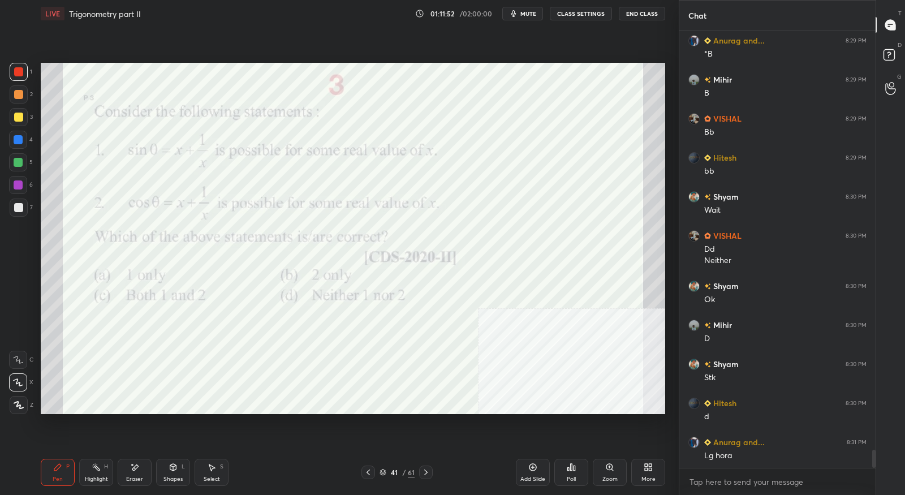
click at [427, 476] on icon at bounding box center [425, 472] width 9 height 9
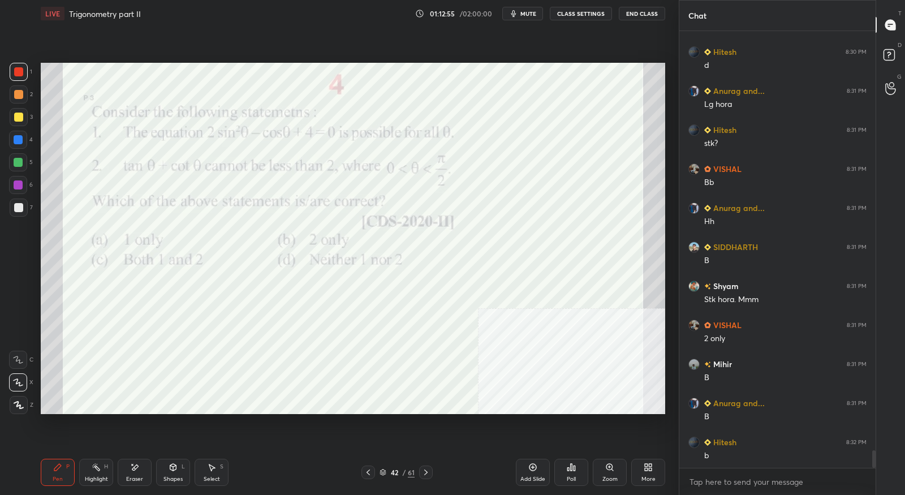
scroll to position [10360, 0]
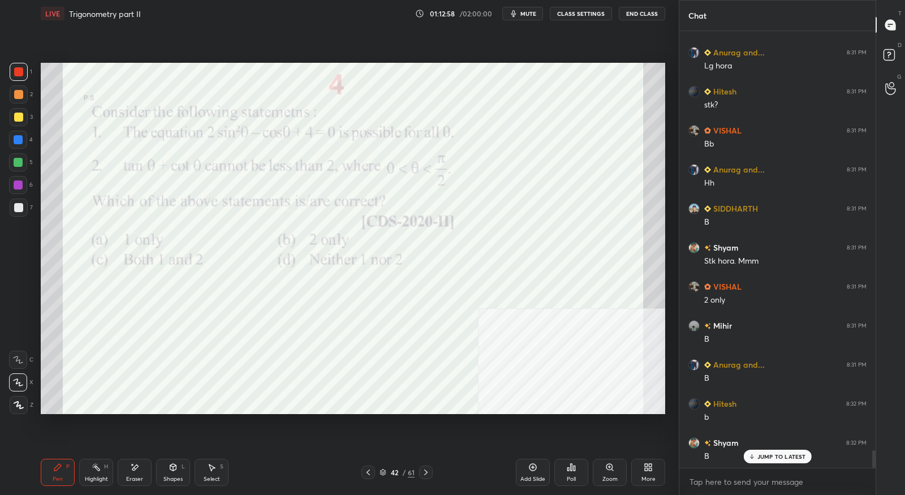
click at [428, 475] on icon at bounding box center [425, 472] width 9 height 9
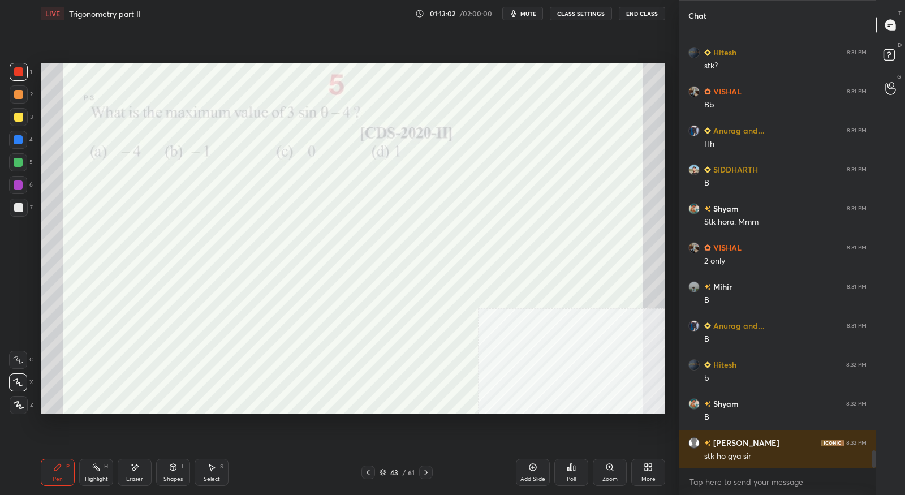
scroll to position [10438, 0]
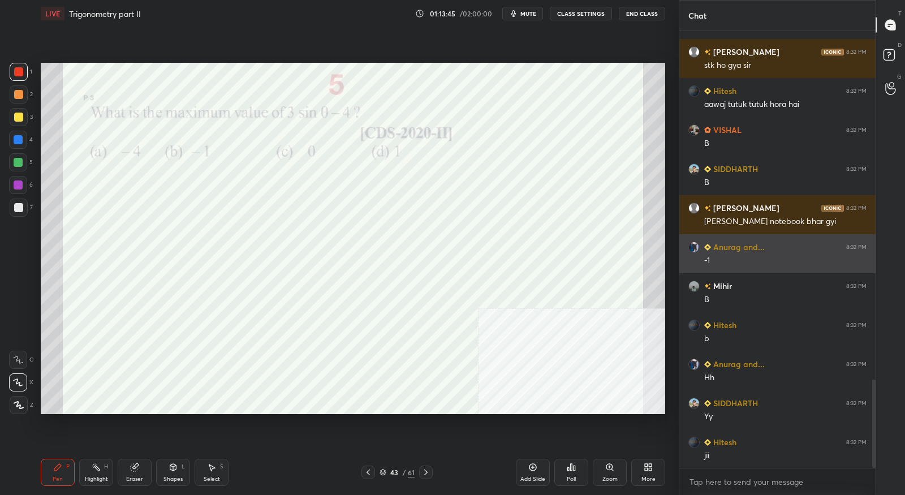
scroll to position [1725, 0]
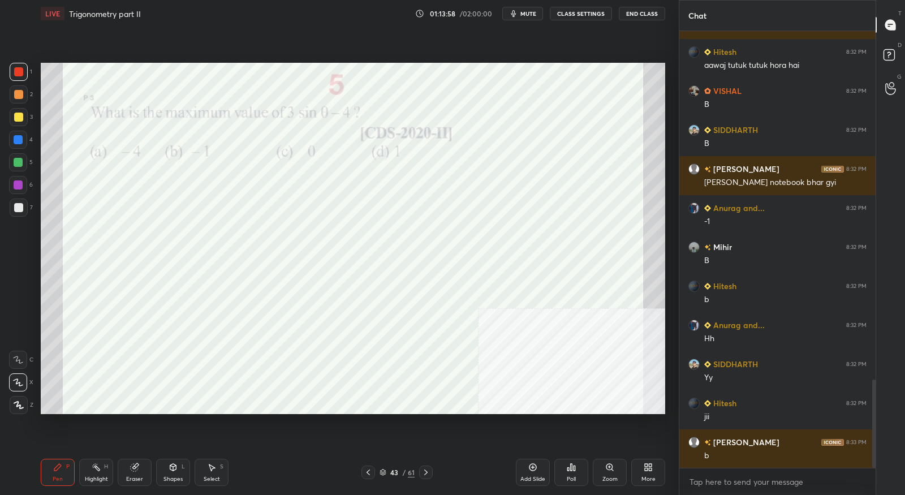
click at [424, 473] on icon at bounding box center [425, 472] width 9 height 9
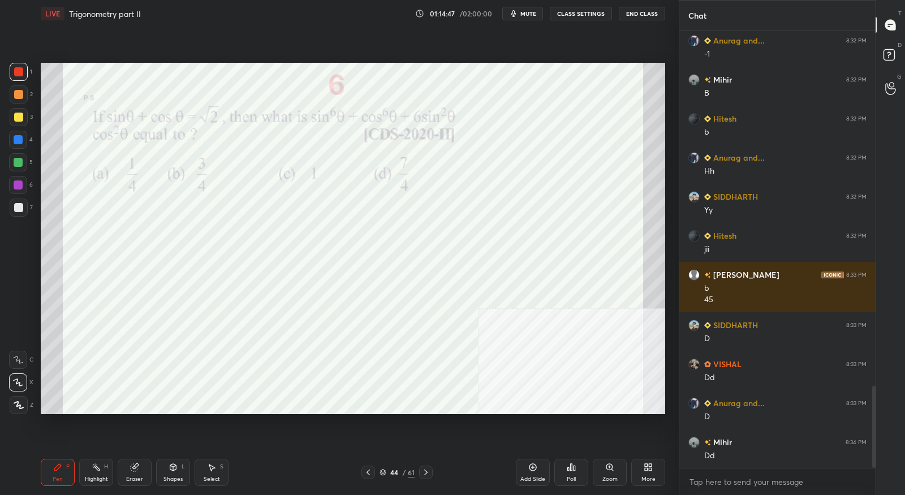
scroll to position [1932, 0]
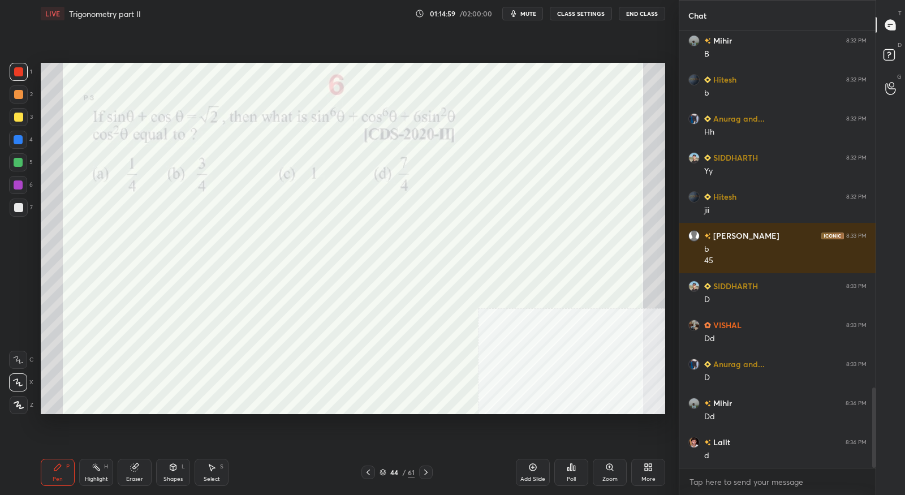
click at [426, 473] on icon at bounding box center [425, 472] width 3 height 6
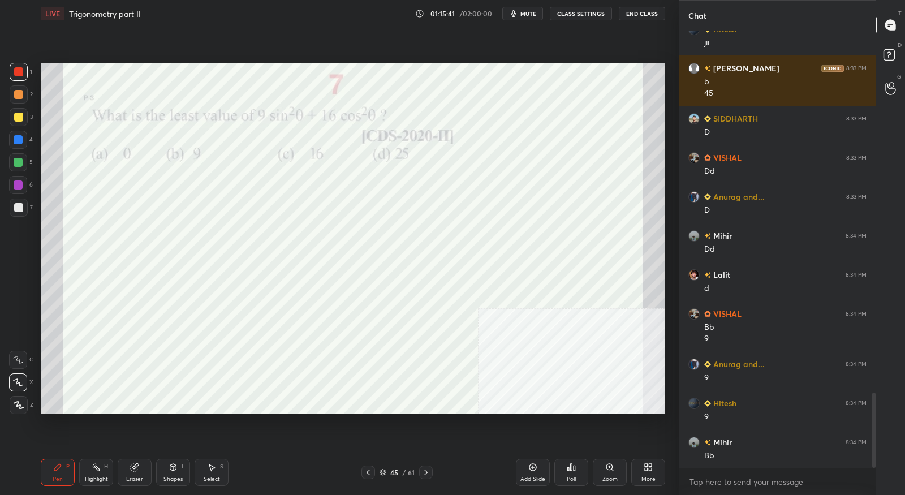
scroll to position [2138, 0]
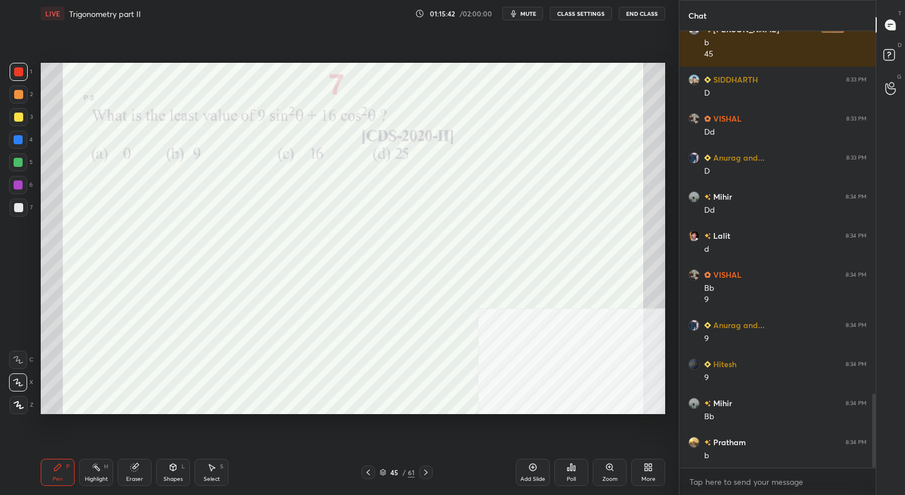
click at [428, 477] on div at bounding box center [426, 472] width 14 height 14
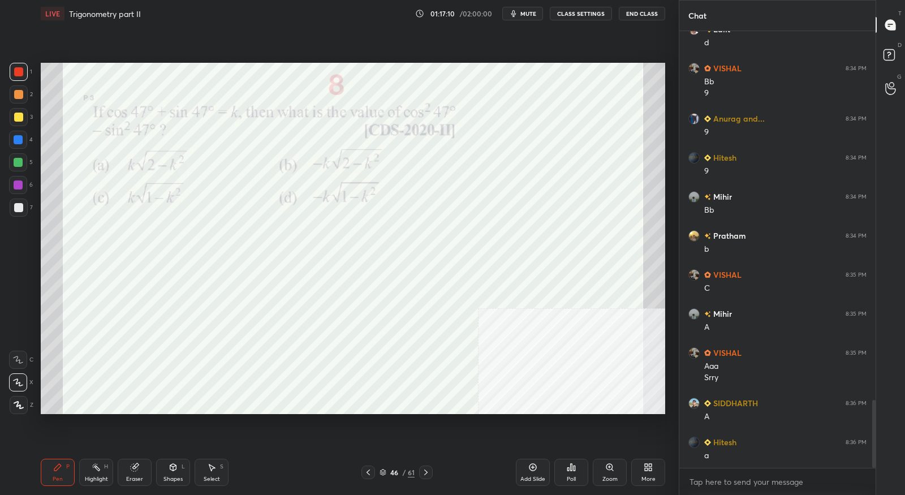
scroll to position [2384, 0]
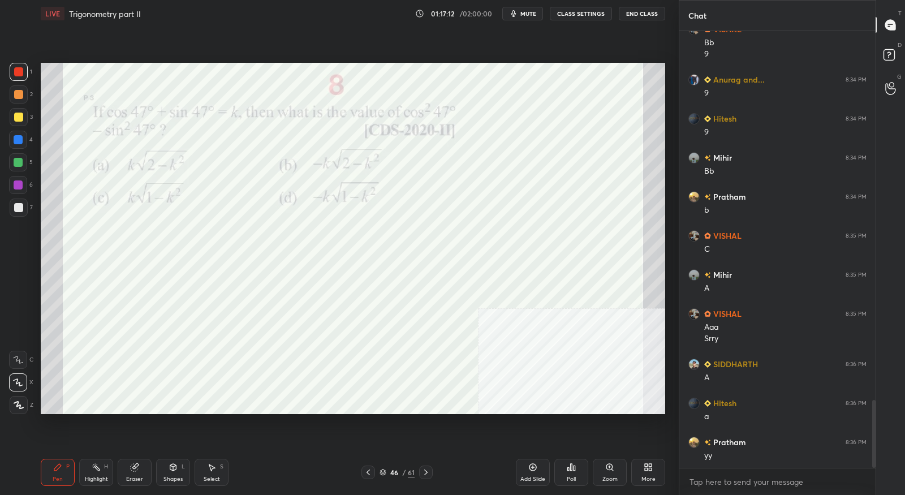
click at [424, 473] on icon at bounding box center [425, 472] width 9 height 9
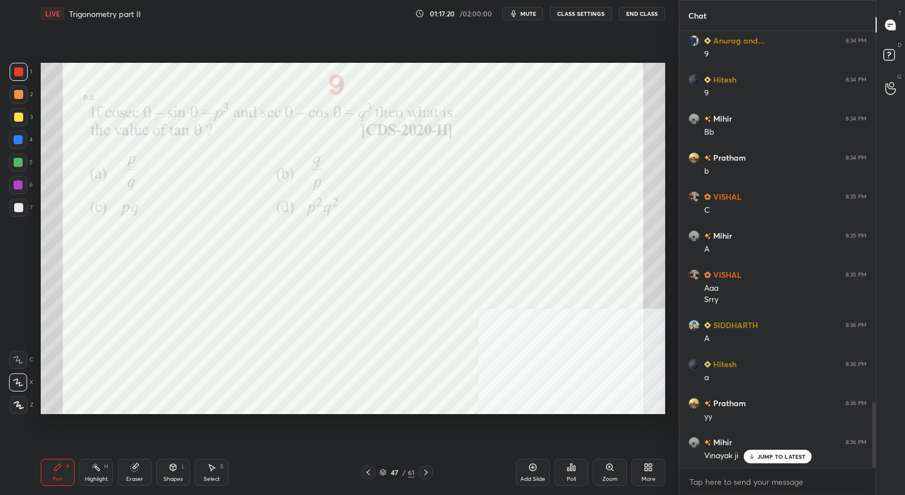
scroll to position [2461, 0]
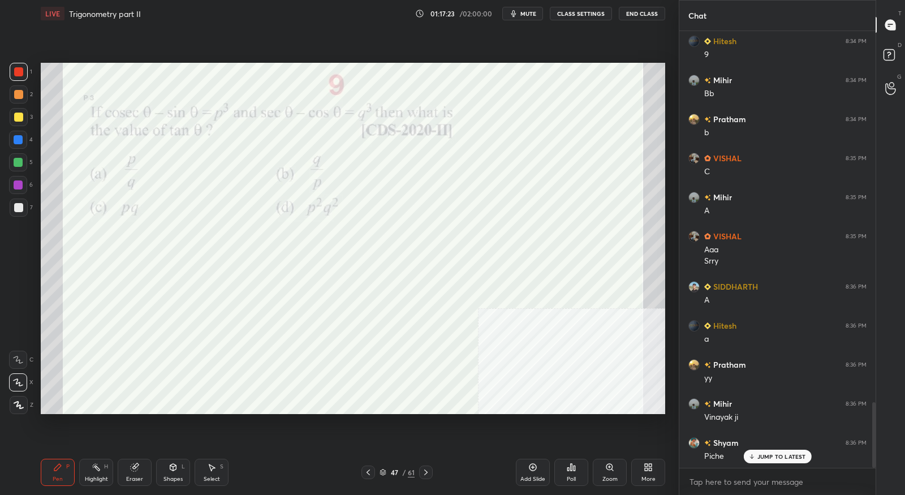
click at [366, 474] on icon at bounding box center [368, 472] width 9 height 9
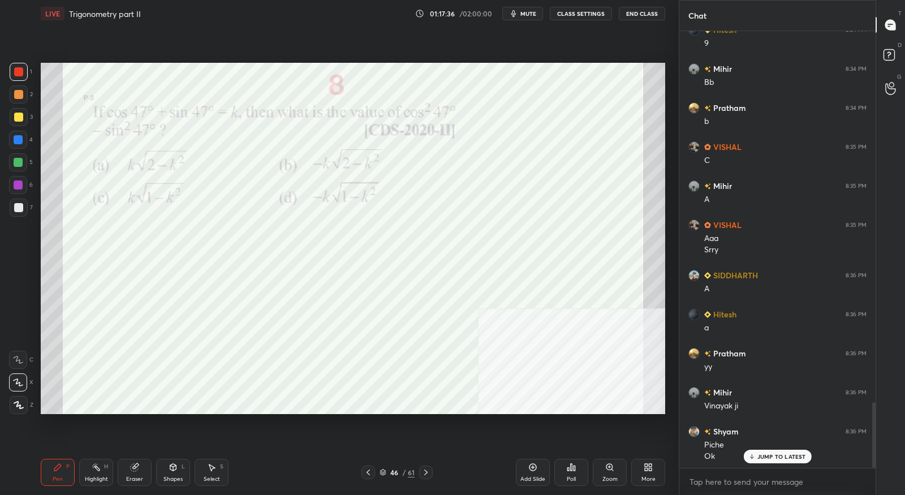
scroll to position [2512, 0]
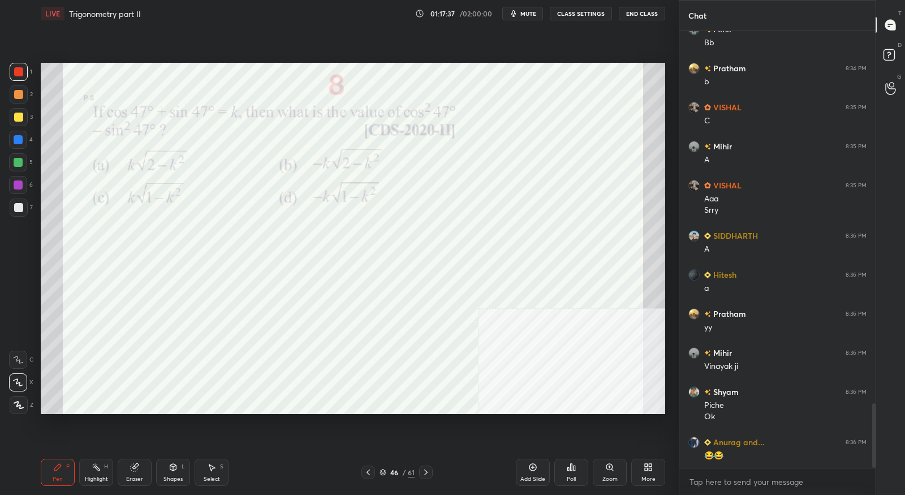
click at [429, 474] on icon at bounding box center [425, 472] width 9 height 9
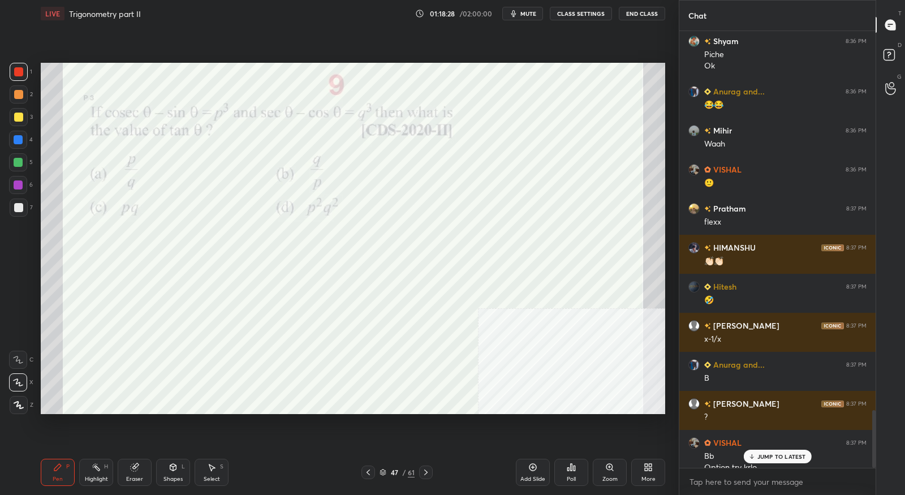
scroll to position [2874, 0]
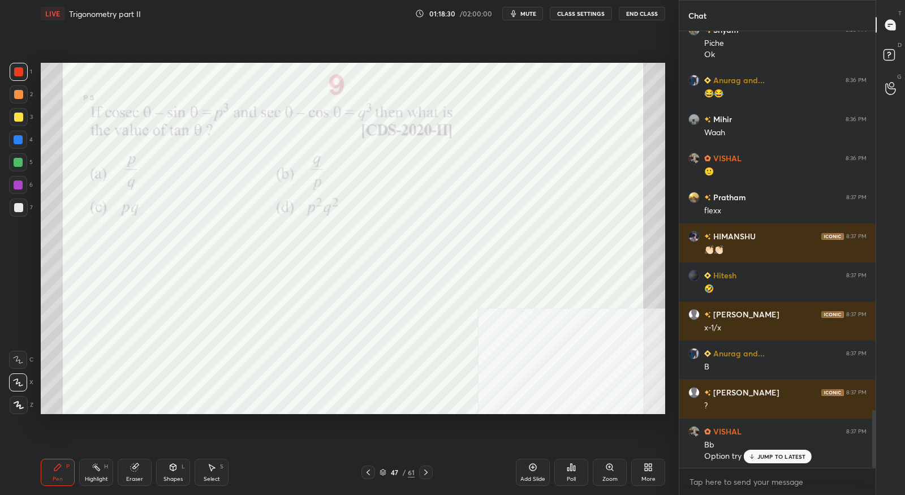
click at [139, 465] on div "Eraser" at bounding box center [135, 472] width 34 height 27
drag, startPoint x: 65, startPoint y: 469, endPoint x: 79, endPoint y: 447, distance: 26.4
click at [66, 468] on div "Pen P" at bounding box center [58, 472] width 34 height 27
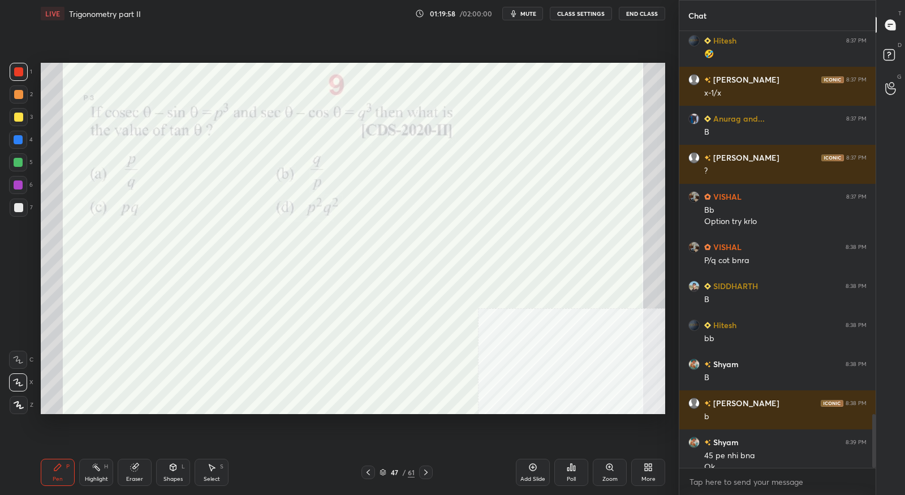
scroll to position [3120, 0]
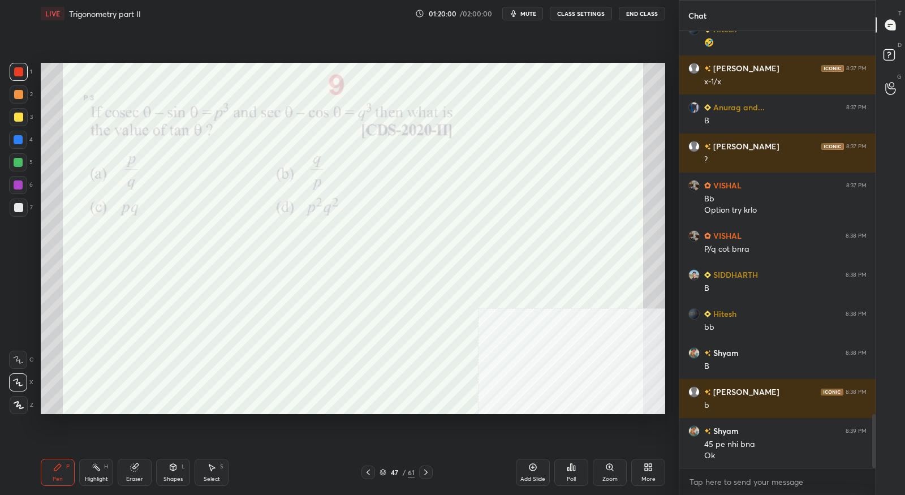
click at [424, 474] on icon at bounding box center [425, 472] width 9 height 9
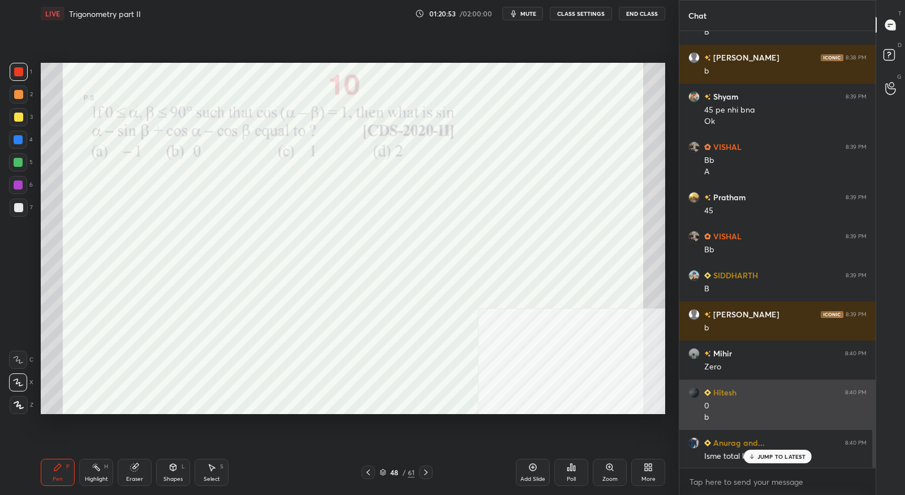
scroll to position [3455, 0]
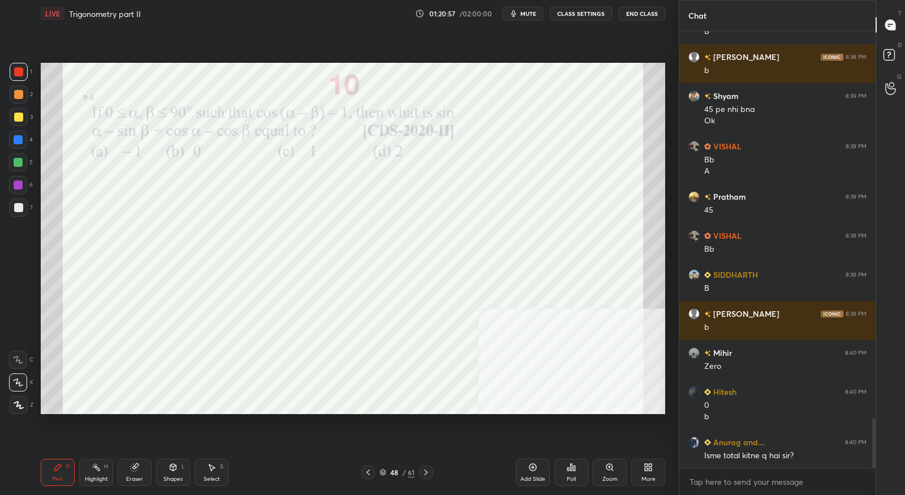
click at [431, 476] on div at bounding box center [426, 472] width 14 height 14
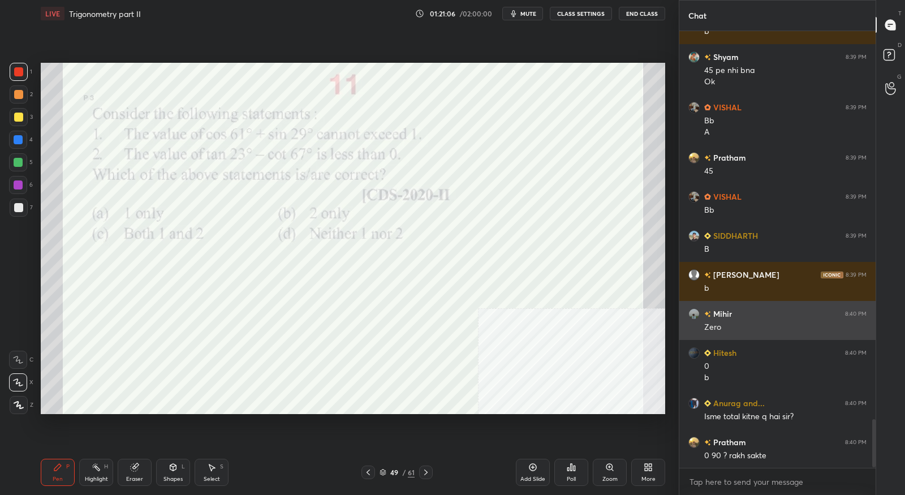
scroll to position [3533, 0]
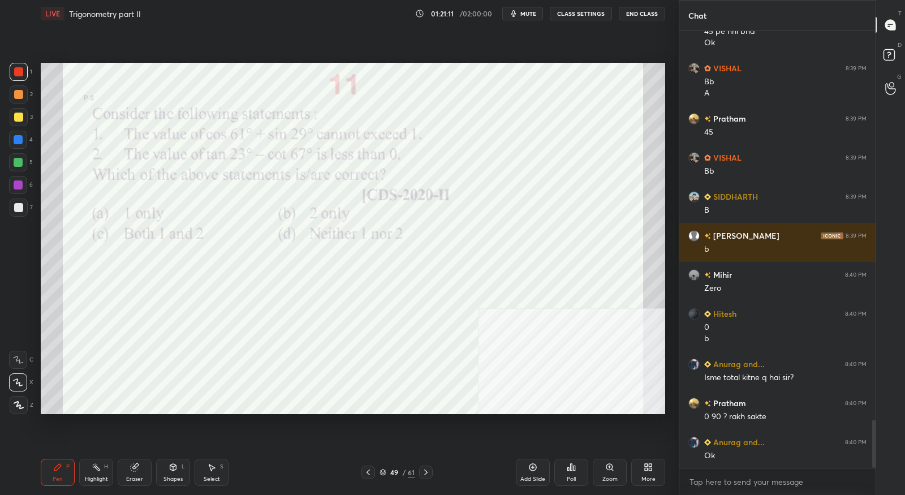
click at [373, 473] on div at bounding box center [368, 472] width 14 height 14
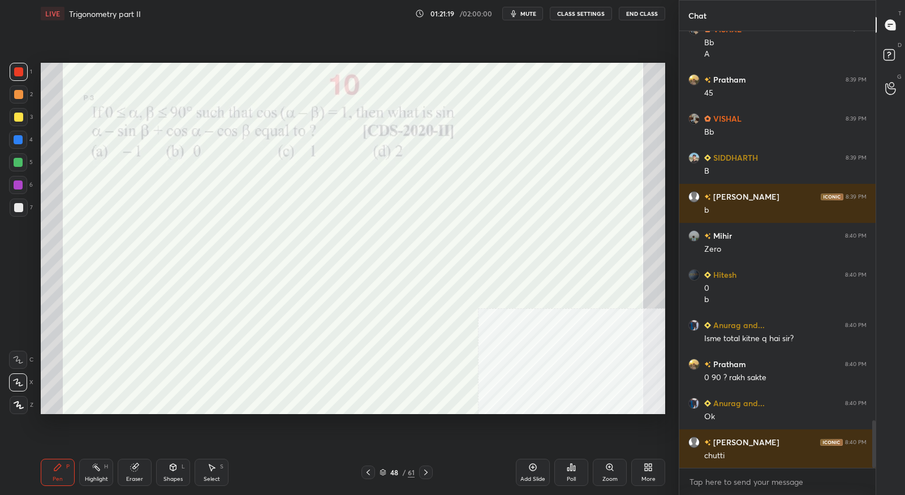
click at [430, 473] on icon at bounding box center [425, 472] width 9 height 9
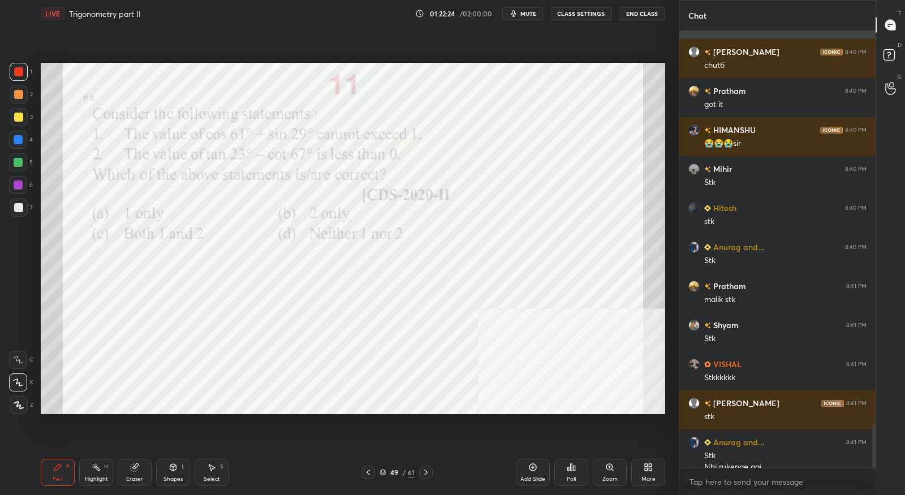
scroll to position [3973, 0]
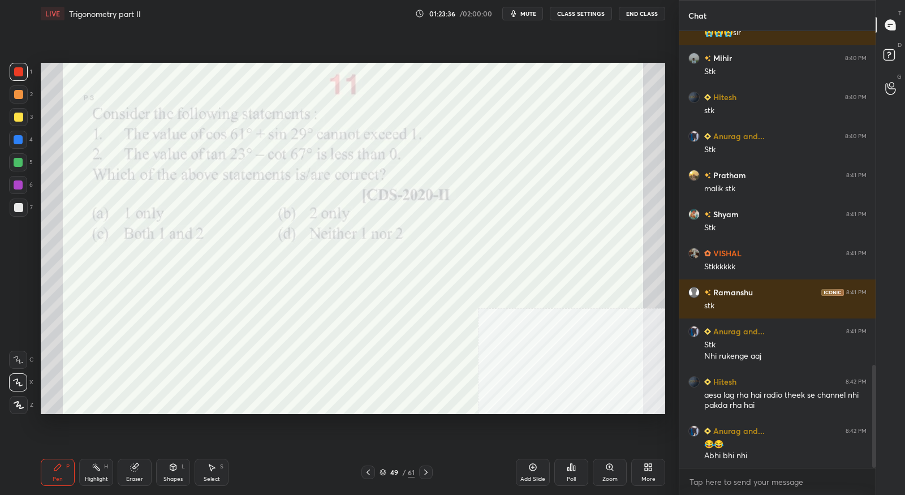
scroll to position [1458, 0]
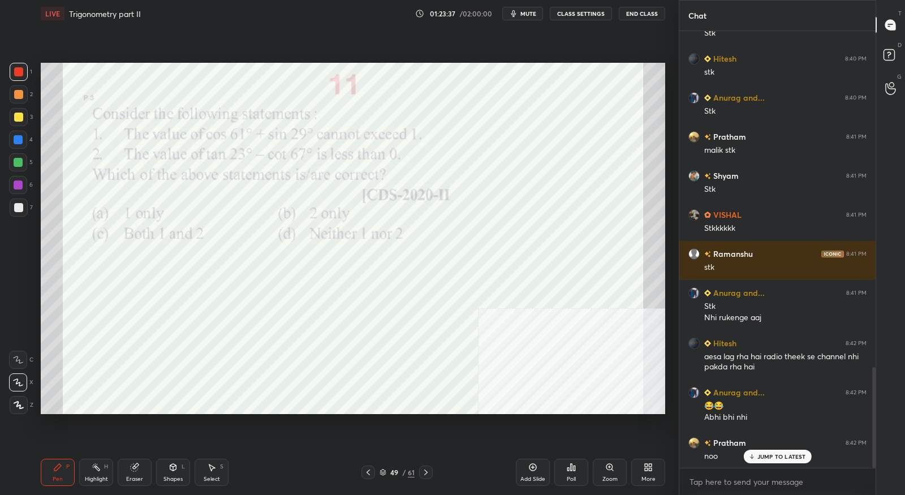
click at [425, 474] on icon at bounding box center [425, 472] width 3 height 6
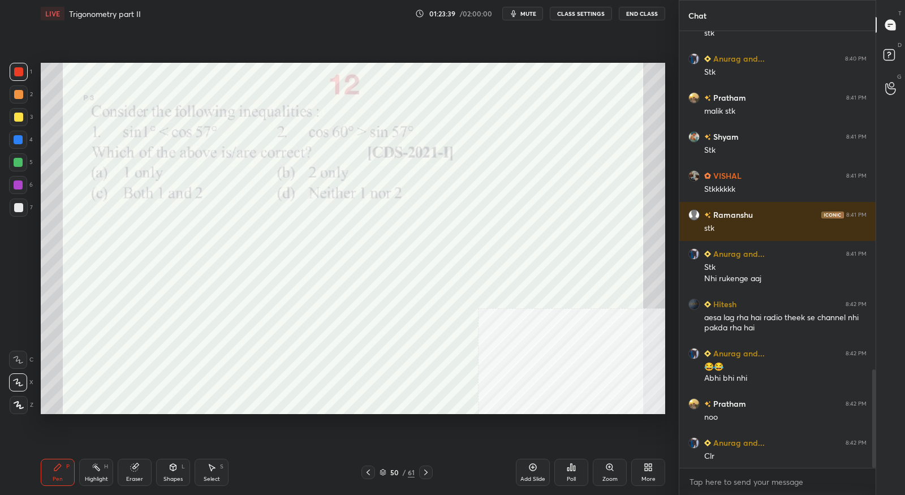
scroll to position [1498, 0]
click at [372, 473] on icon at bounding box center [368, 472] width 9 height 9
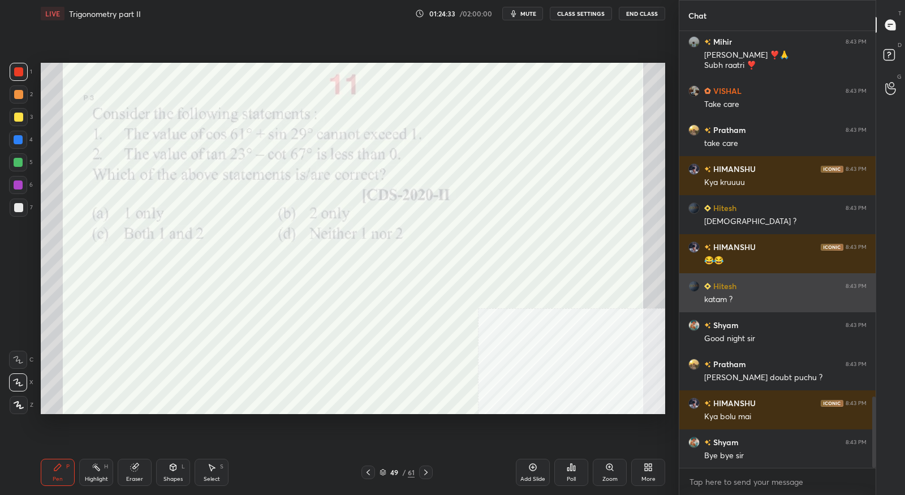
scroll to position [2232, 0]
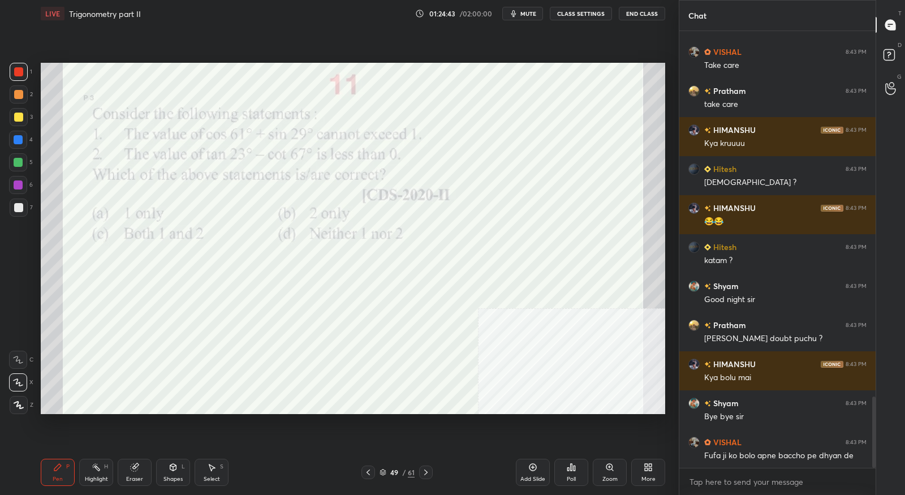
click at [386, 472] on div "49 / 61" at bounding box center [396, 472] width 35 height 10
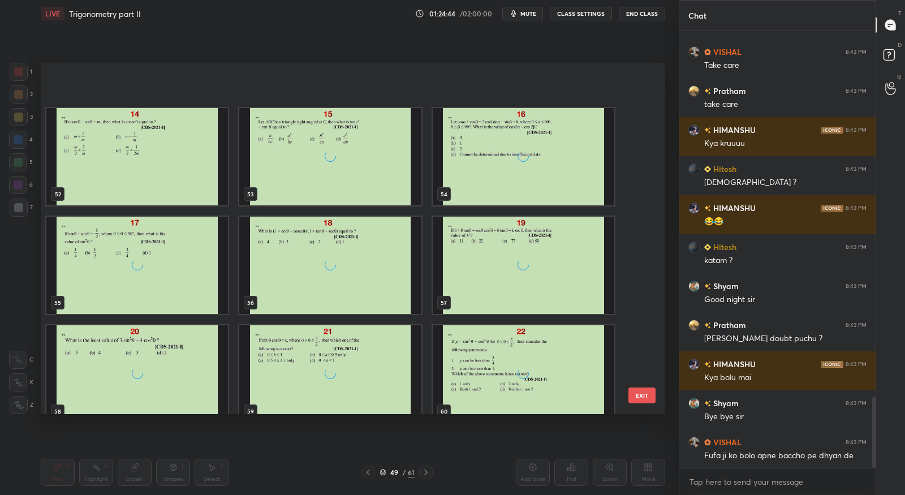
scroll to position [1929, 0]
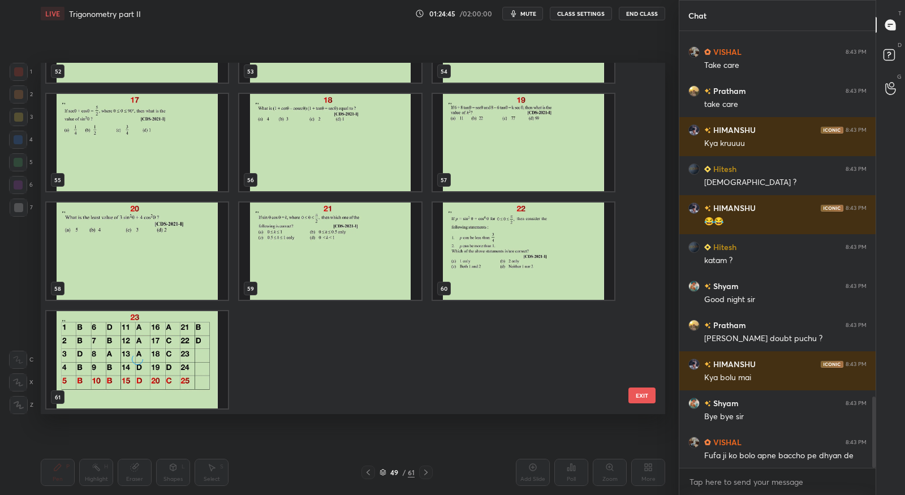
click at [211, 368] on div "grid" at bounding box center [137, 359] width 182 height 97
click at [211, 368] on img "grid" at bounding box center [137, 359] width 182 height 97
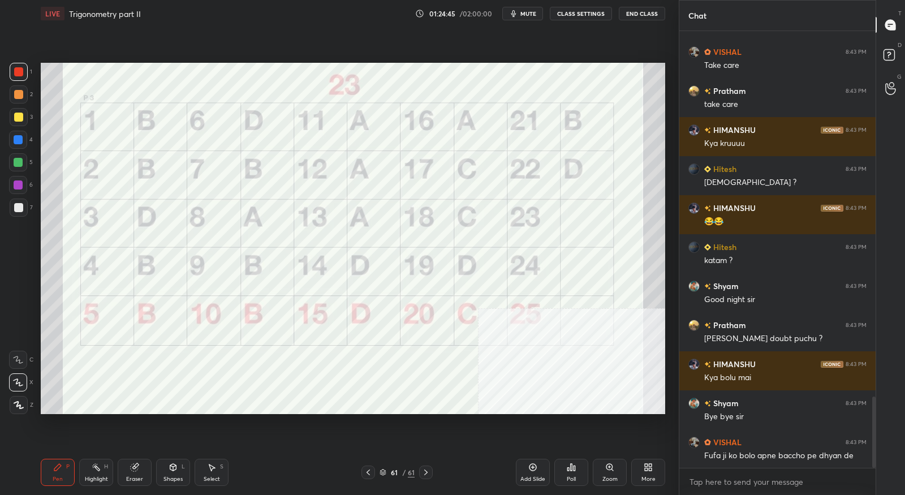
click at [211, 368] on img "grid" at bounding box center [137, 359] width 182 height 97
click at [524, 473] on div "Add Slide" at bounding box center [533, 472] width 34 height 27
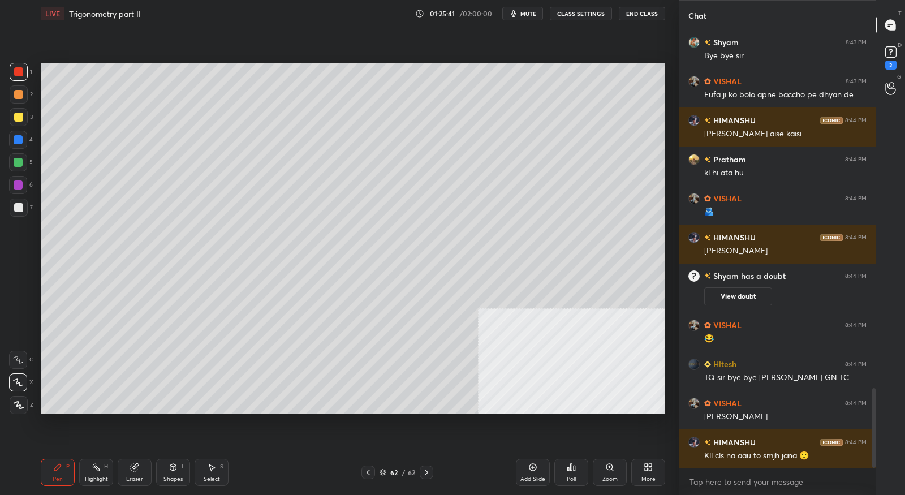
scroll to position [1965, 0]
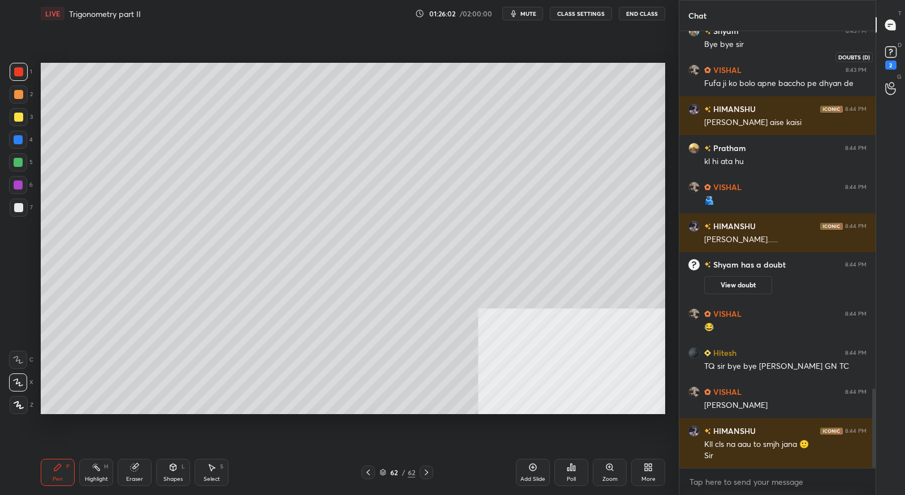
click at [888, 62] on div "2" at bounding box center [890, 65] width 11 height 9
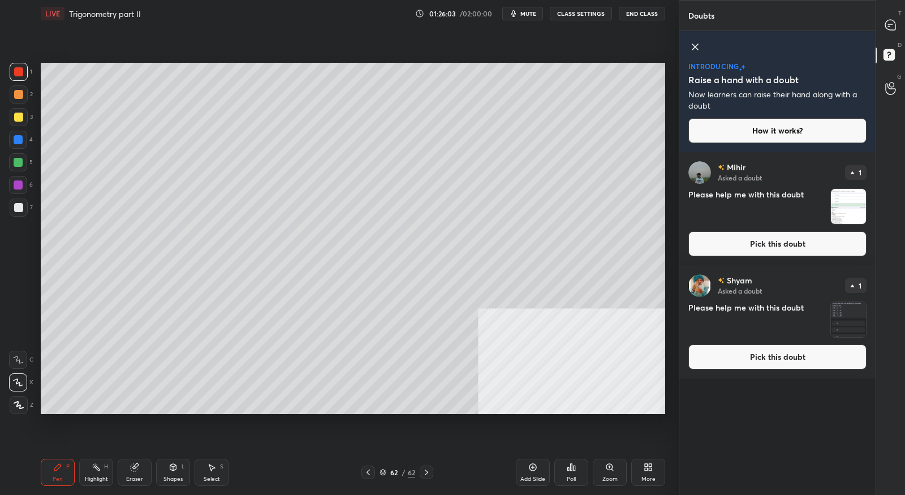
click at [779, 236] on button "Pick this doubt" at bounding box center [777, 243] width 178 height 25
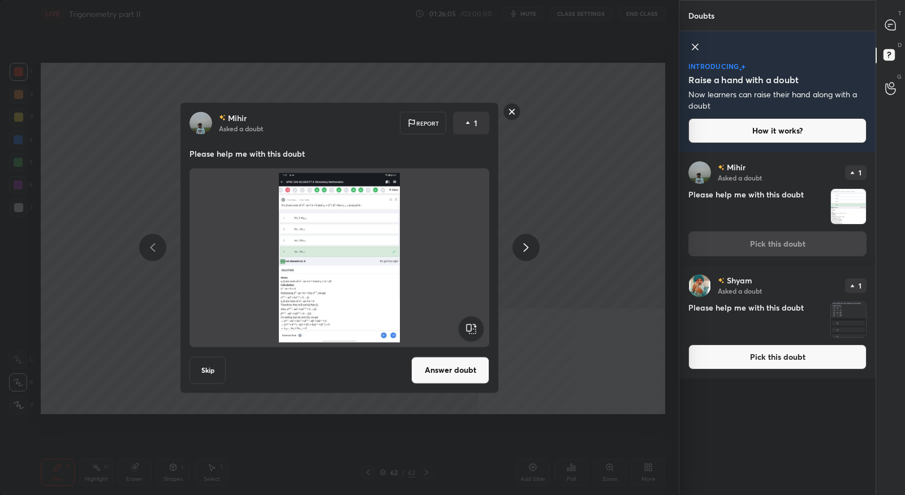
click at [464, 372] on button "Answer doubt" at bounding box center [450, 369] width 78 height 27
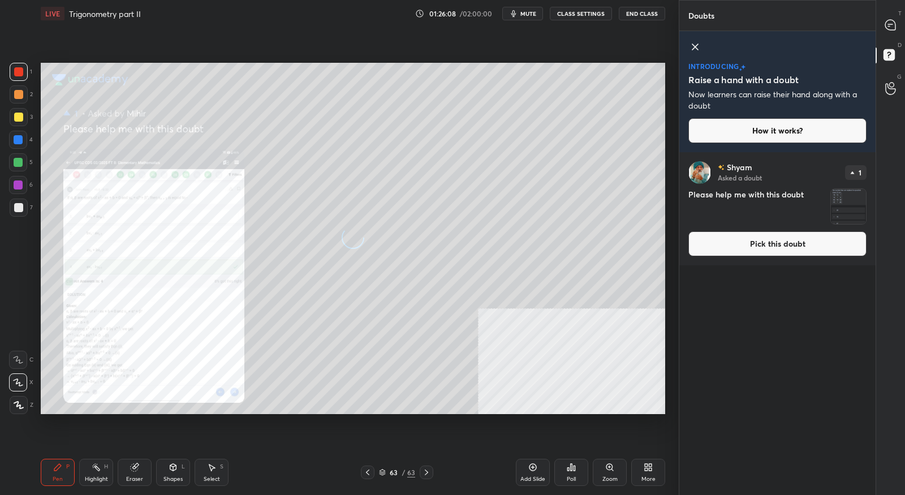
click at [773, 240] on button "Pick this doubt" at bounding box center [777, 243] width 178 height 25
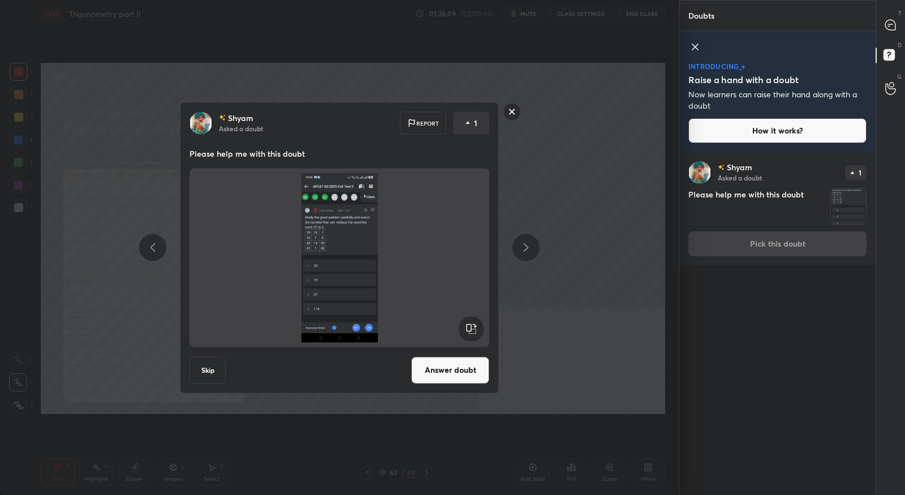
click at [464, 366] on button "Answer doubt" at bounding box center [450, 369] width 78 height 27
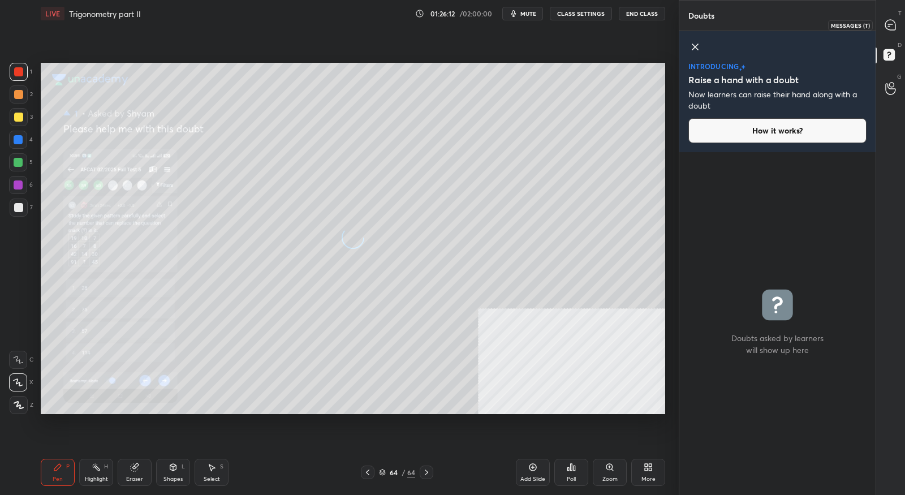
click at [895, 25] on icon at bounding box center [890, 25] width 12 height 12
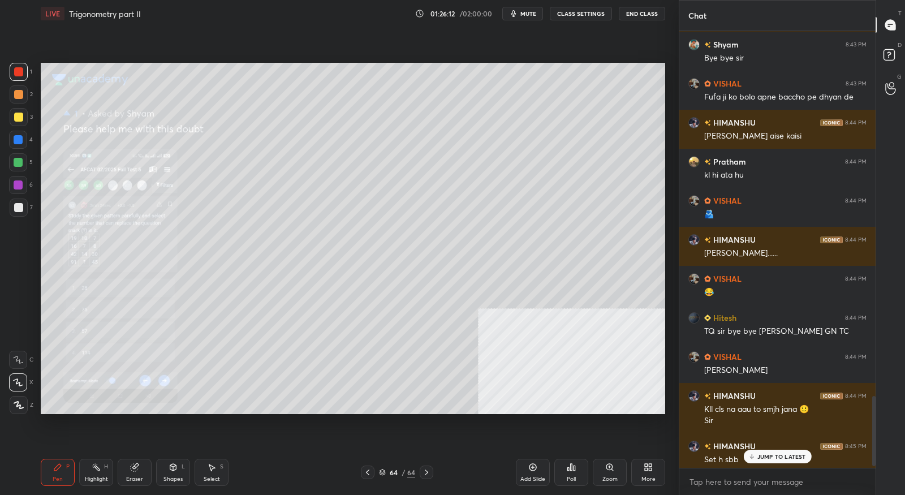
scroll to position [2292, 0]
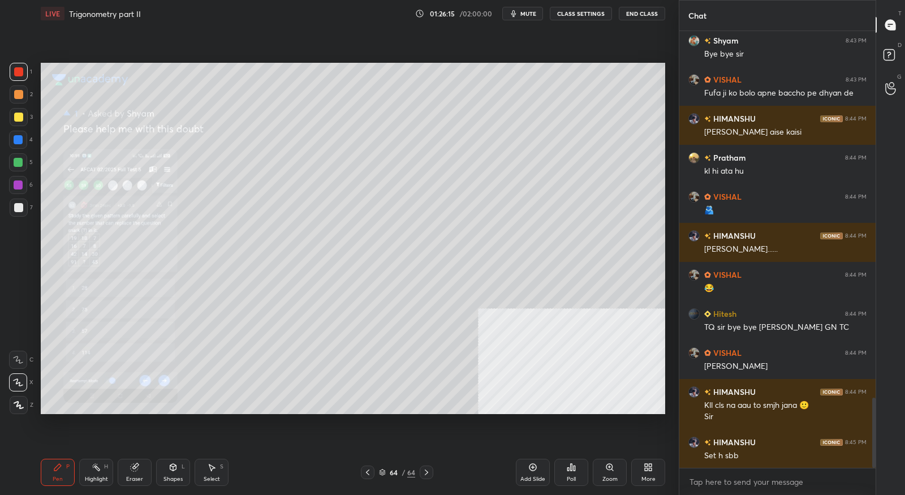
click at [372, 471] on icon at bounding box center [367, 472] width 9 height 9
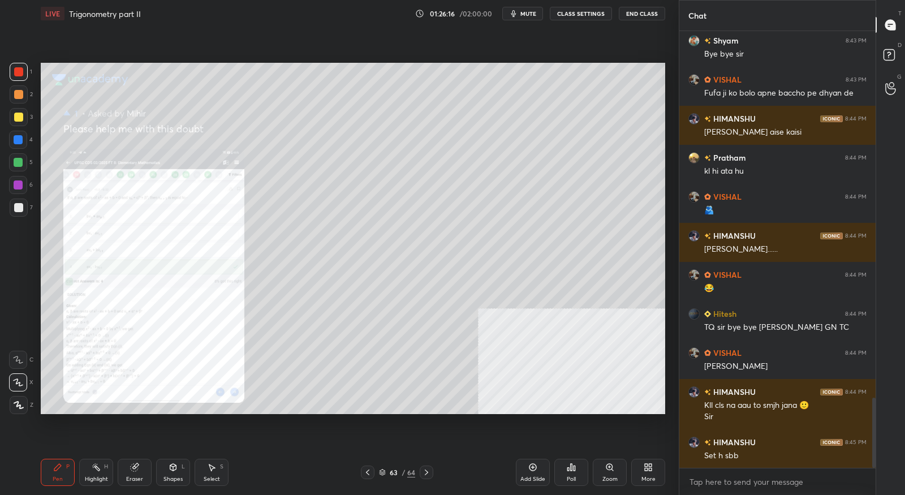
click at [610, 473] on div "Zoom" at bounding box center [610, 472] width 34 height 27
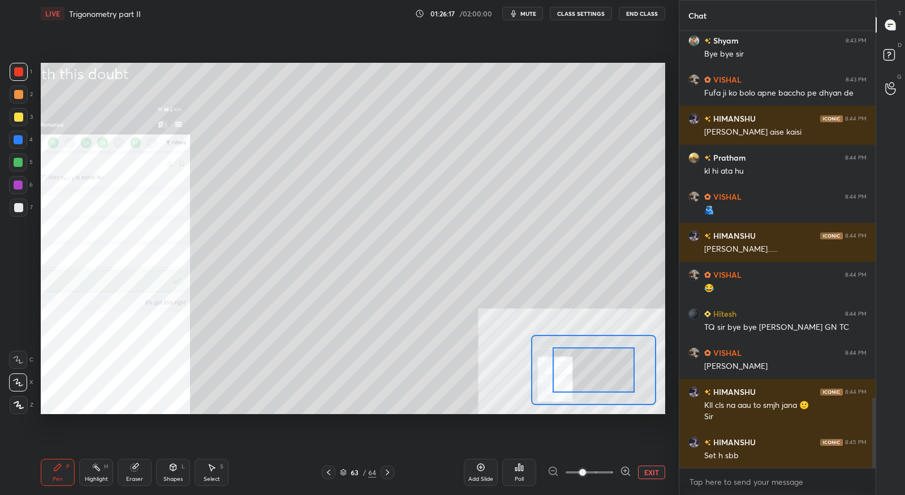
click at [622, 473] on icon at bounding box center [625, 470] width 7 height 7
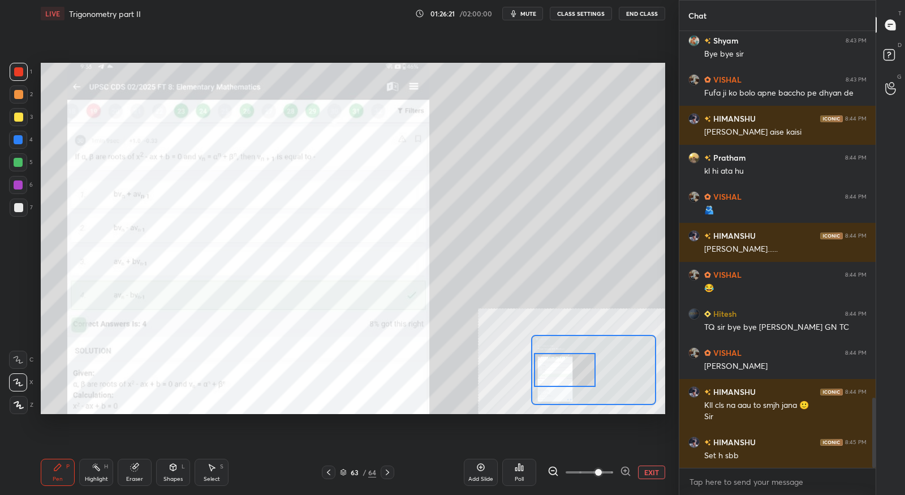
drag, startPoint x: 592, startPoint y: 376, endPoint x: 563, endPoint y: 376, distance: 28.8
click at [563, 376] on div at bounding box center [564, 370] width 61 height 34
click at [627, 471] on icon at bounding box center [625, 470] width 11 height 11
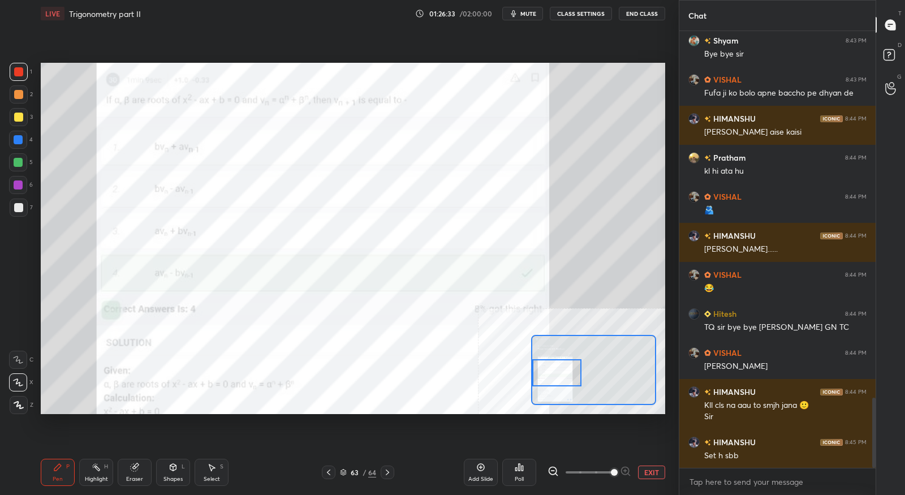
drag, startPoint x: 583, startPoint y: 377, endPoint x: 575, endPoint y: 379, distance: 8.4
click at [575, 379] on div at bounding box center [556, 372] width 49 height 27
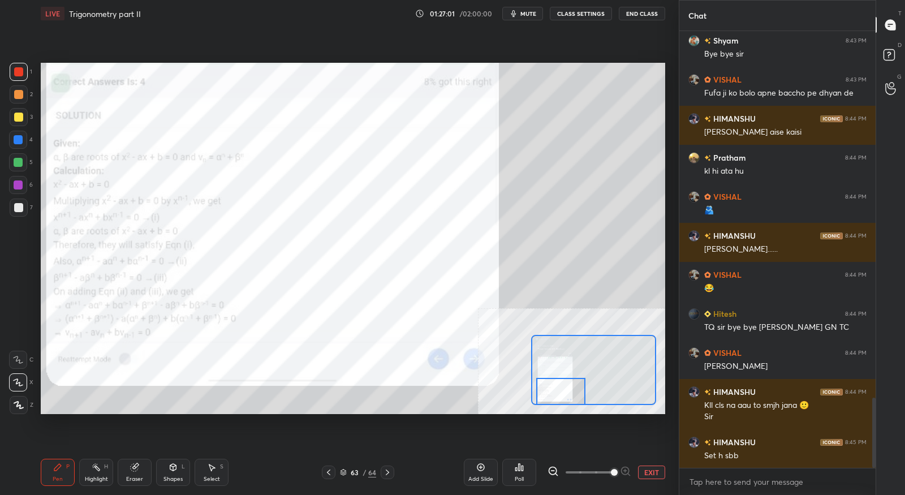
drag, startPoint x: 575, startPoint y: 379, endPoint x: 579, endPoint y: 399, distance: 20.2
click at [579, 399] on div at bounding box center [560, 391] width 49 height 27
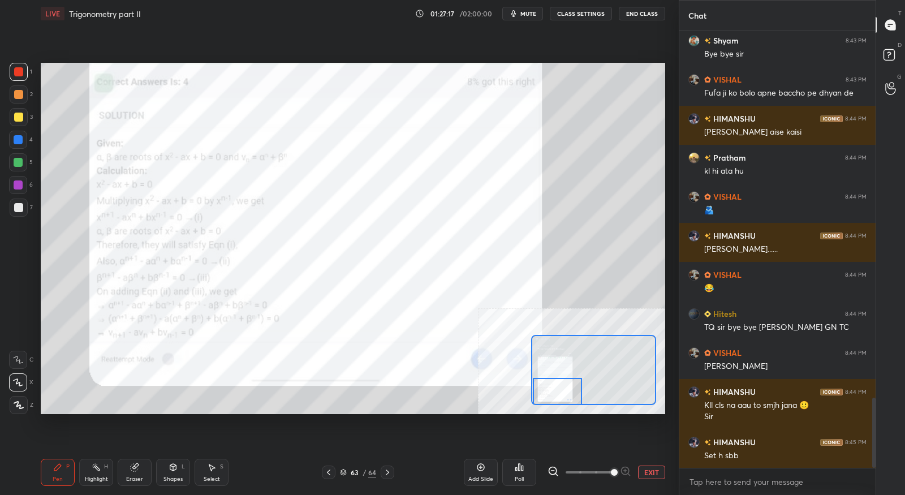
click at [542, 390] on div at bounding box center [557, 391] width 49 height 27
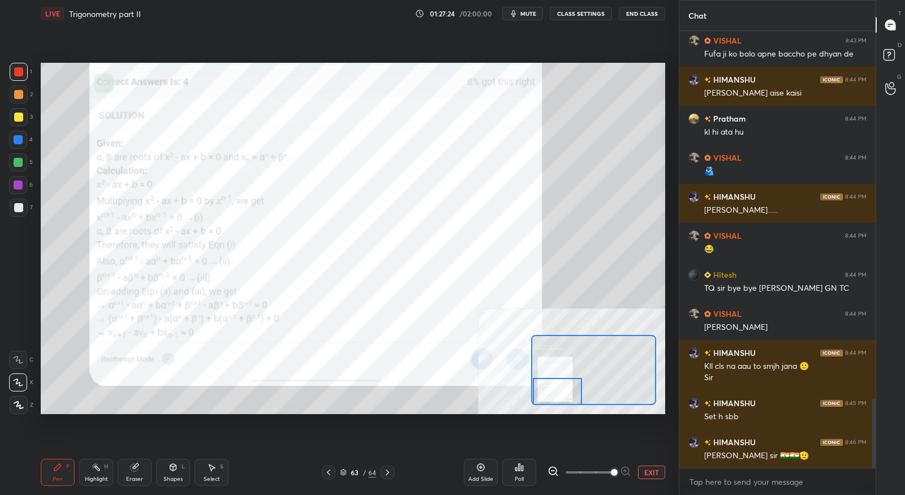
scroll to position [2370, 0]
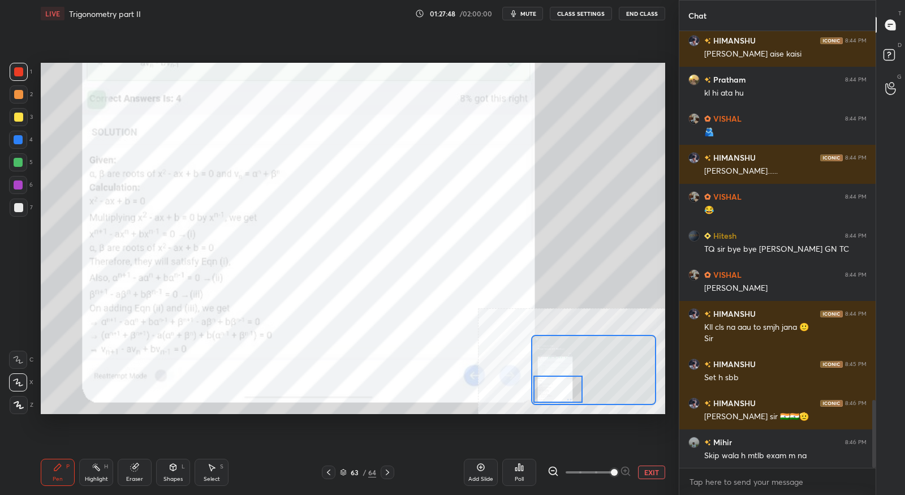
click at [553, 382] on div at bounding box center [557, 389] width 49 height 27
click at [561, 394] on div at bounding box center [557, 389] width 49 height 27
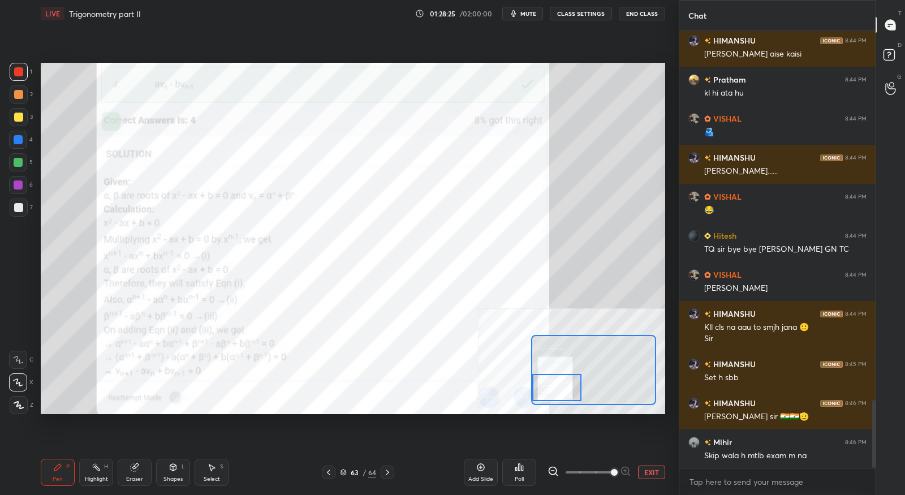
click at [571, 389] on div at bounding box center [556, 387] width 49 height 27
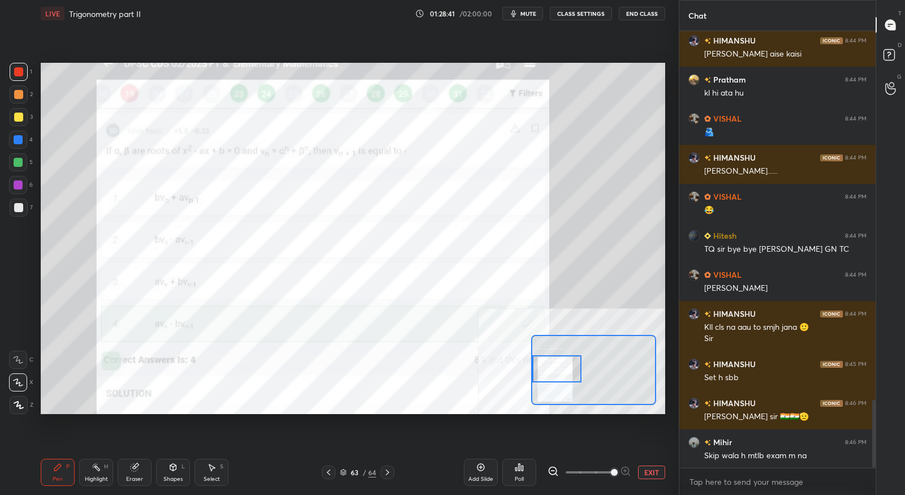
drag, startPoint x: 558, startPoint y: 395, endPoint x: 553, endPoint y: 377, distance: 19.2
click at [553, 377] on div at bounding box center [556, 368] width 49 height 27
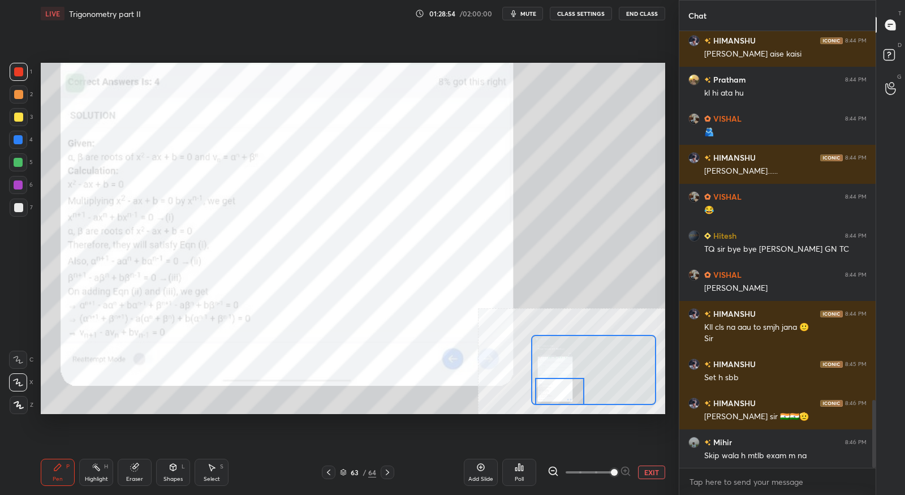
scroll to position [2408, 0]
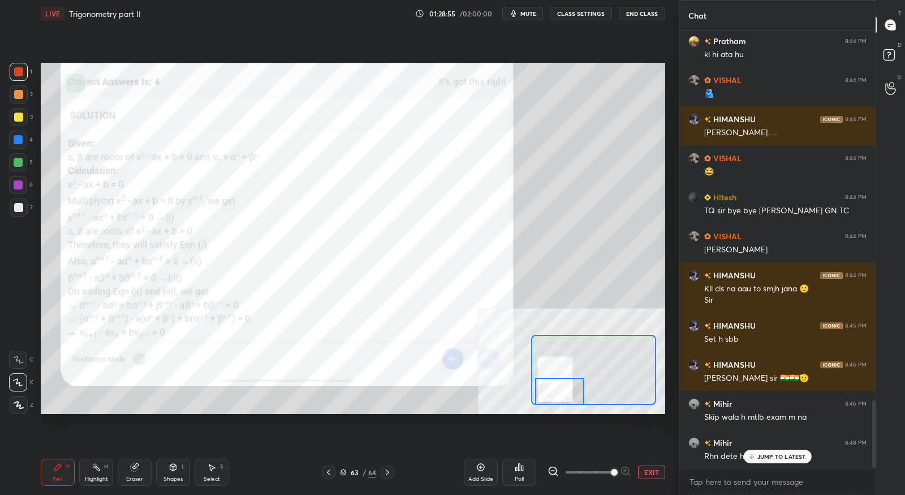
drag, startPoint x: 553, startPoint y: 377, endPoint x: 556, endPoint y: 400, distance: 23.9
click at [556, 400] on div at bounding box center [559, 391] width 49 height 27
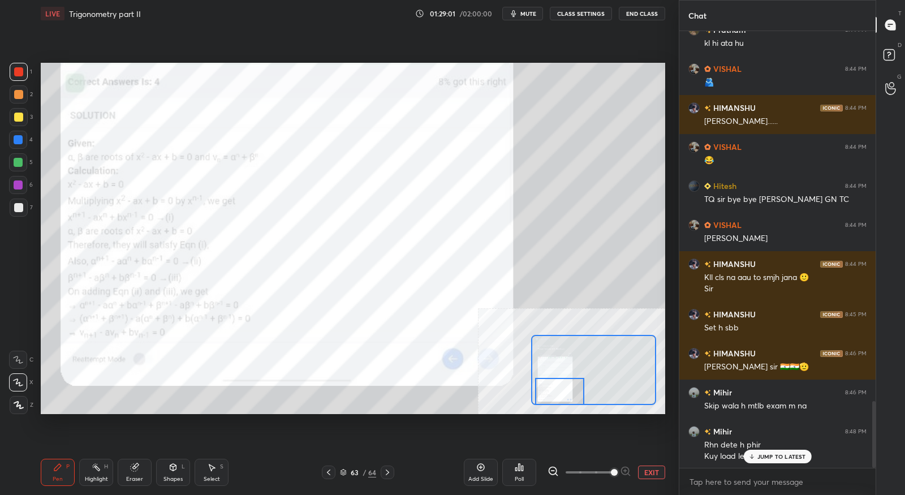
click at [662, 473] on button "EXIT" at bounding box center [651, 472] width 27 height 14
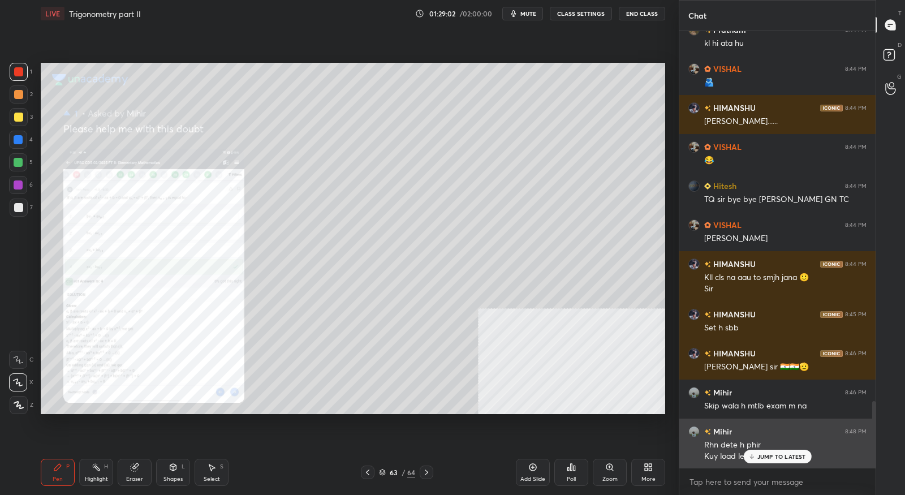
scroll to position [2420, 0]
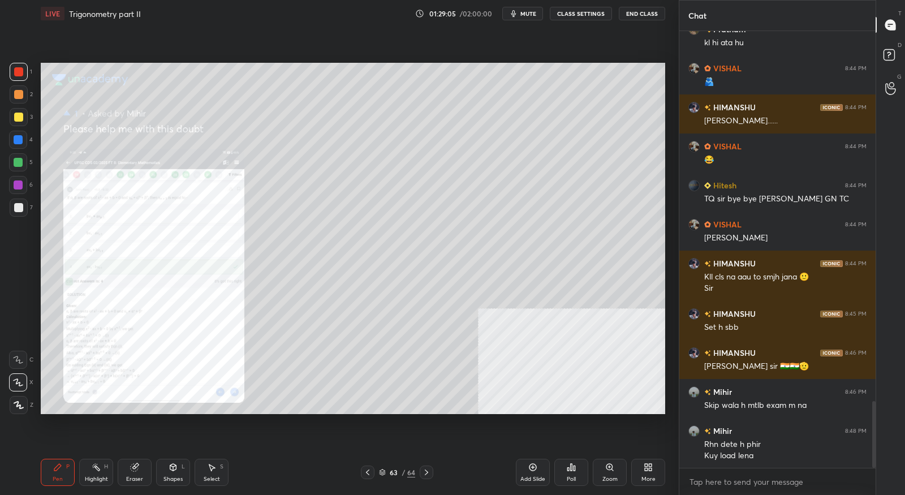
click at [425, 477] on icon at bounding box center [426, 472] width 9 height 9
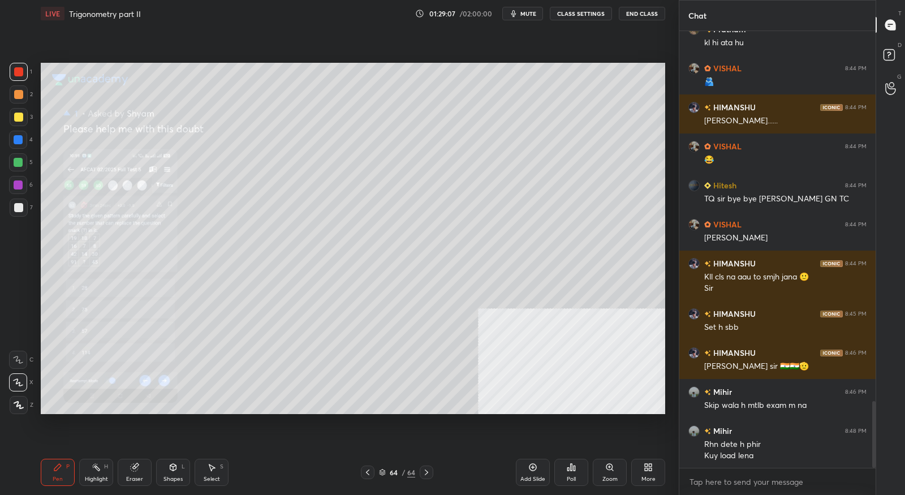
click at [616, 476] on div "Zoom" at bounding box center [609, 479] width 15 height 6
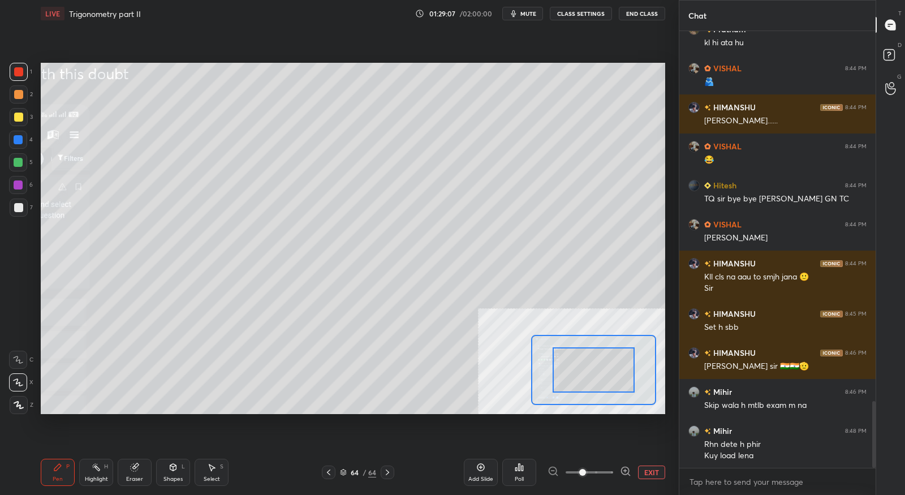
click at [629, 475] on icon at bounding box center [629, 474] width 2 height 2
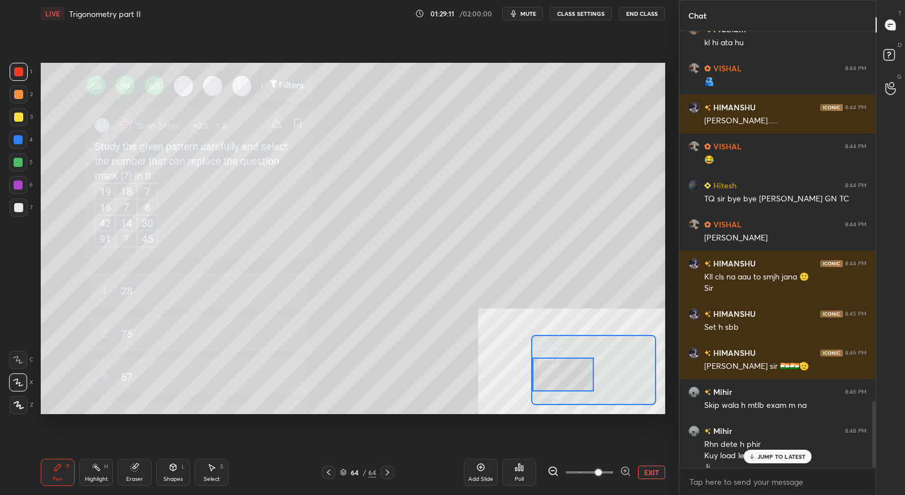
scroll to position [2431, 0]
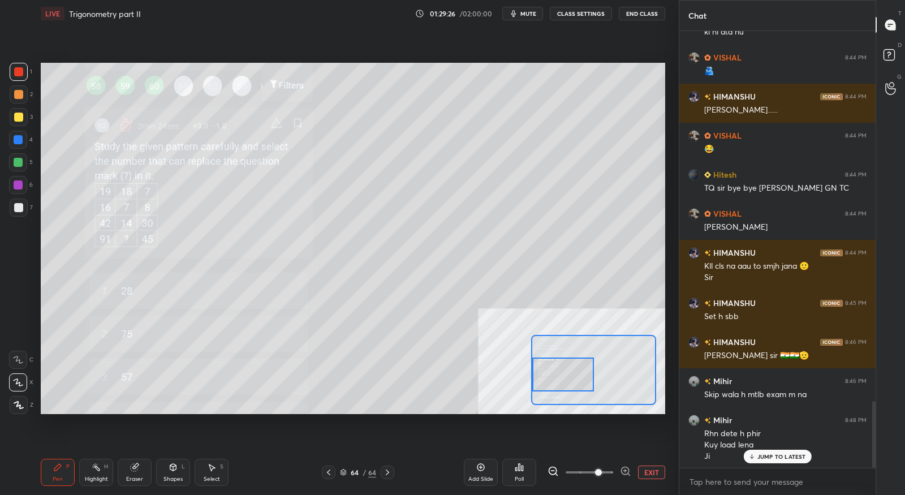
drag, startPoint x: 596, startPoint y: 378, endPoint x: 536, endPoint y: 382, distance: 59.6
click at [536, 382] on div at bounding box center [562, 374] width 61 height 34
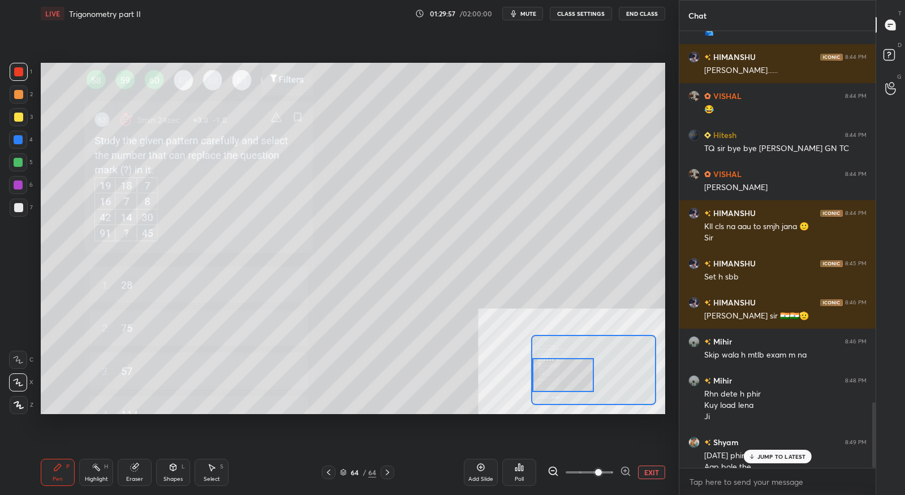
scroll to position [2481, 0]
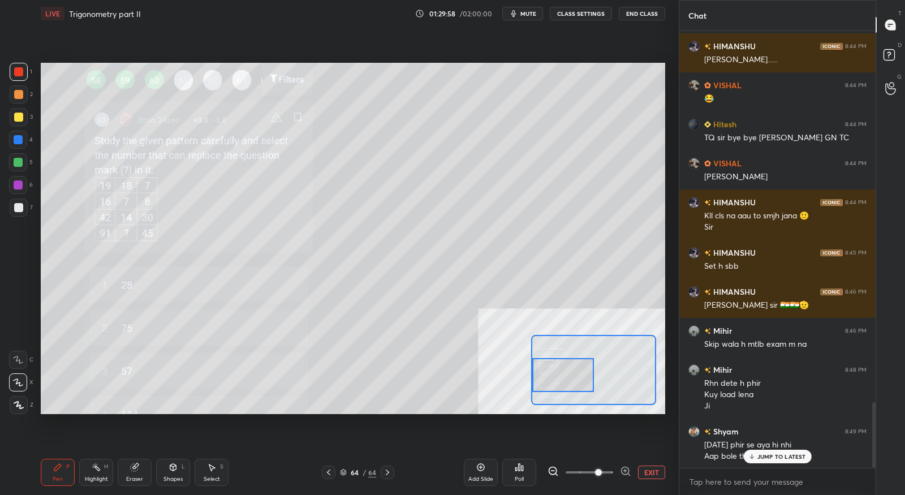
click at [575, 384] on div at bounding box center [562, 375] width 61 height 34
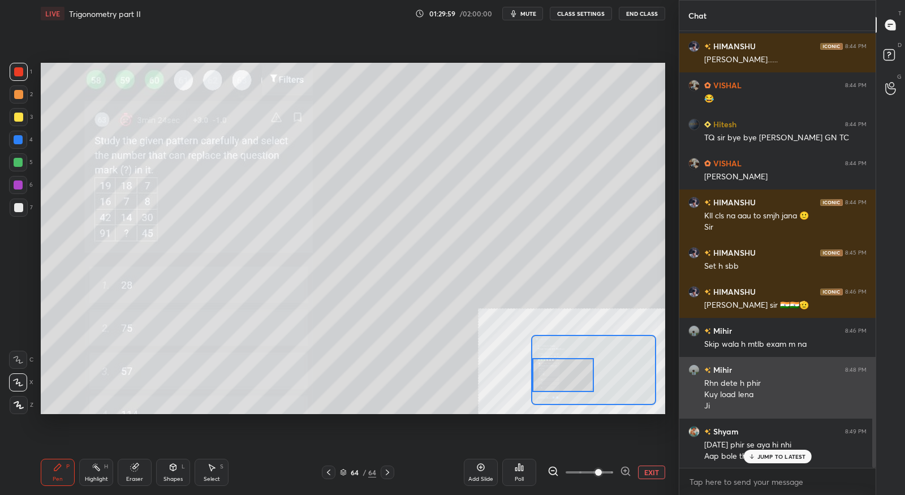
scroll to position [2482, 0]
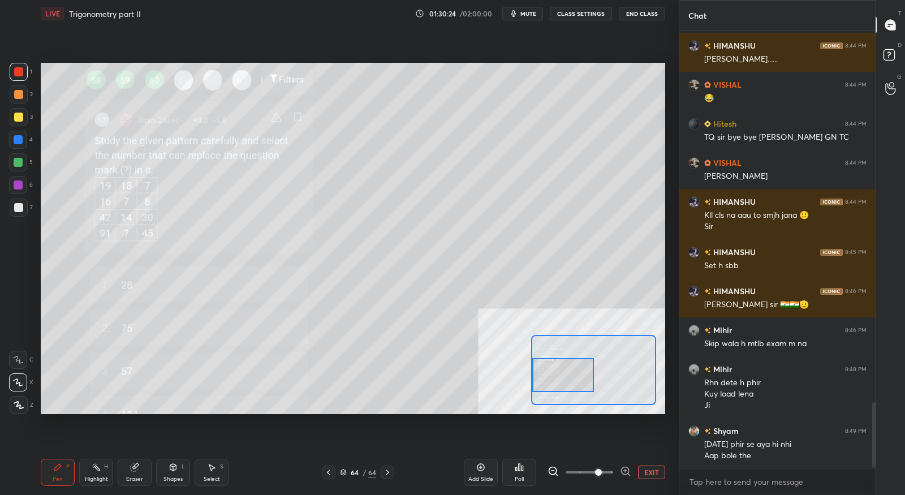
click at [130, 468] on icon at bounding box center [134, 467] width 9 height 9
click at [58, 467] on icon at bounding box center [57, 467] width 7 height 7
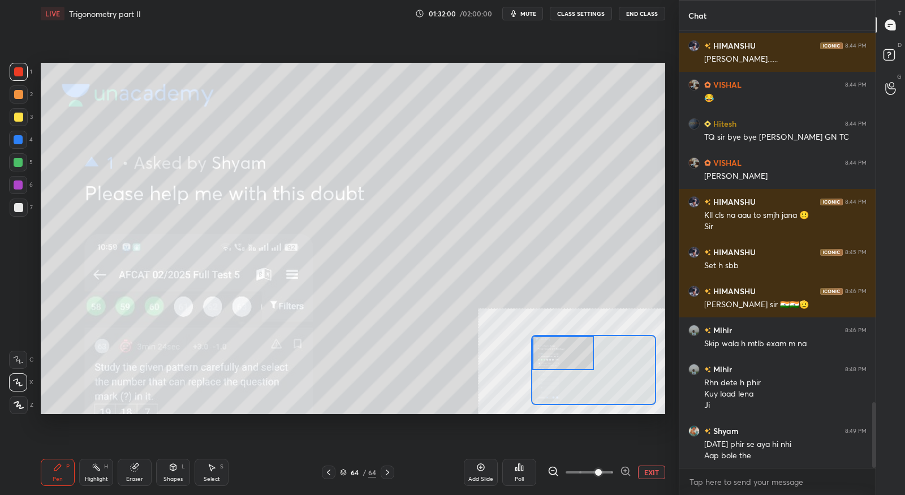
drag, startPoint x: 559, startPoint y: 386, endPoint x: 541, endPoint y: 359, distance: 32.9
click at [541, 359] on div at bounding box center [562, 353] width 61 height 34
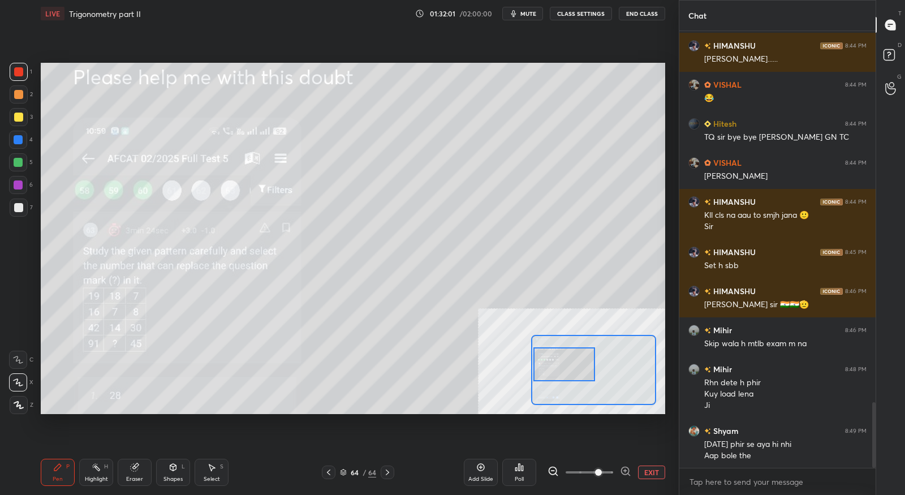
drag, startPoint x: 541, startPoint y: 359, endPoint x: 542, endPoint y: 370, distance: 11.9
click at [542, 370] on div at bounding box center [563, 364] width 61 height 34
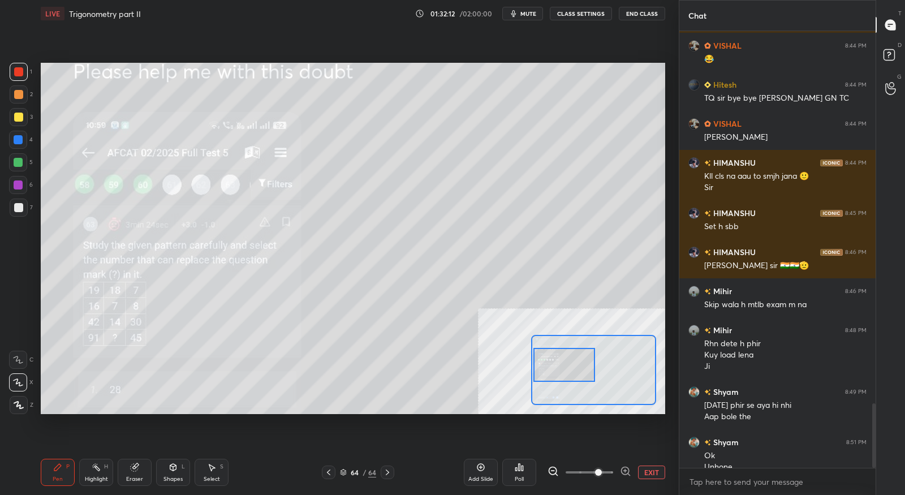
scroll to position [2532, 0]
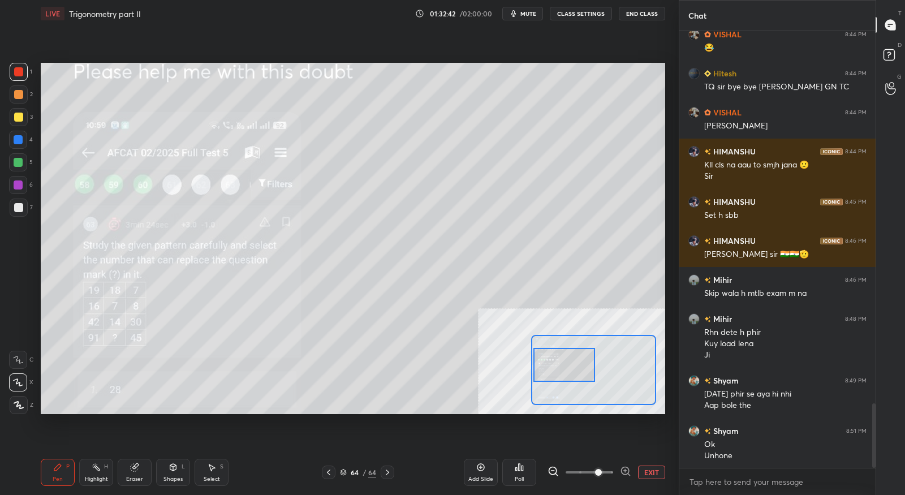
click at [640, 473] on button "EXIT" at bounding box center [651, 472] width 27 height 14
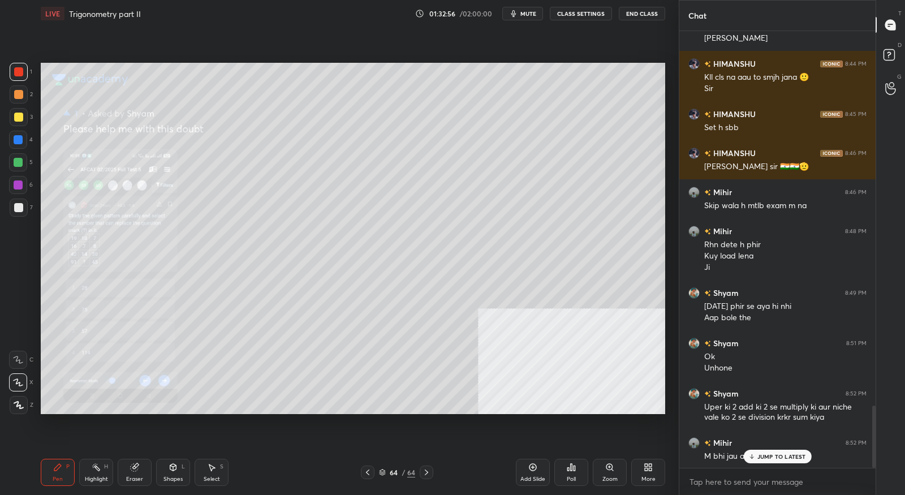
scroll to position [2620, 0]
click at [363, 473] on icon at bounding box center [367, 472] width 9 height 9
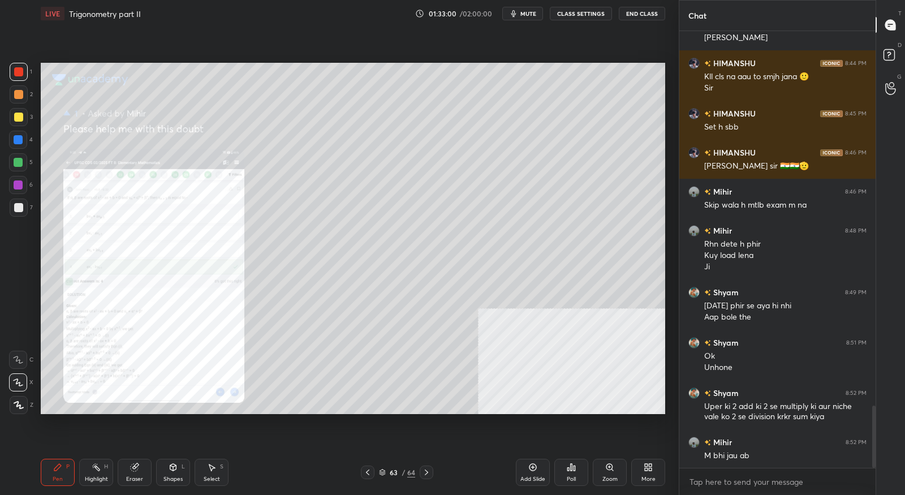
click at [612, 476] on div "Zoom" at bounding box center [609, 479] width 15 height 6
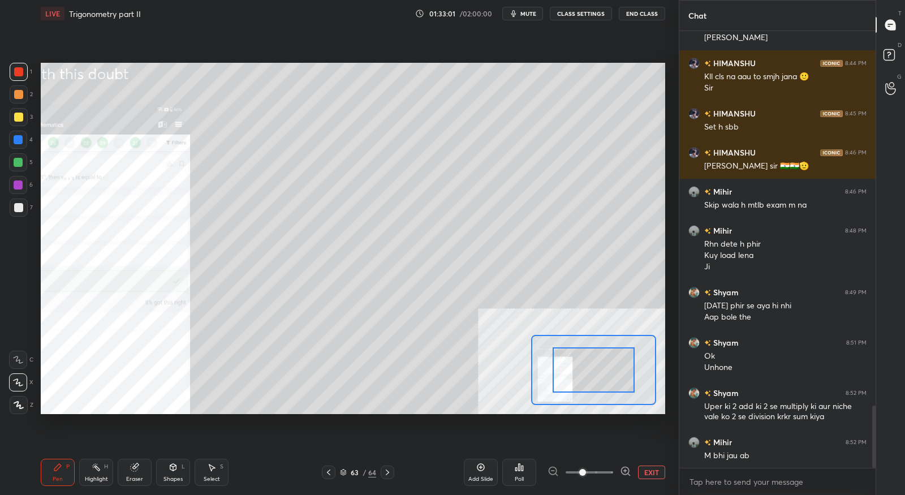
click at [623, 470] on icon at bounding box center [625, 470] width 11 height 11
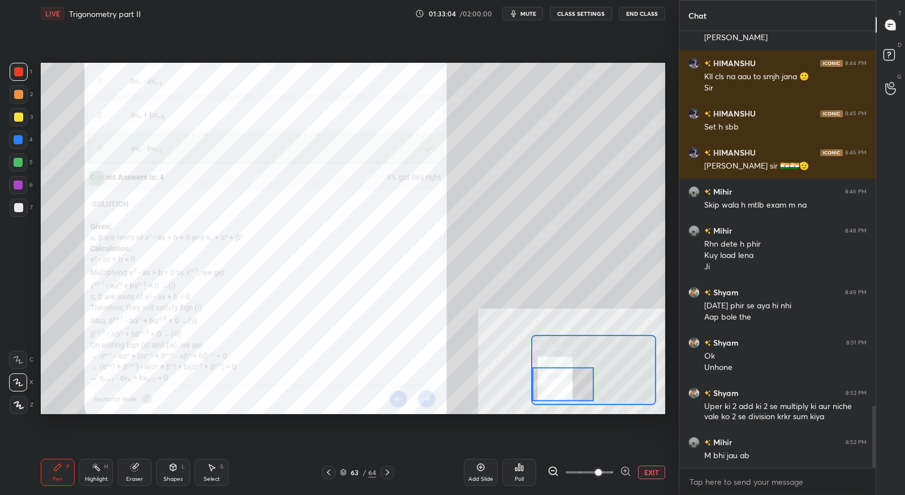
drag, startPoint x: 578, startPoint y: 388, endPoint x: 551, endPoint y: 389, distance: 26.6
click at [551, 389] on div at bounding box center [562, 384] width 61 height 34
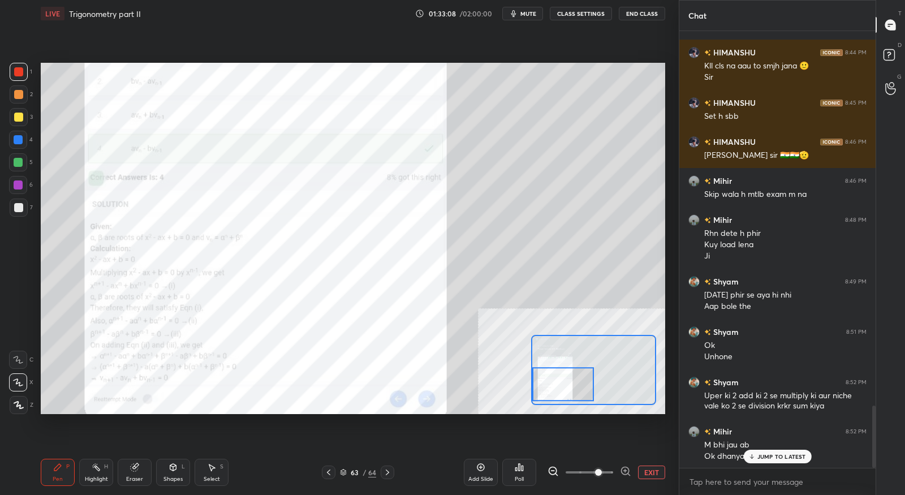
scroll to position [2670, 0]
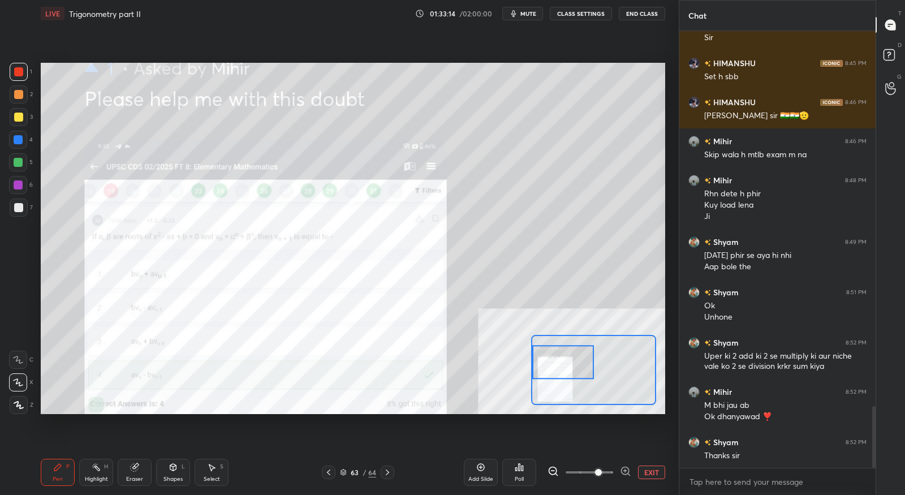
drag, startPoint x: 574, startPoint y: 385, endPoint x: 573, endPoint y: 363, distance: 22.1
click at [573, 363] on div at bounding box center [562, 362] width 61 height 34
click at [643, 477] on button "EXIT" at bounding box center [651, 472] width 27 height 14
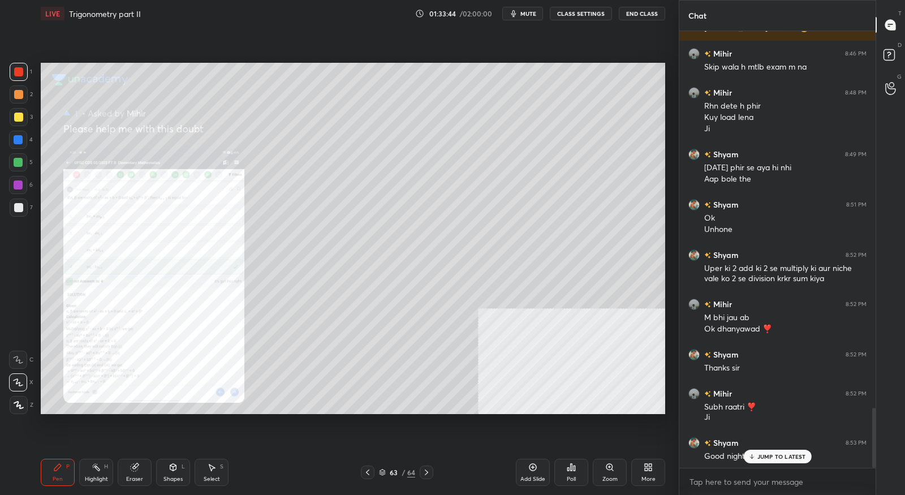
scroll to position [2759, 0]
click at [641, 14] on button "End Class" at bounding box center [642, 14] width 46 height 14
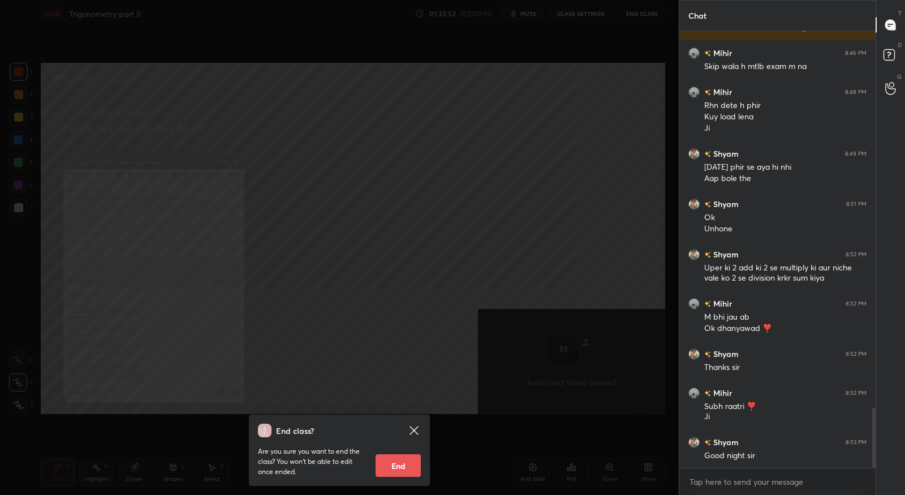
click at [398, 467] on button "End" at bounding box center [398, 465] width 45 height 23
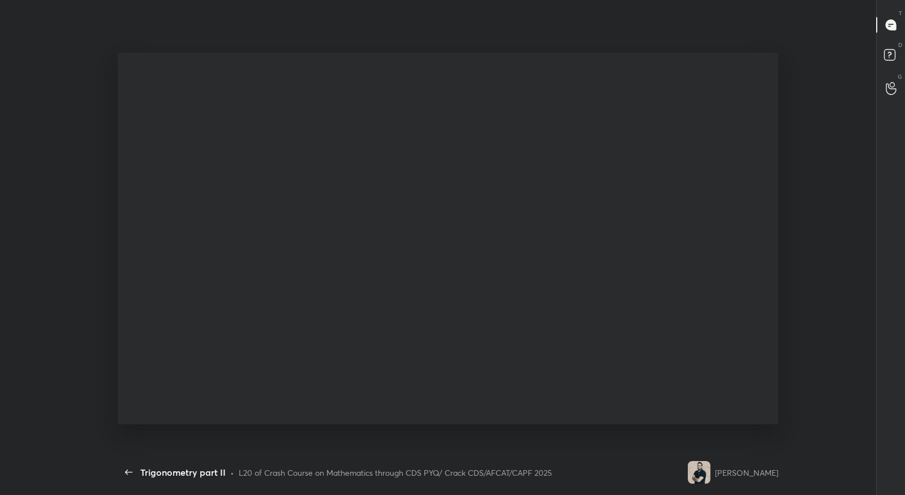
type textarea "x"
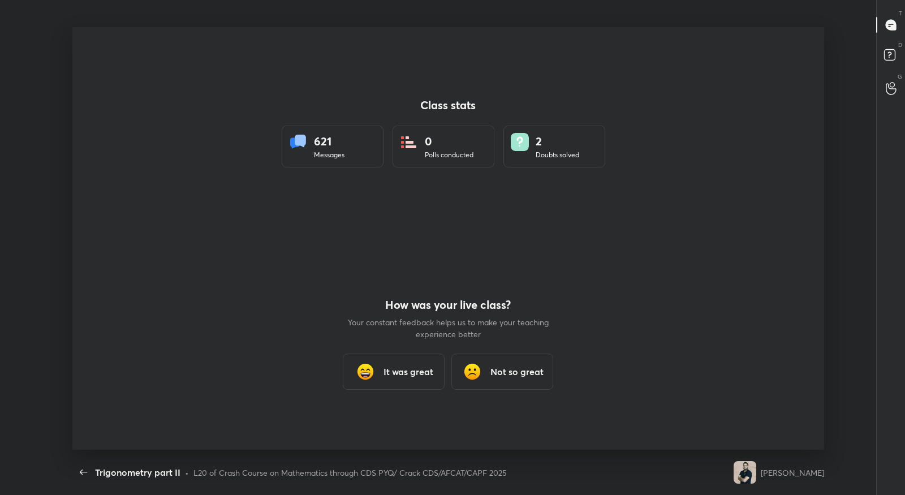
scroll to position [422, 895]
